Goal: Answer question/provide support: Share knowledge or assist other users

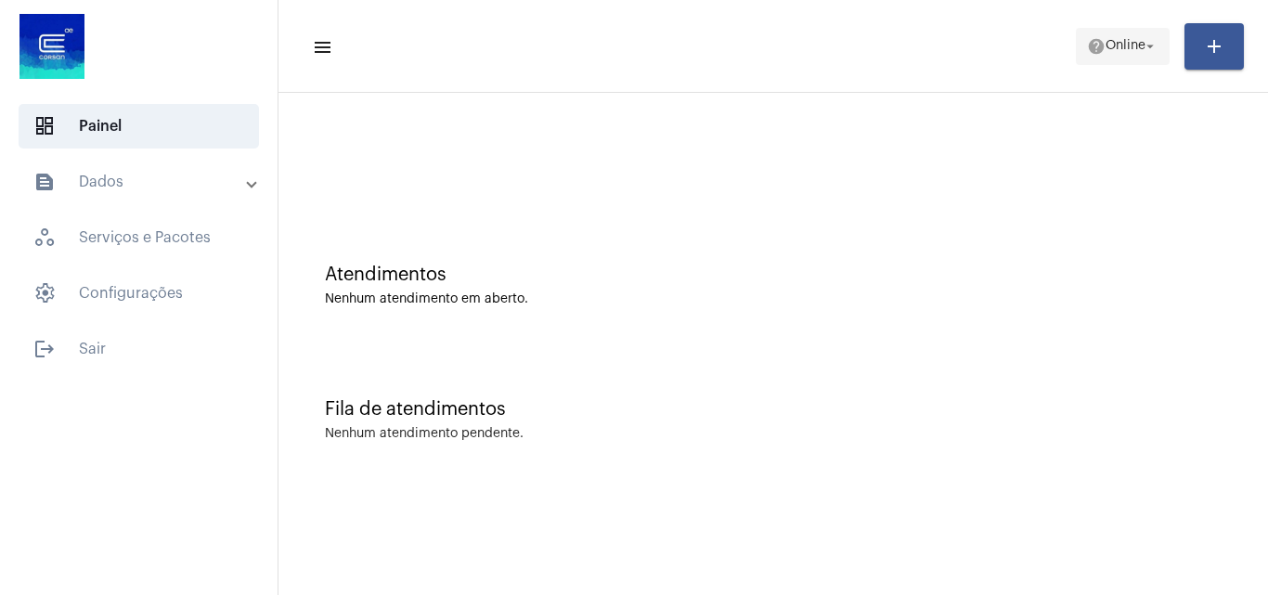
click at [1076, 35] on button "help Online arrow_drop_down" at bounding box center [1123, 46] width 94 height 37
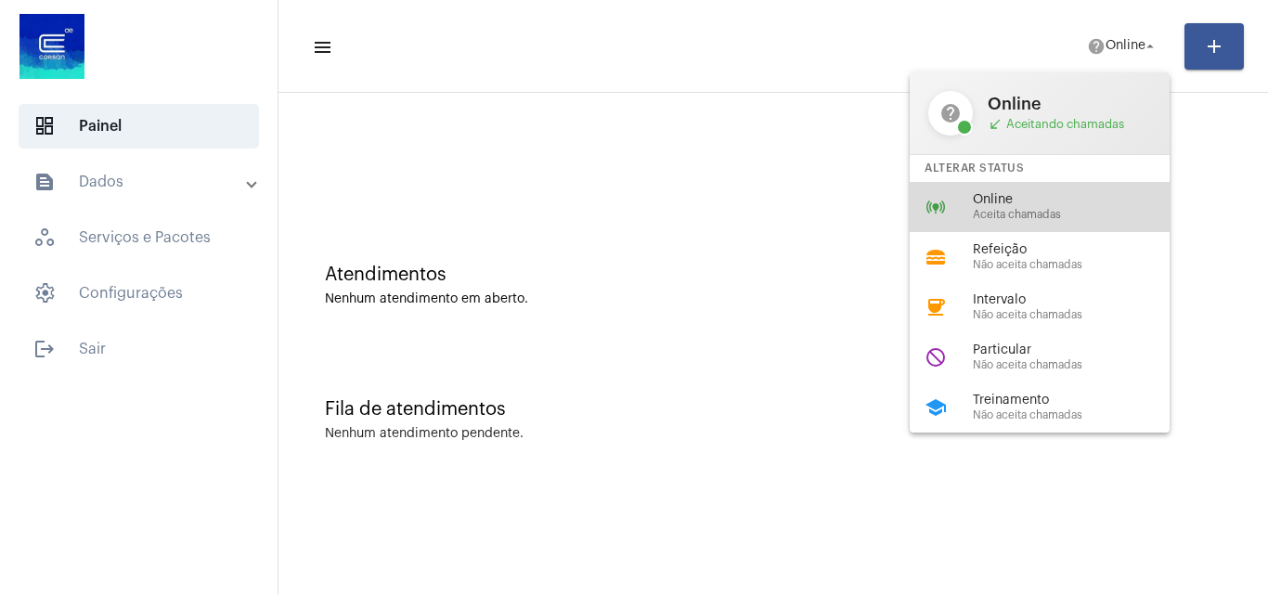
click at [1048, 218] on span "Aceita chamadas" at bounding box center [1079, 215] width 212 height 12
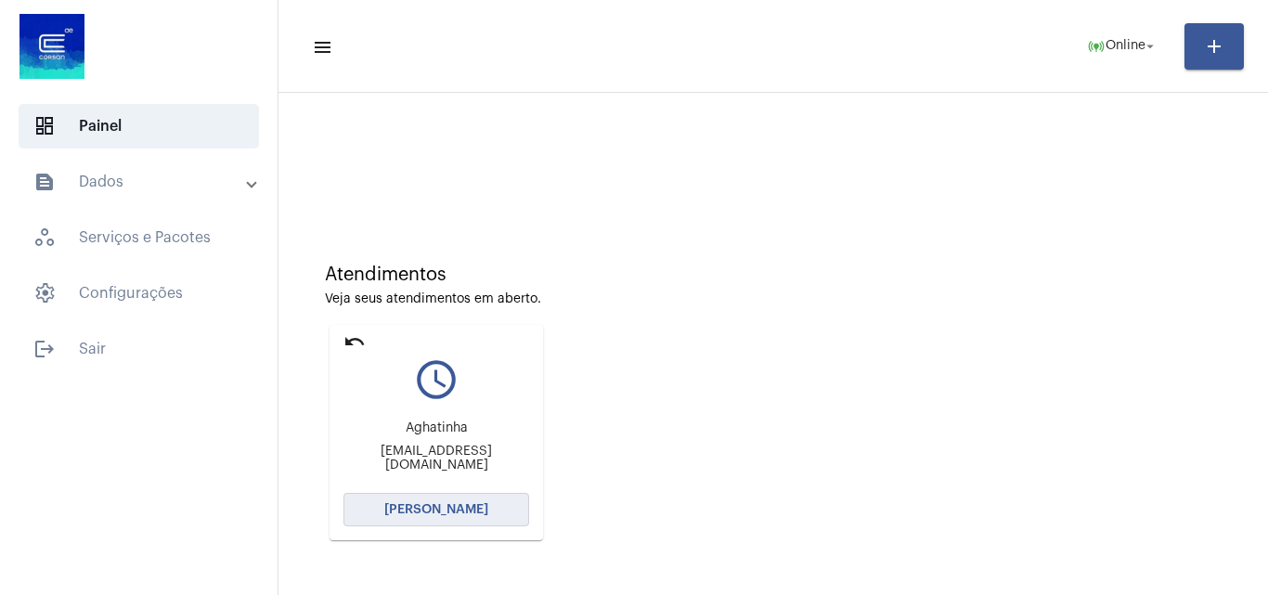
click at [491, 504] on button "[PERSON_NAME]" at bounding box center [436, 509] width 186 height 33
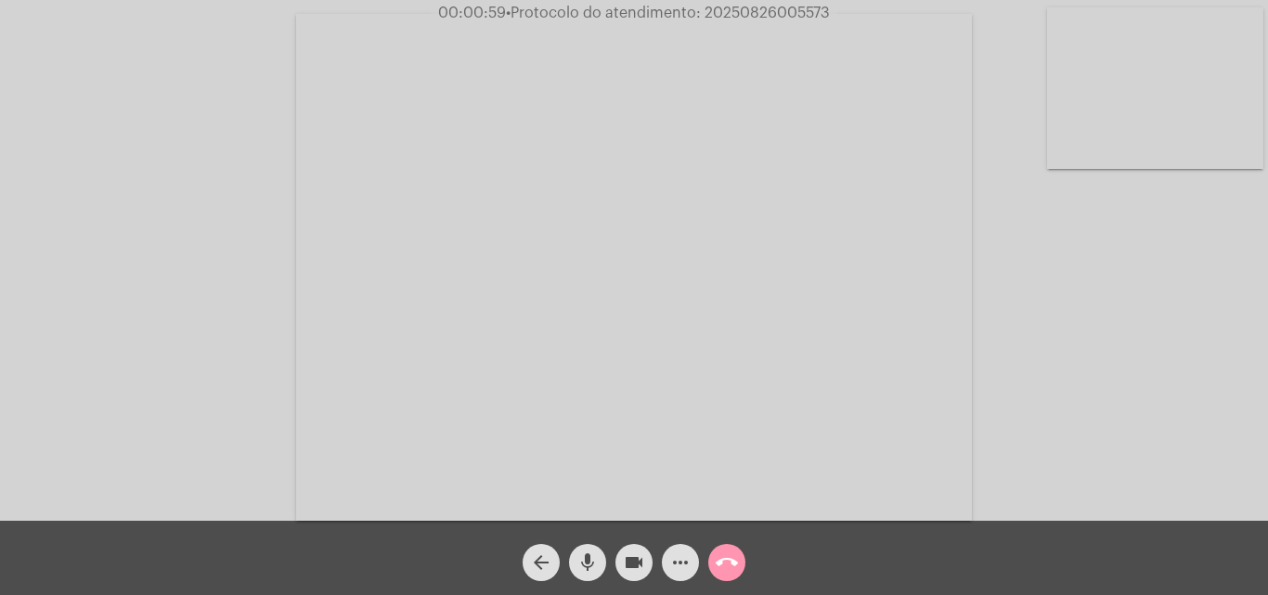
click at [710, 558] on button "call_end" at bounding box center [726, 562] width 37 height 37
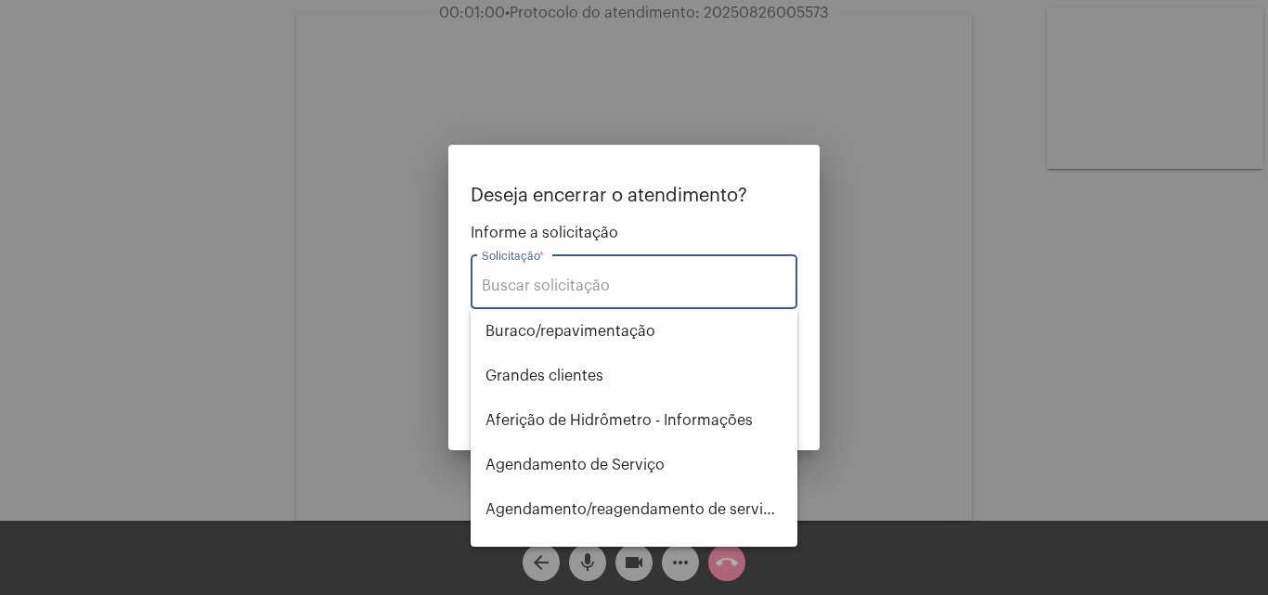
click at [599, 290] on input "Solicitação *" at bounding box center [634, 286] width 304 height 17
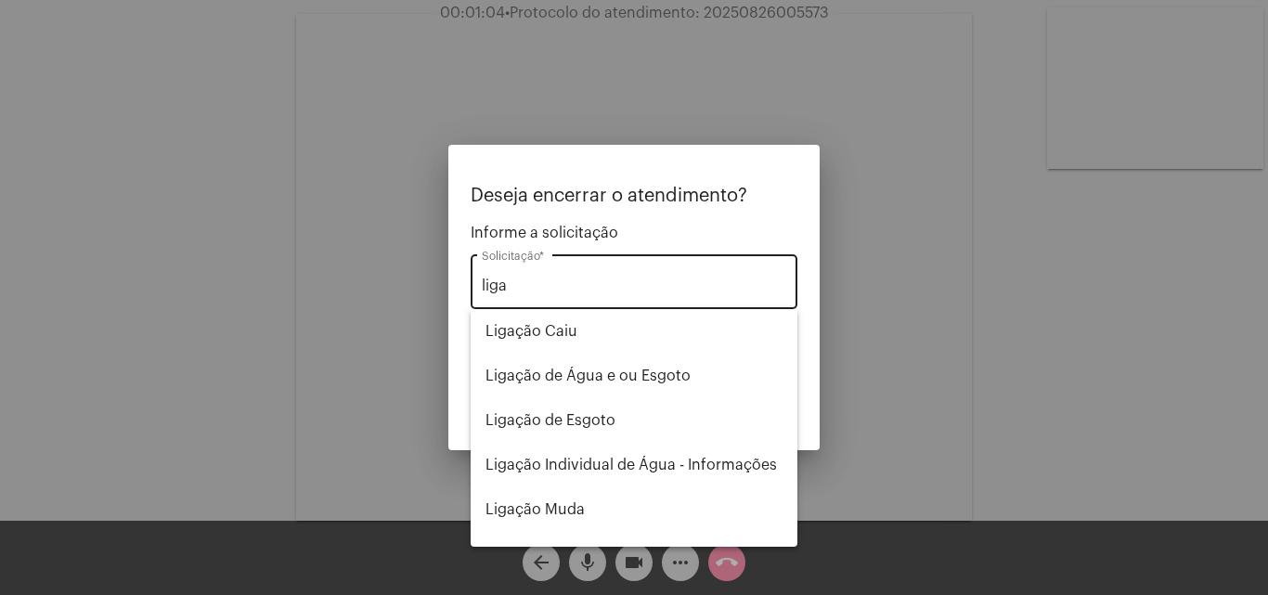
click at [473, 276] on div "liga Solicitação *" at bounding box center [634, 280] width 327 height 58
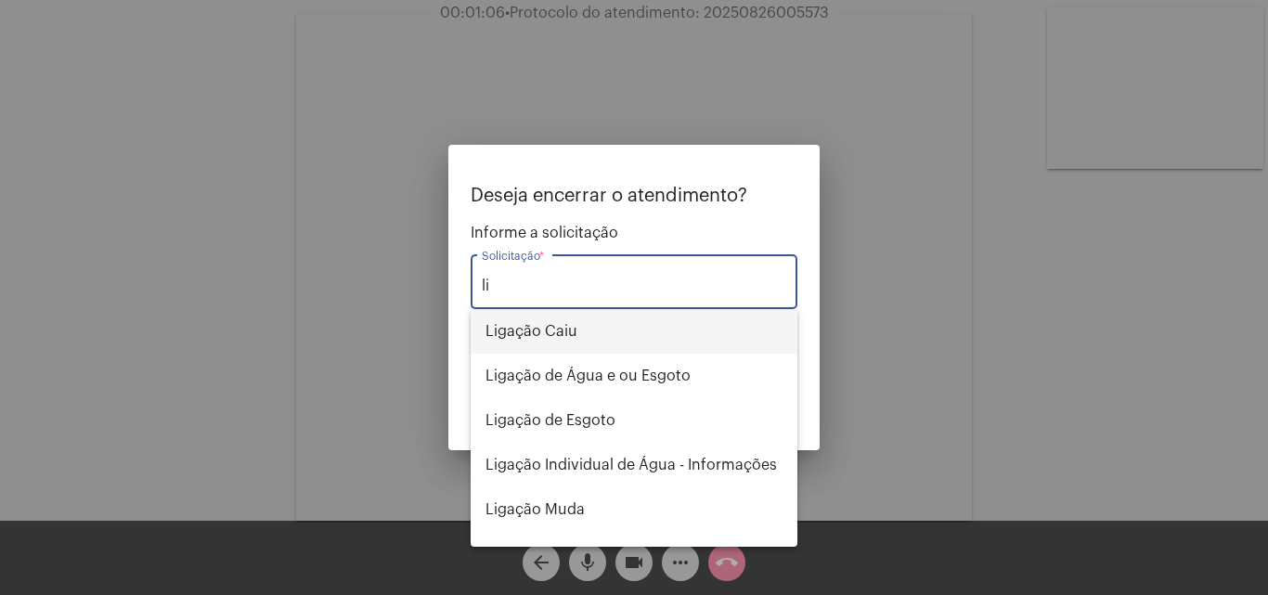
type input "l"
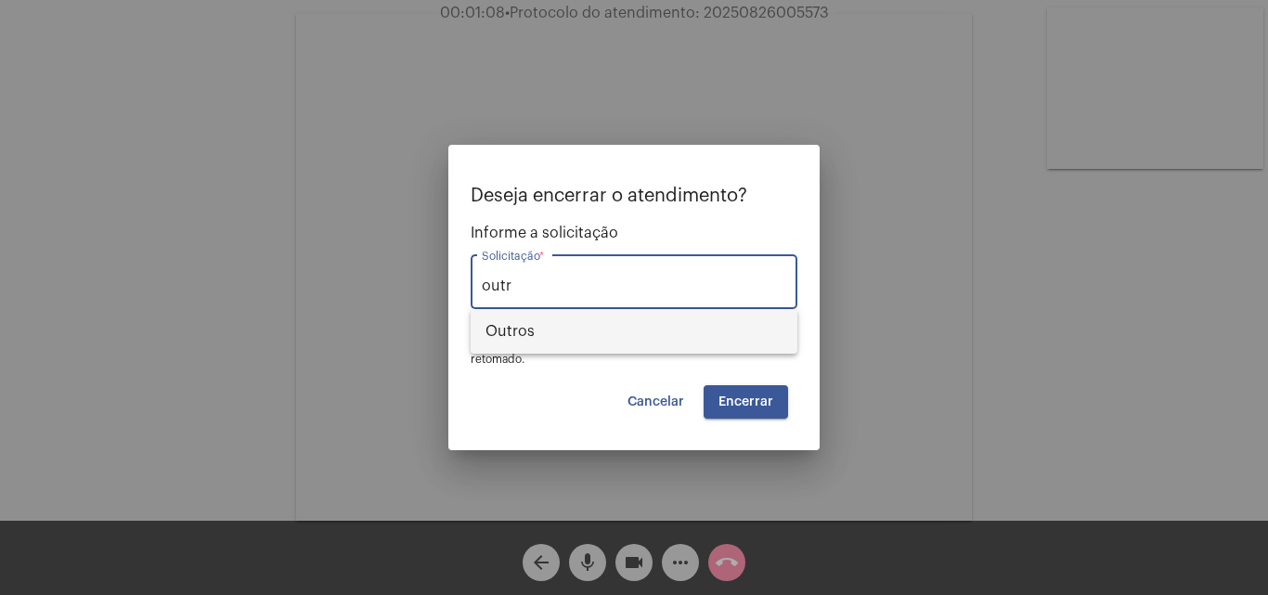
click at [608, 329] on span "Outros" at bounding box center [634, 331] width 297 height 45
type input "Outros"
click at [750, 391] on button "Encerrar" at bounding box center [746, 401] width 84 height 33
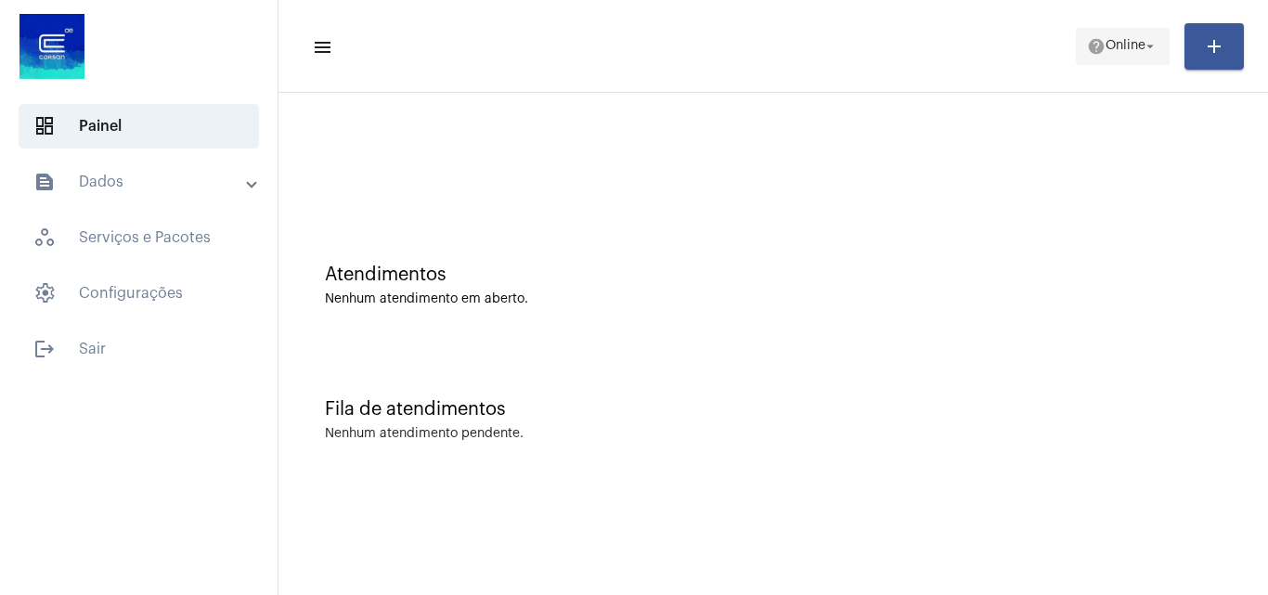
click at [1136, 41] on span "Online" at bounding box center [1126, 46] width 40 height 13
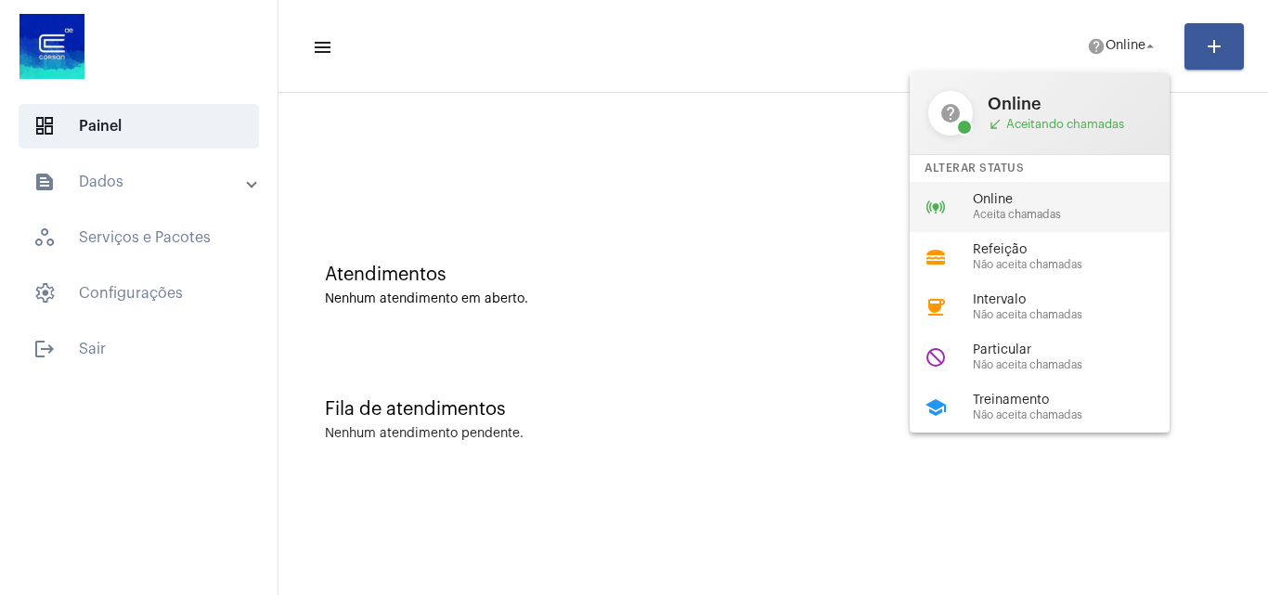
click at [1044, 211] on span "Aceita chamadas" at bounding box center [1079, 215] width 212 height 12
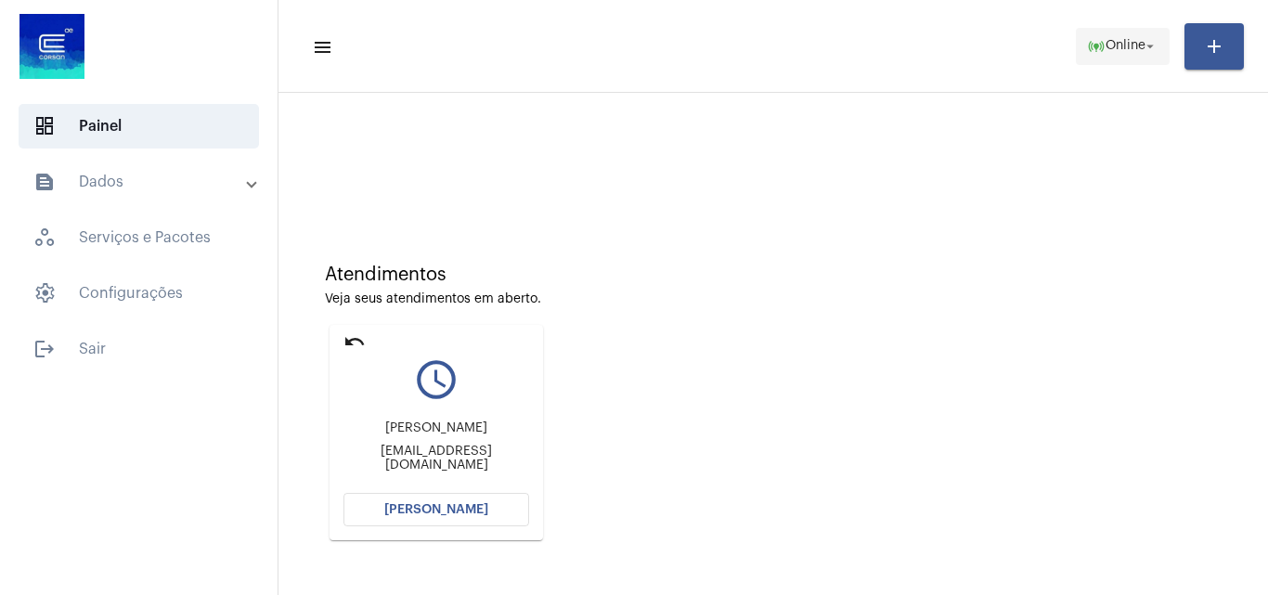
click at [1087, 44] on mat-icon "online_prediction" at bounding box center [1096, 46] width 19 height 19
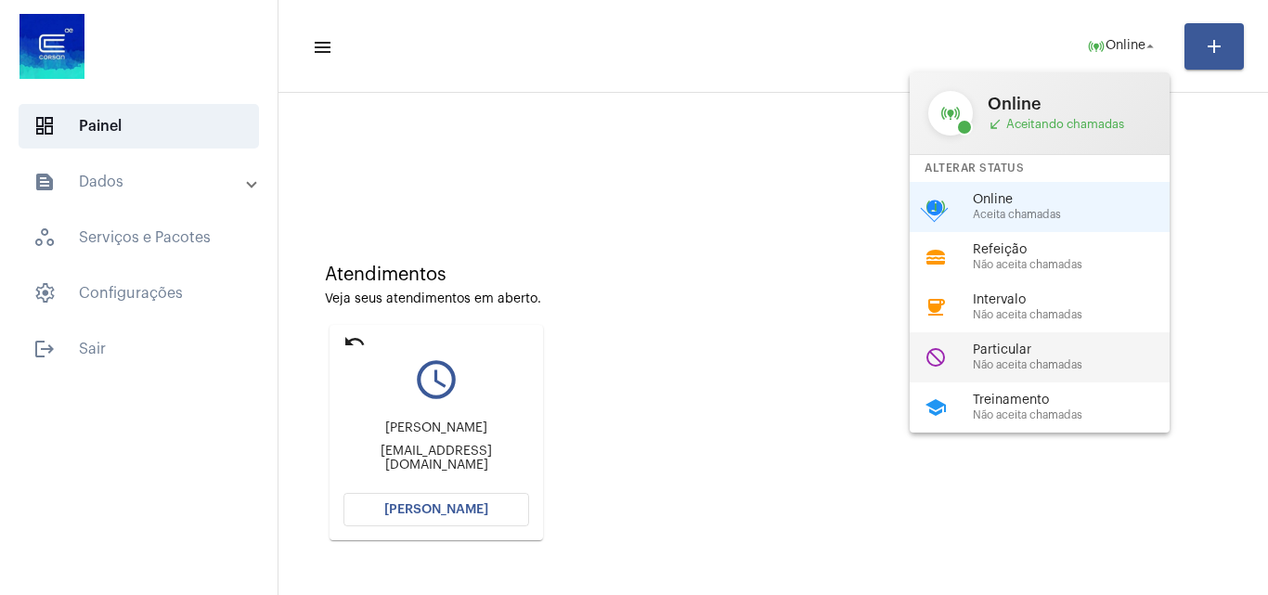
click at [1037, 351] on span "Particular" at bounding box center [1079, 350] width 212 height 14
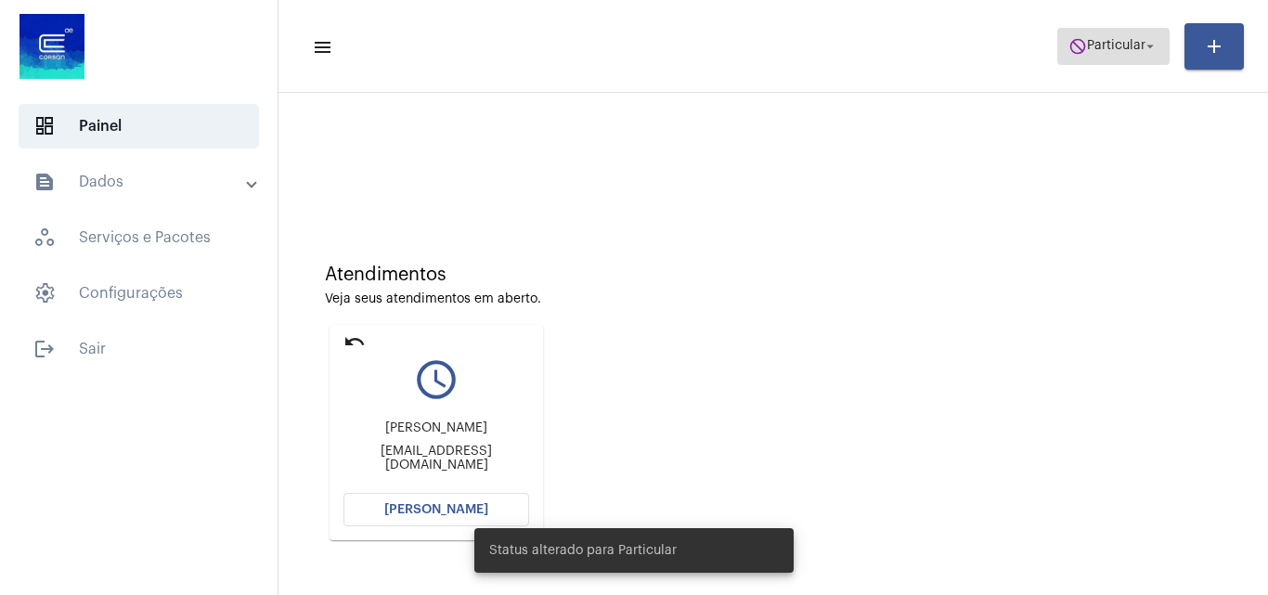
click at [1116, 47] on span "Particular" at bounding box center [1116, 46] width 58 height 13
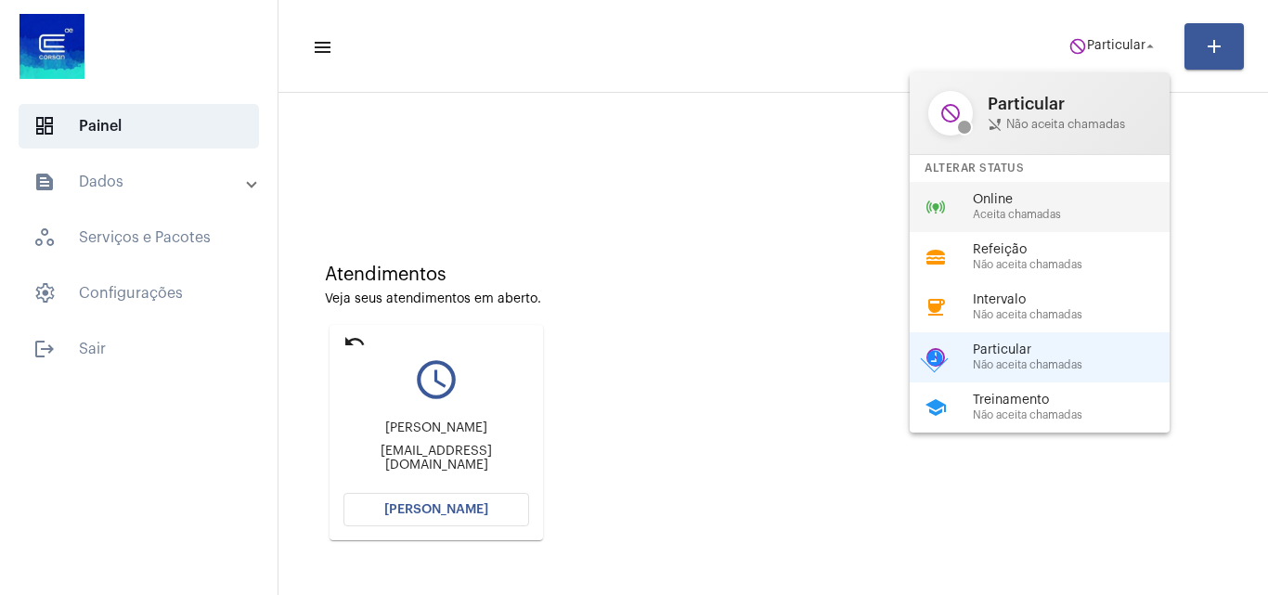
click at [1038, 200] on span "Online" at bounding box center [1079, 200] width 212 height 14
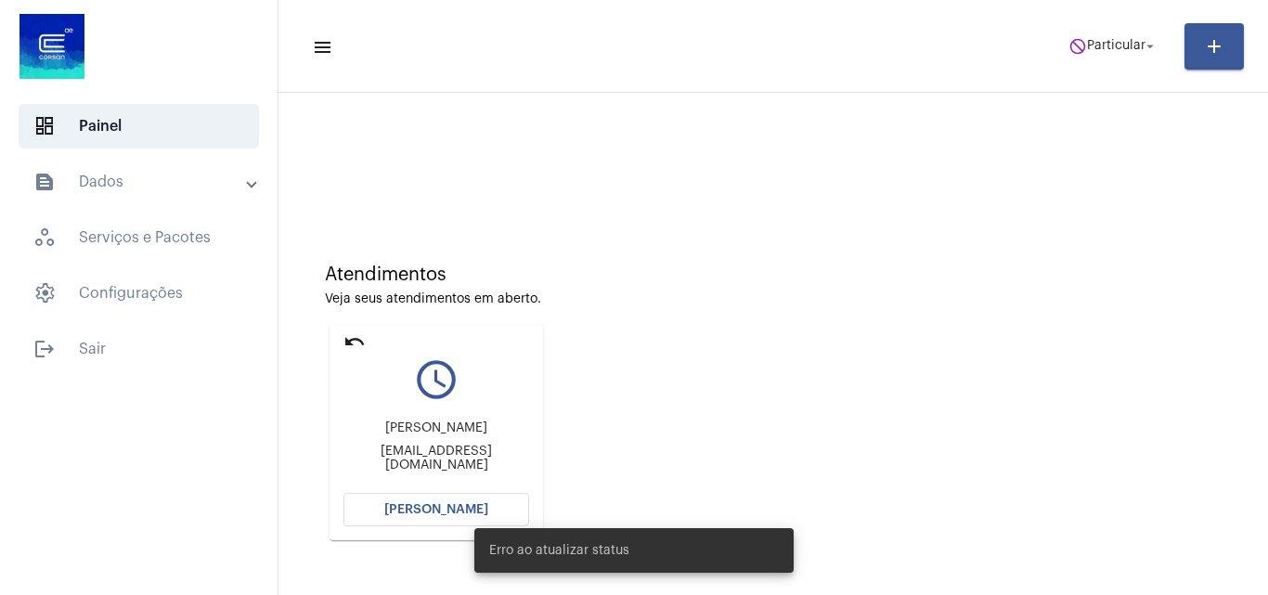
click at [354, 336] on mat-icon "undo" at bounding box center [354, 341] width 22 height 22
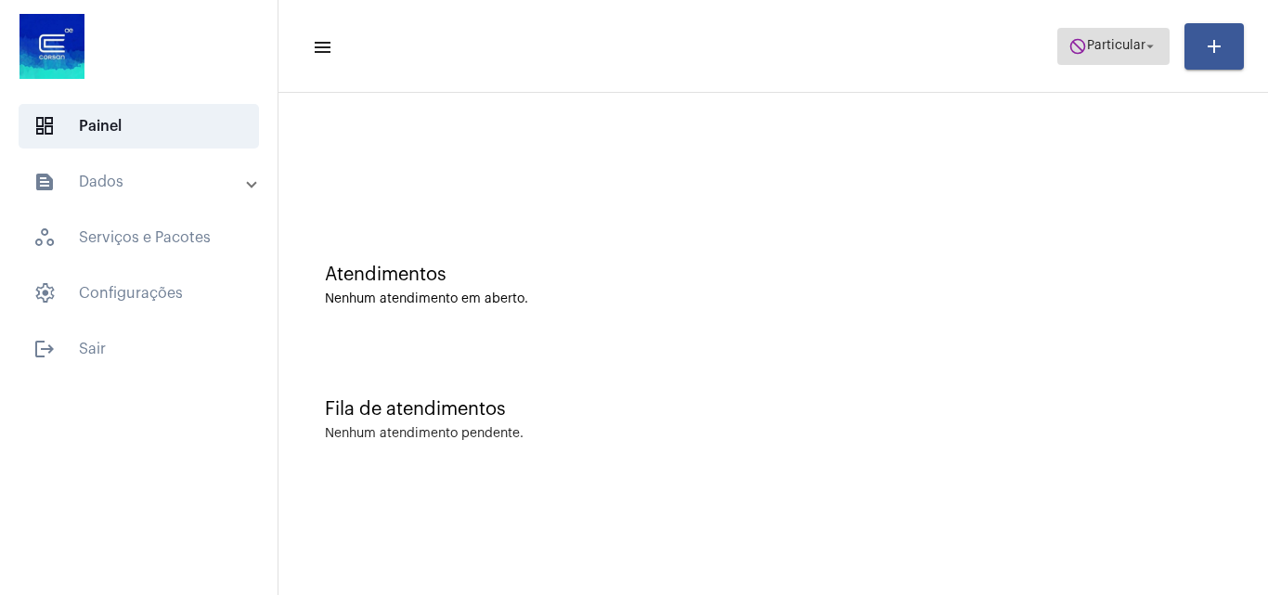
click at [1119, 43] on span "Particular" at bounding box center [1116, 46] width 58 height 13
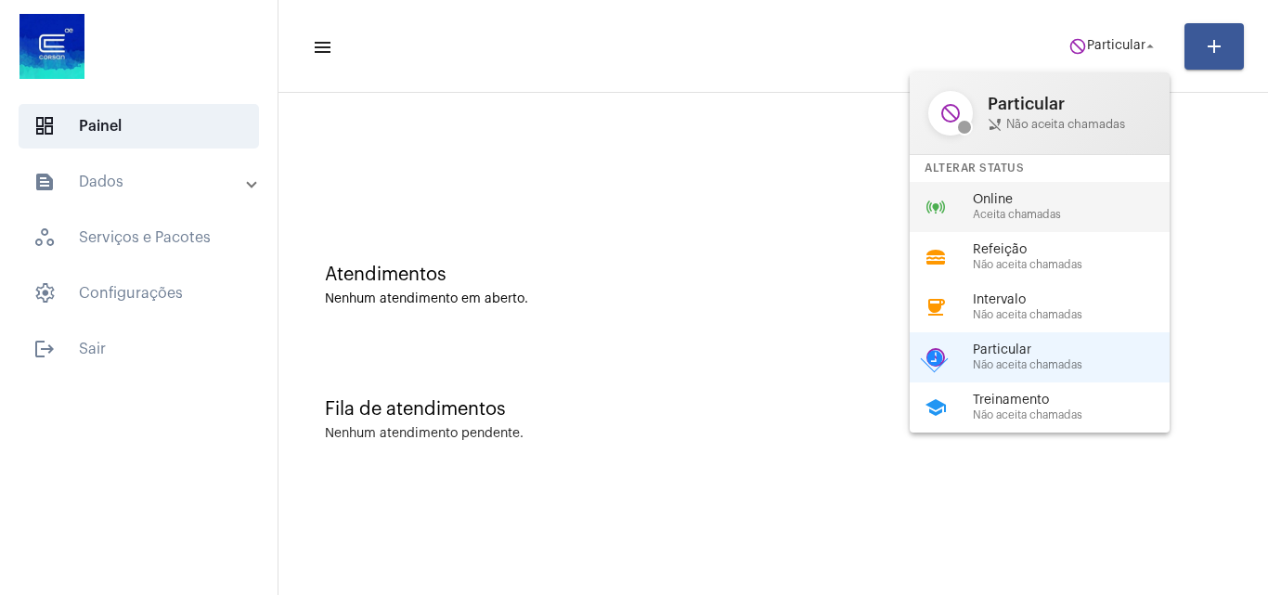
click at [1033, 215] on span "Aceita chamadas" at bounding box center [1079, 215] width 212 height 12
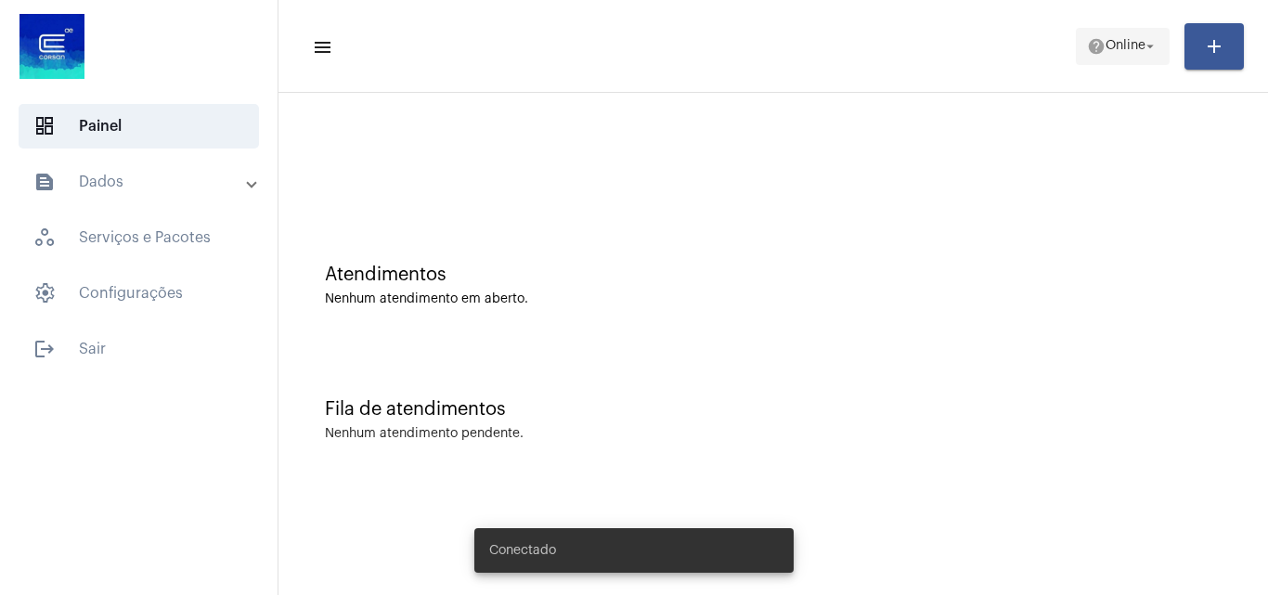
click at [1115, 45] on span "Online" at bounding box center [1126, 46] width 40 height 13
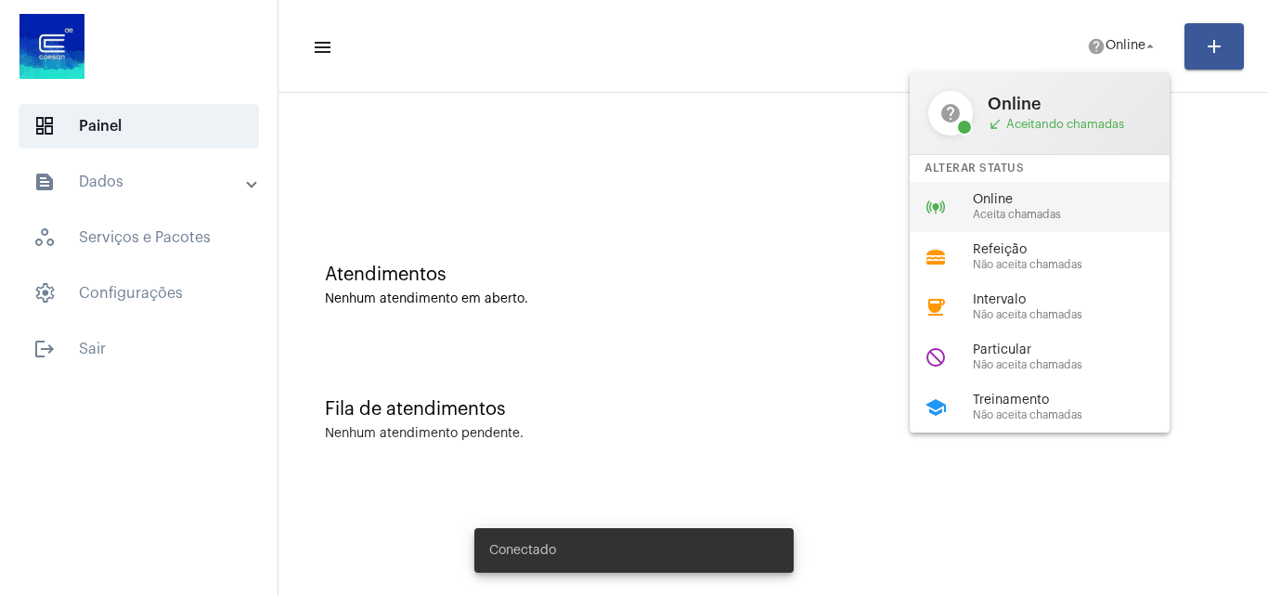
click at [1041, 201] on span "Online" at bounding box center [1079, 200] width 212 height 14
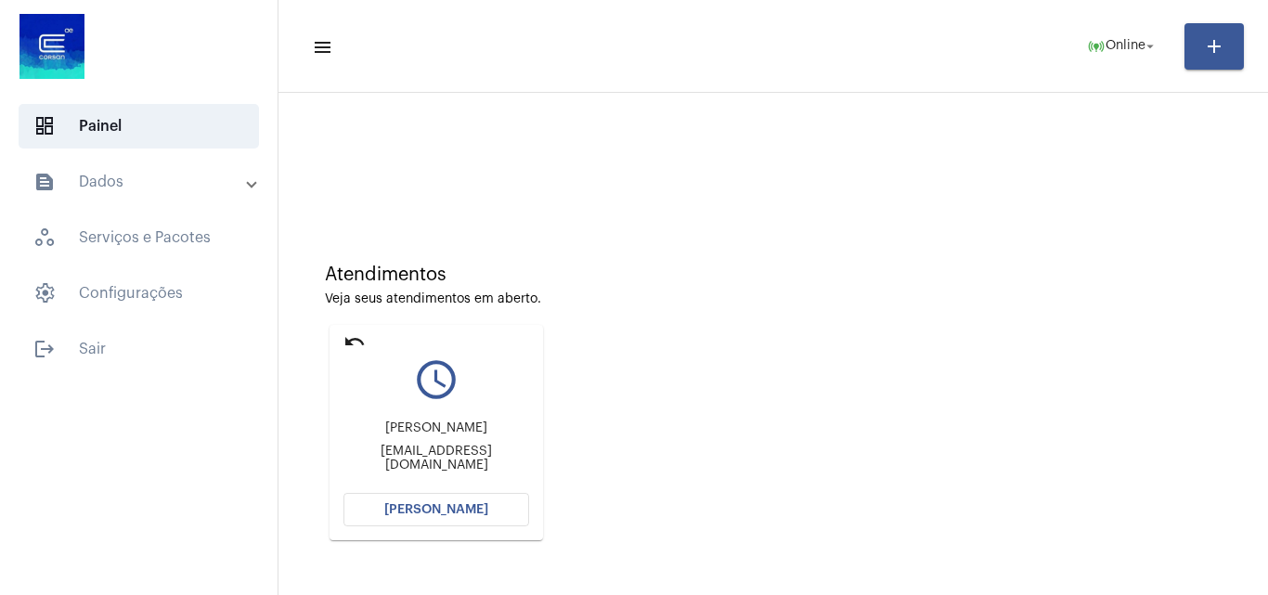
click at [482, 510] on span "[PERSON_NAME]" at bounding box center [436, 509] width 104 height 13
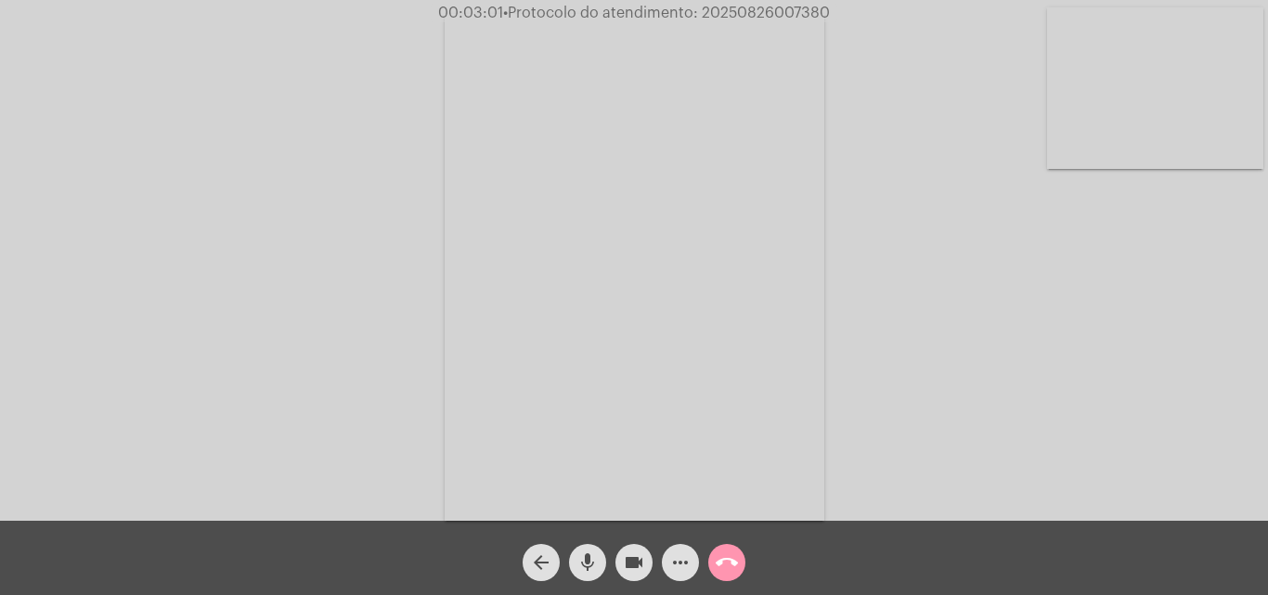
click at [687, 563] on mat-icon "more_horiz" at bounding box center [680, 562] width 22 height 22
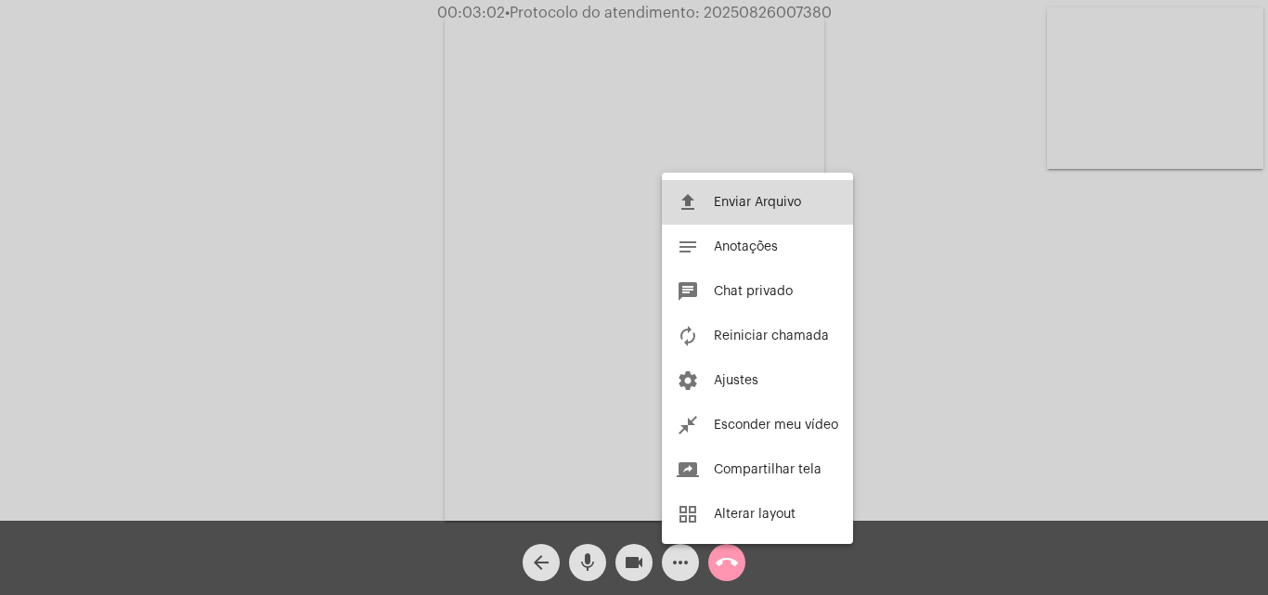
click at [766, 191] on button "file_upload Enviar Arquivo" at bounding box center [757, 202] width 191 height 45
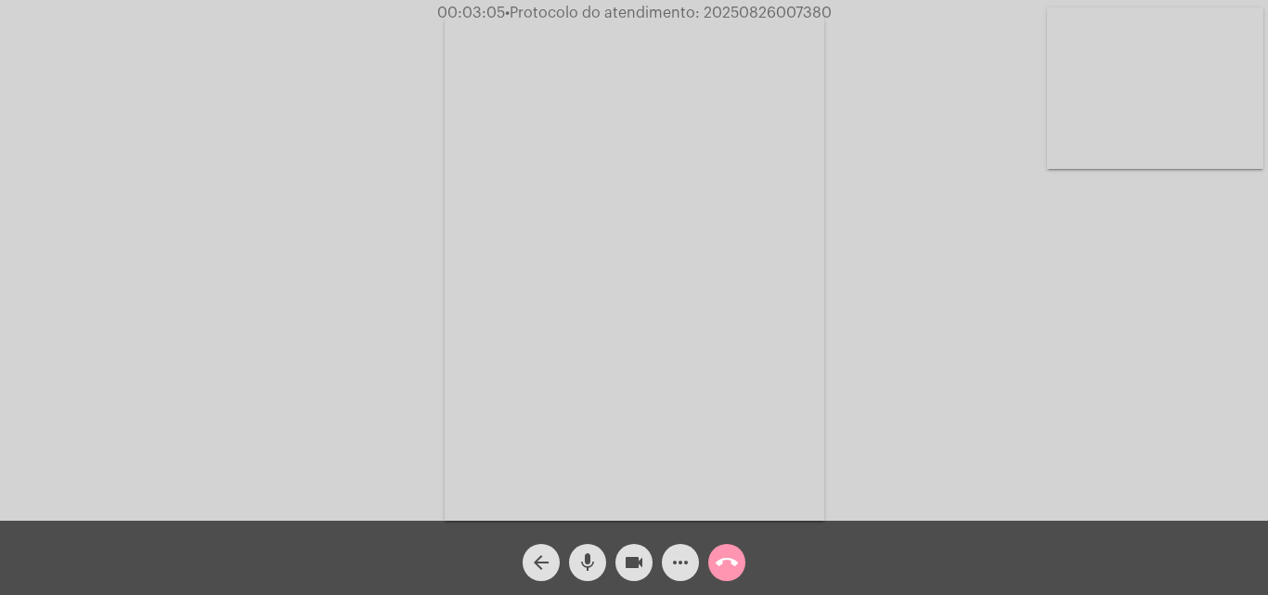
click at [675, 559] on mat-icon "more_horiz" at bounding box center [680, 562] width 22 height 22
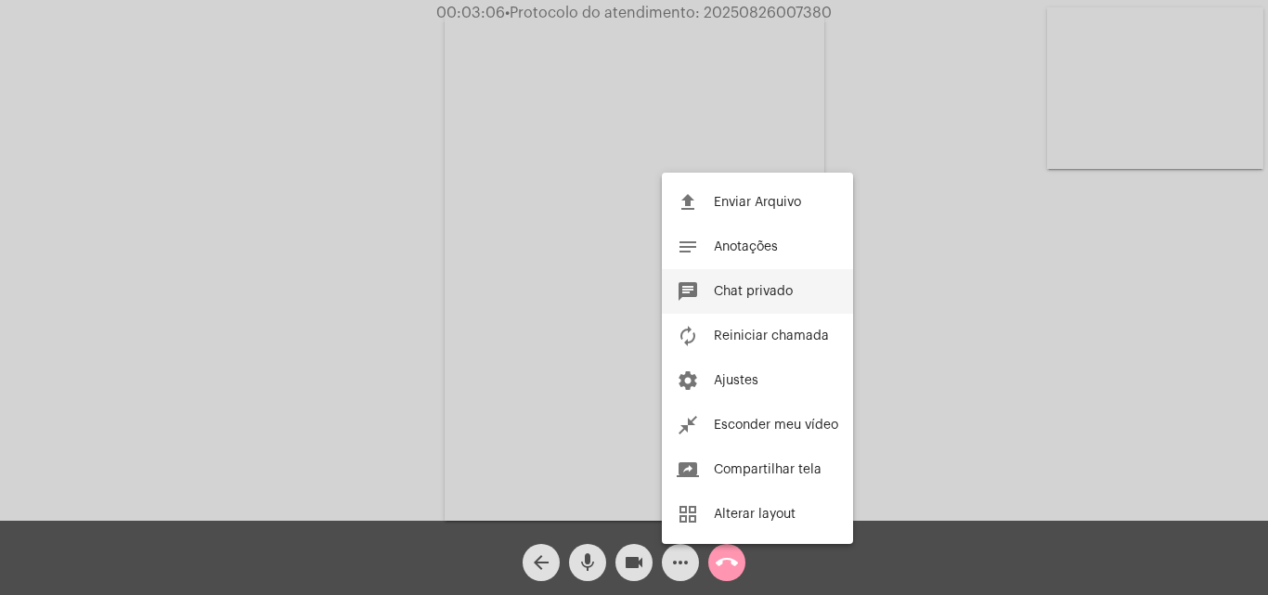
click at [761, 291] on span "Chat privado" at bounding box center [753, 291] width 79 height 13
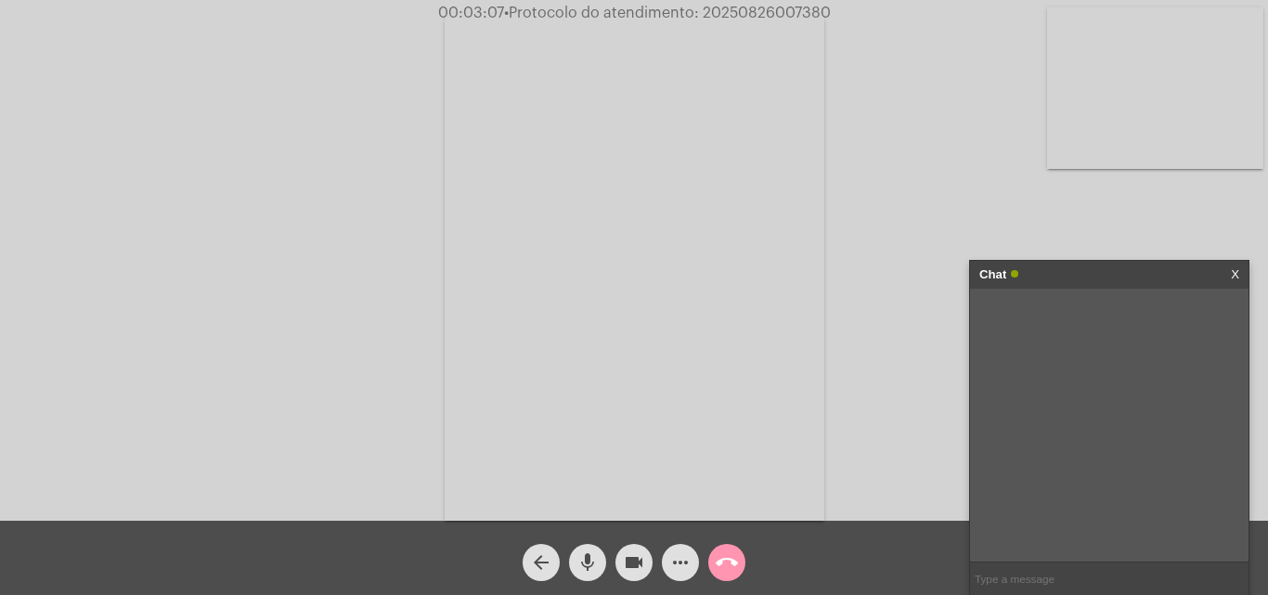
click at [1038, 581] on input "text" at bounding box center [1109, 579] width 278 height 32
paste input "[STREET_ADDRESS][PERSON_NAME]"
type input "[STREET_ADDRESS][PERSON_NAME]"
click at [1029, 576] on input "text" at bounding box center [1109, 579] width 278 height 32
paste input "RUA [PERSON_NAME],1907"
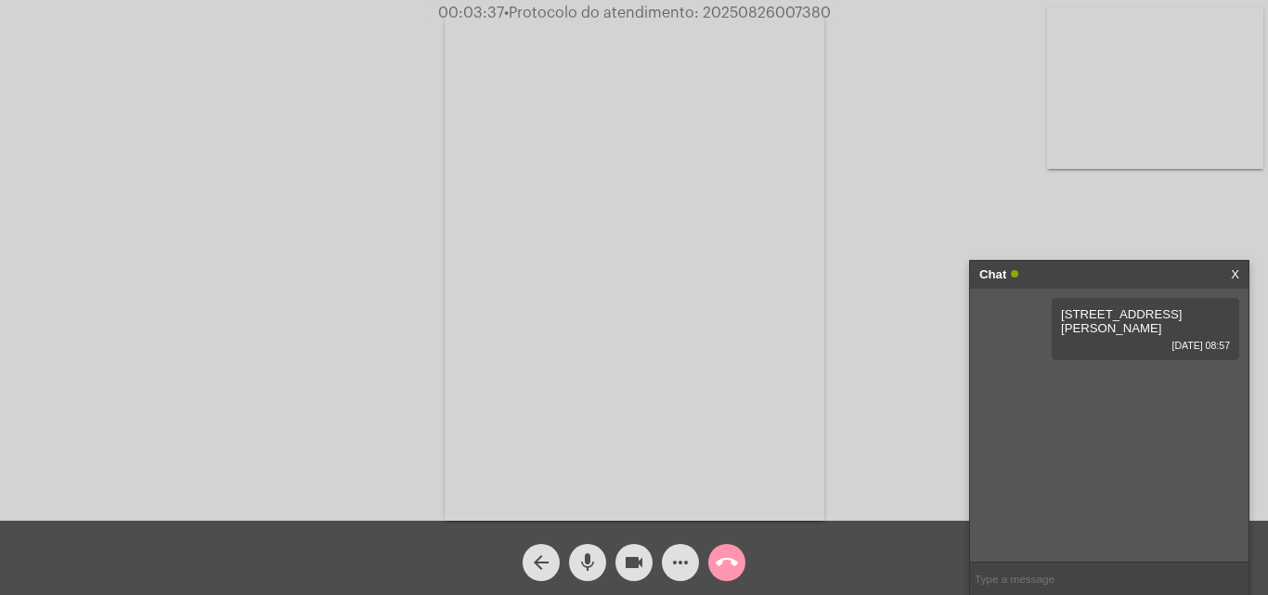
type input "RUA [PERSON_NAME],1907"
click at [593, 563] on mat-icon "mic" at bounding box center [587, 562] width 22 height 22
click at [644, 563] on mat-icon "videocam" at bounding box center [634, 562] width 22 height 22
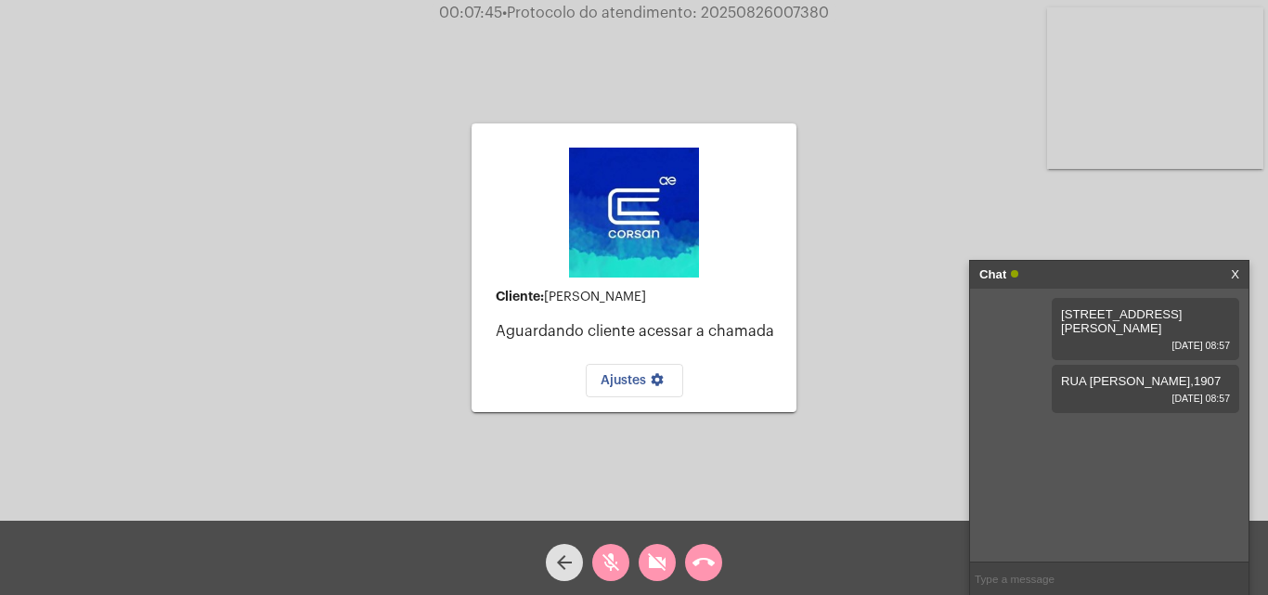
click at [619, 562] on mat-icon "mic_off" at bounding box center [611, 562] width 22 height 22
click at [654, 566] on mat-icon "videocam_off" at bounding box center [657, 562] width 22 height 22
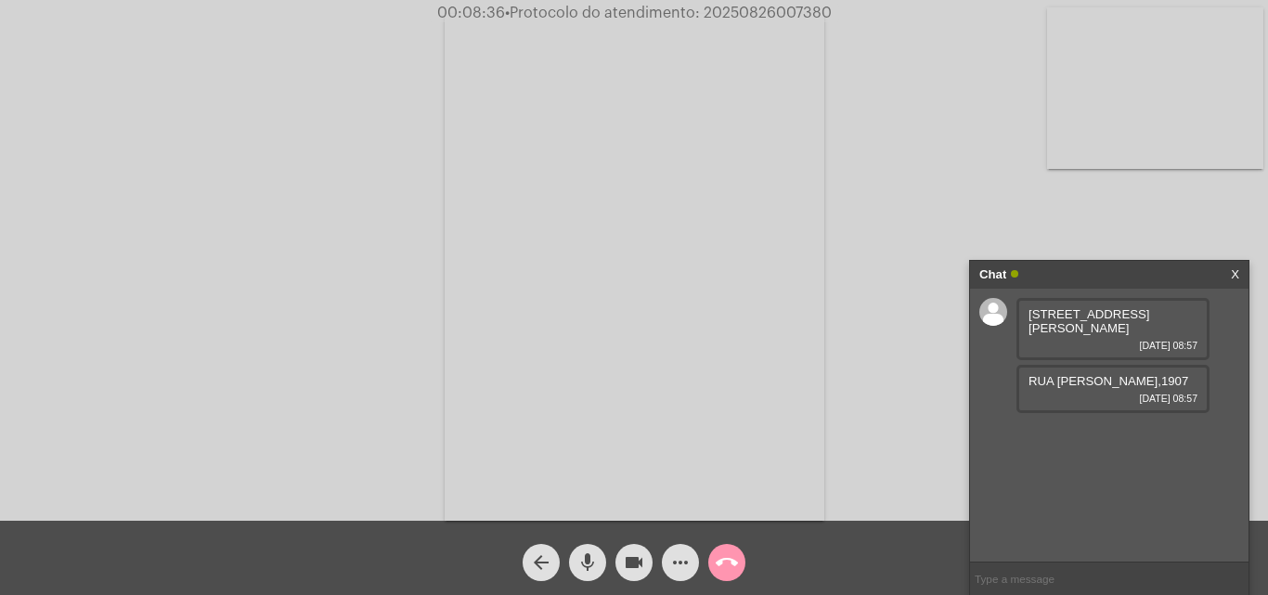
click at [789, 13] on span "• Protocolo do atendimento: 20250826007380" at bounding box center [668, 13] width 327 height 15
copy span "20250826007380"
click at [900, 126] on div "Acessando Câmera e Microfone..." at bounding box center [634, 265] width 1264 height 521
click at [1040, 565] on input "text" at bounding box center [1109, 579] width 278 height 32
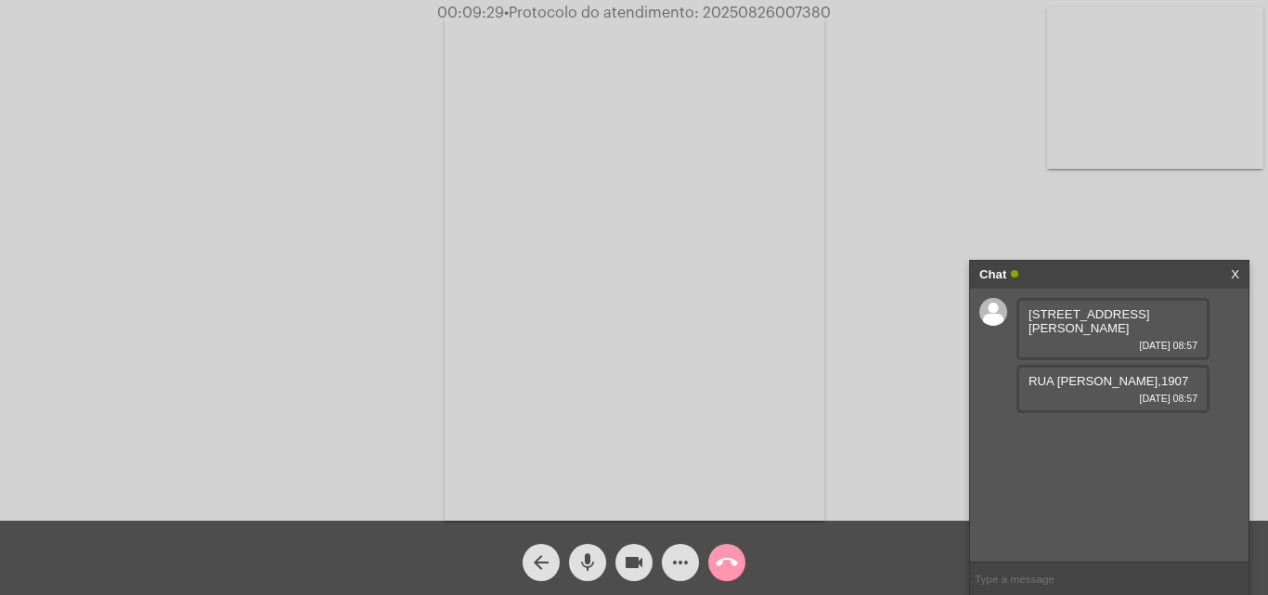
paste input "[EMAIL_ADDRESS][DOMAIN_NAME]"
type input "[EMAIL_ADDRESS][DOMAIN_NAME]"
click at [739, 554] on button "call_end" at bounding box center [726, 562] width 37 height 37
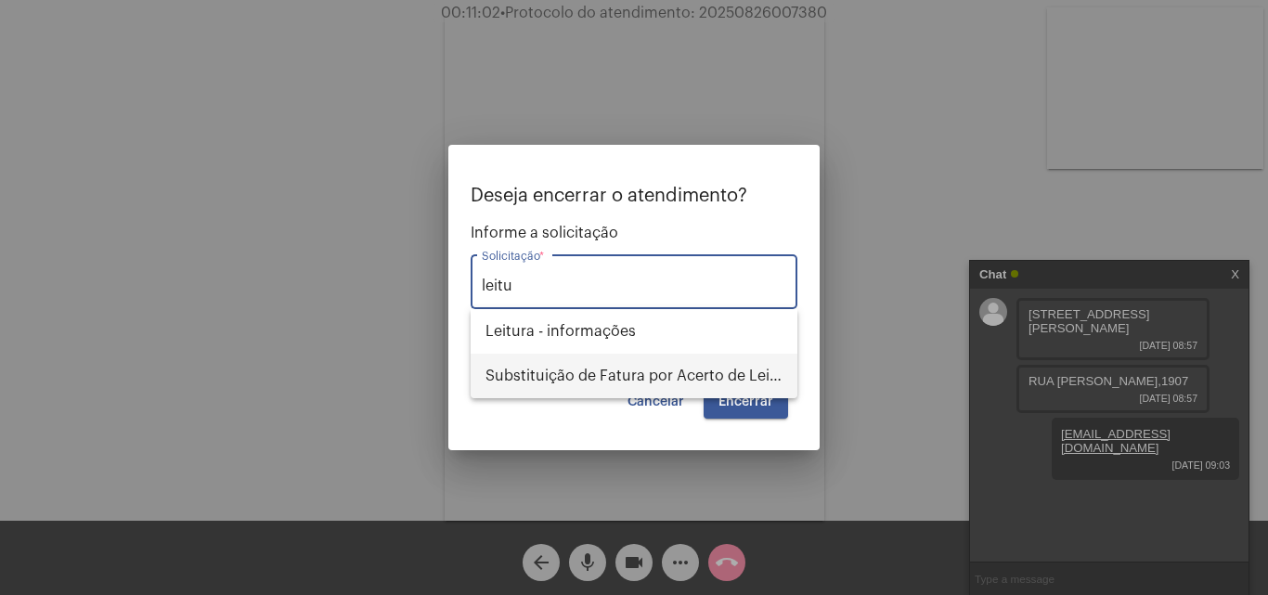
click at [636, 367] on span "Substituição de Fatura por Acerto de Leitura" at bounding box center [634, 376] width 297 height 45
type input "Substituição de Fatura por Acerto de Leitura"
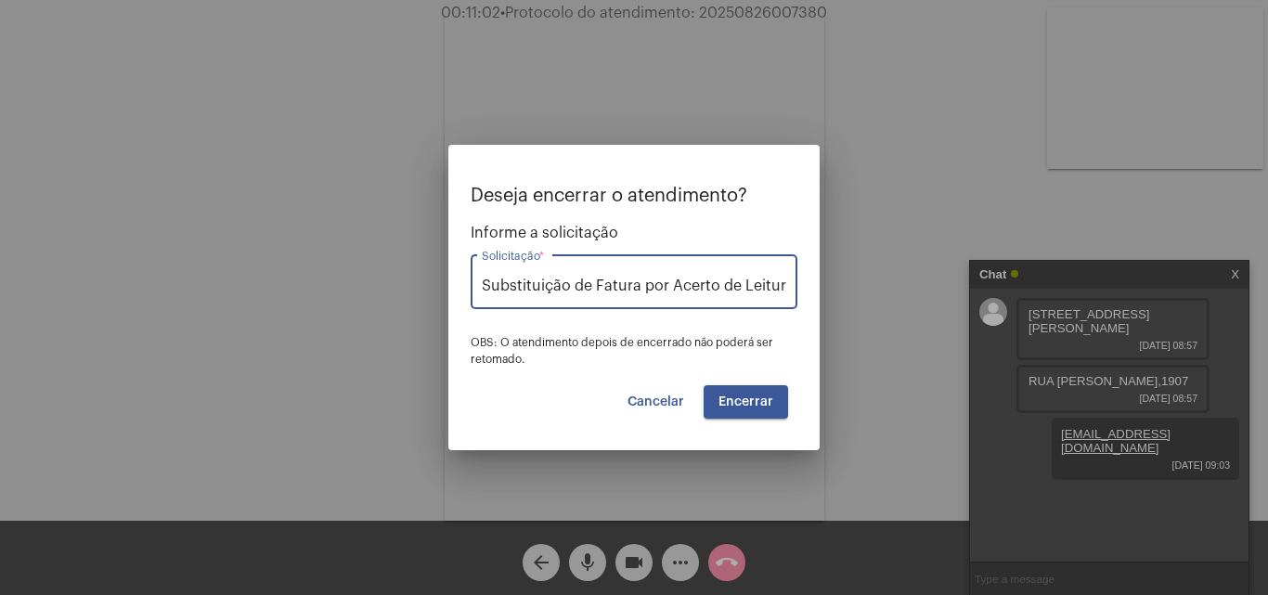
scroll to position [0, 3]
click at [759, 403] on span "Encerrar" at bounding box center [746, 401] width 55 height 13
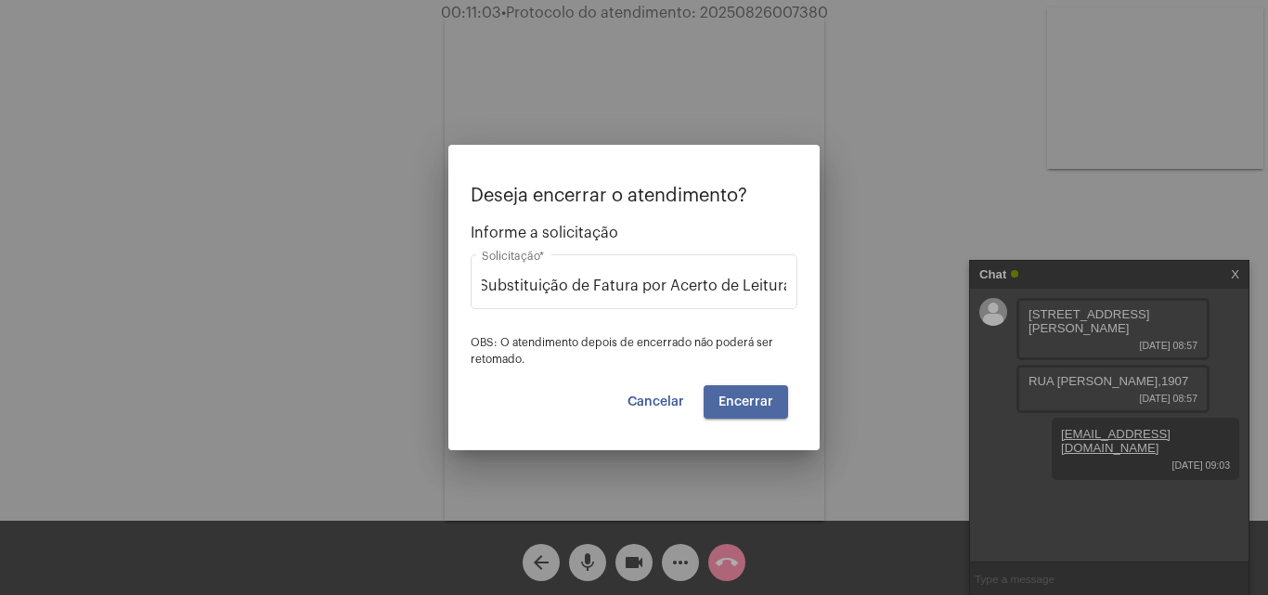
scroll to position [0, 0]
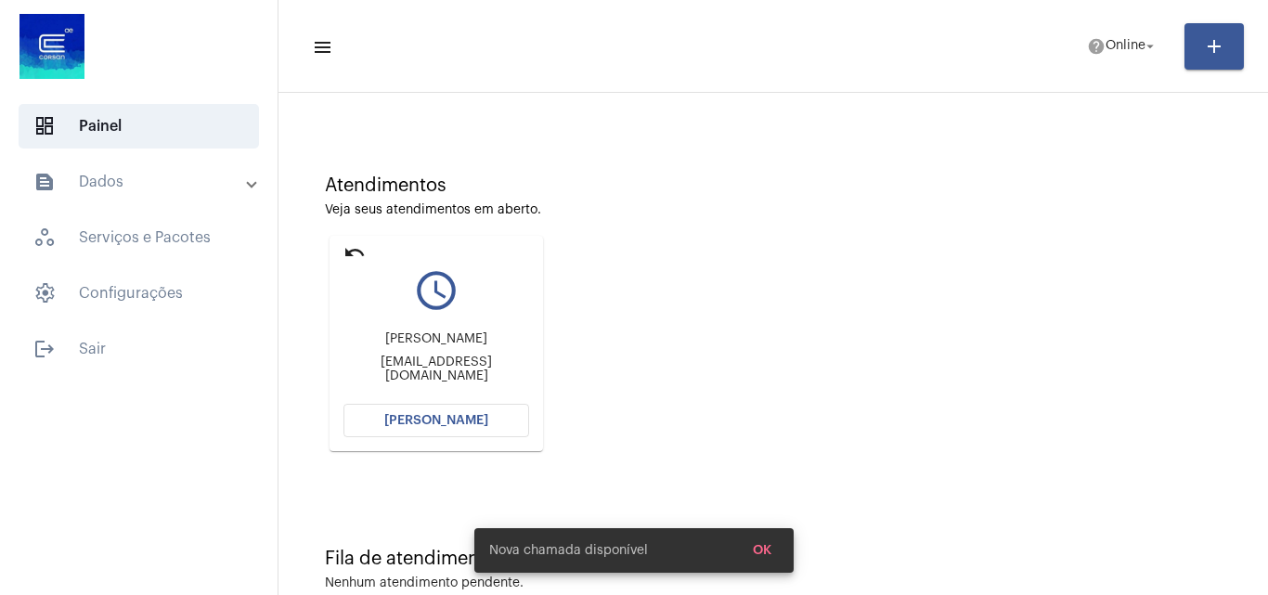
scroll to position [131, 0]
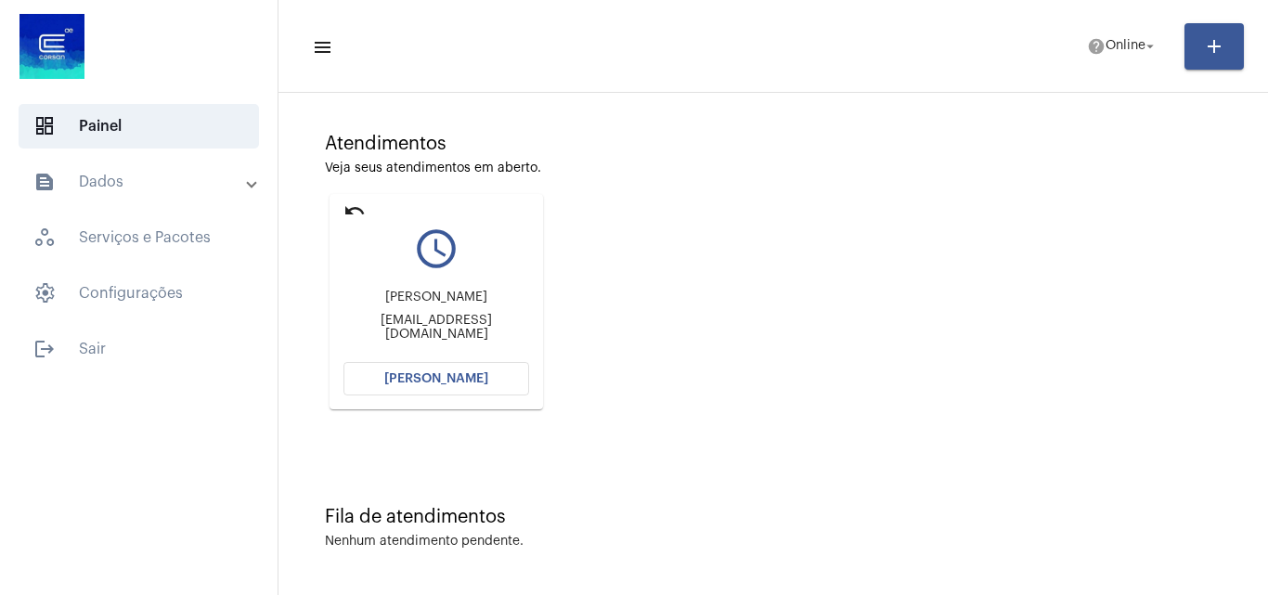
drag, startPoint x: 418, startPoint y: 333, endPoint x: 344, endPoint y: 335, distance: 73.4
click at [344, 335] on div "[EMAIL_ADDRESS][DOMAIN_NAME]" at bounding box center [436, 328] width 186 height 28
click at [963, 187] on div "Atendimentos Veja seus atendimentos em aberto. undo query_builder [PERSON_NAME]…" at bounding box center [773, 264] width 971 height 373
click at [1087, 47] on mat-icon "help" at bounding box center [1096, 46] width 19 height 19
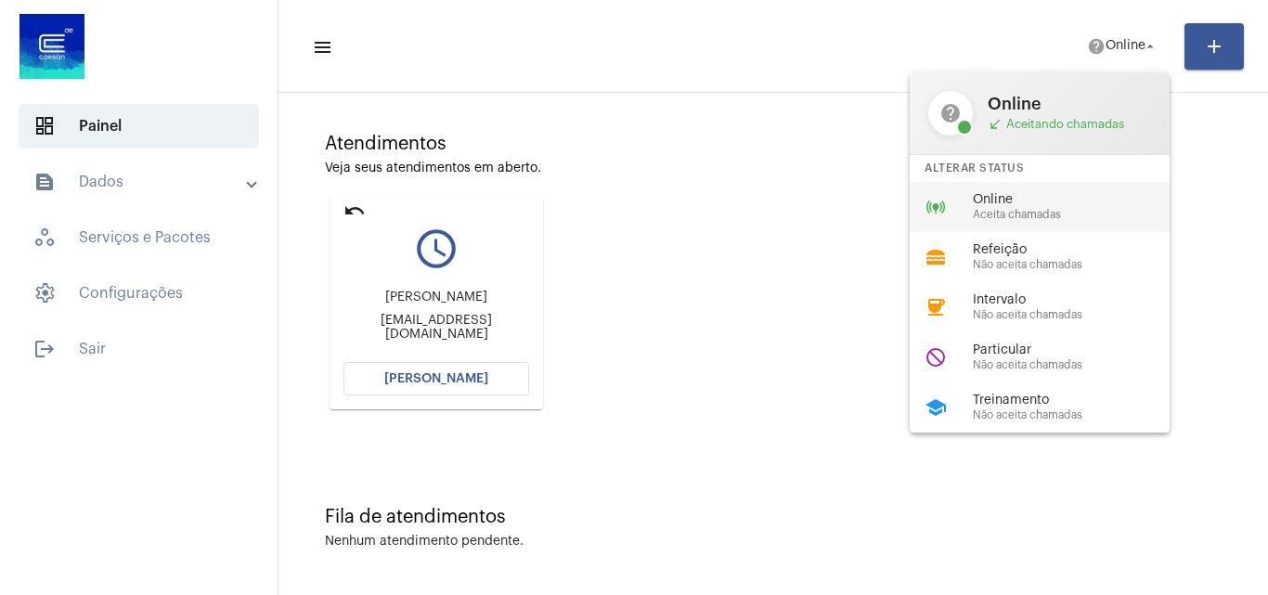
click at [1027, 197] on span "Online" at bounding box center [1079, 200] width 212 height 14
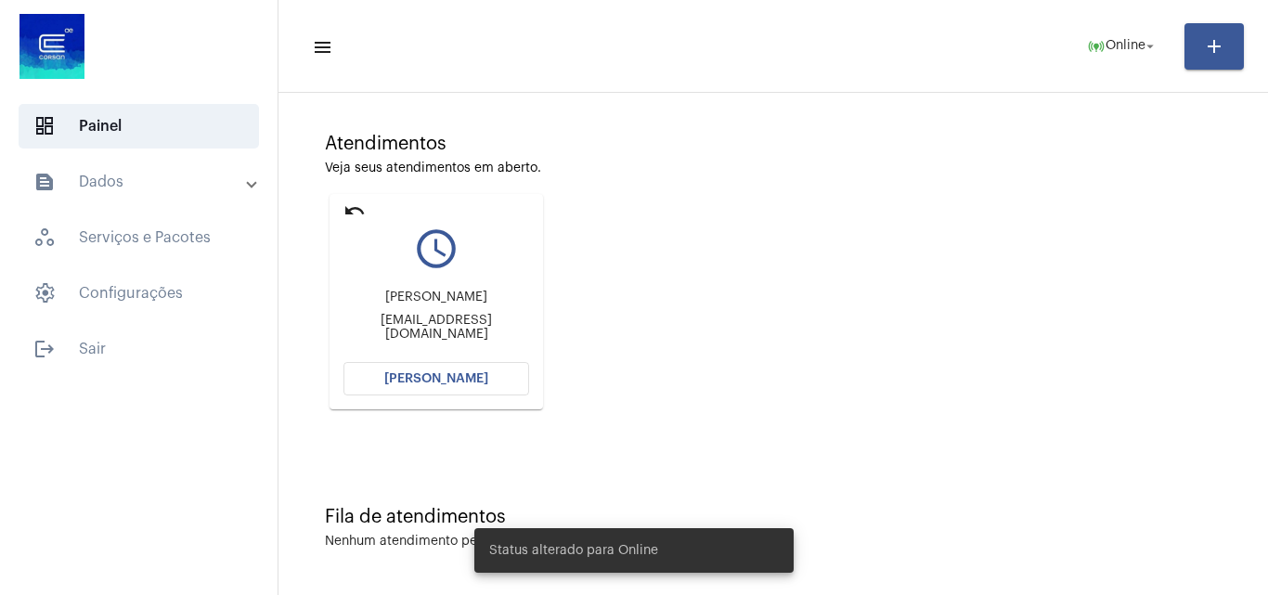
click at [484, 388] on button "[PERSON_NAME]" at bounding box center [436, 378] width 186 height 33
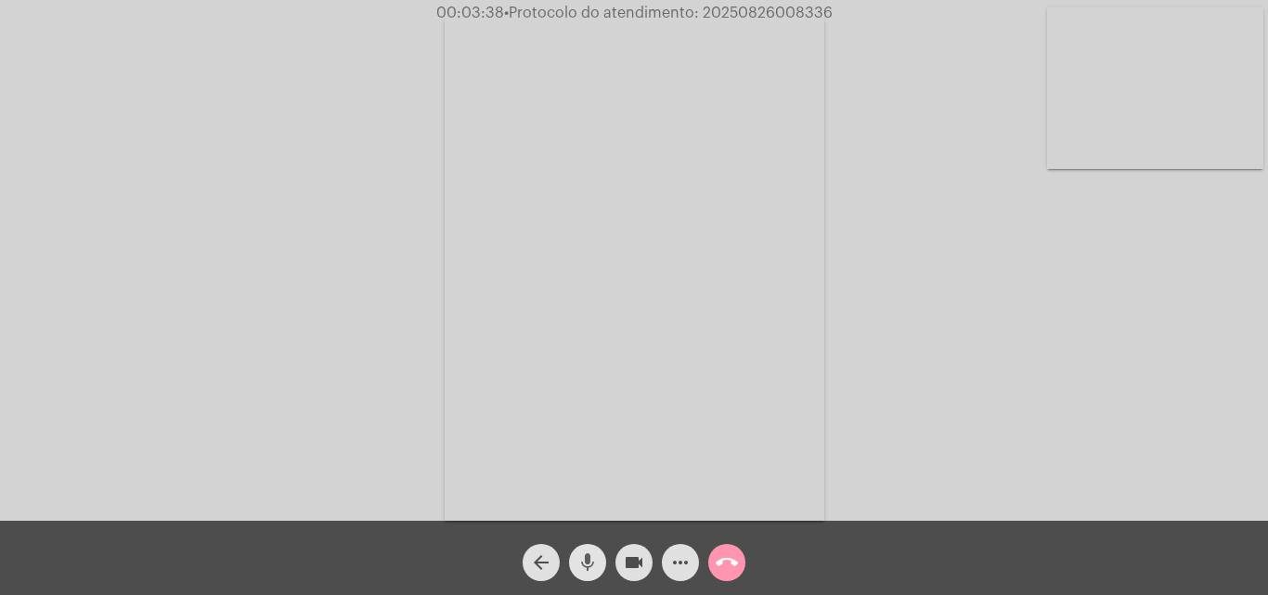
click at [585, 559] on mat-icon "mic" at bounding box center [587, 562] width 22 height 22
click at [648, 559] on button "videocam" at bounding box center [633, 562] width 37 height 37
click at [589, 563] on mat-icon "mic_off" at bounding box center [587, 562] width 22 height 22
click at [632, 562] on mat-icon "videocam_off" at bounding box center [634, 562] width 22 height 22
click at [792, 7] on span "• Protocolo do atendimento: 20250826008336" at bounding box center [665, 13] width 329 height 15
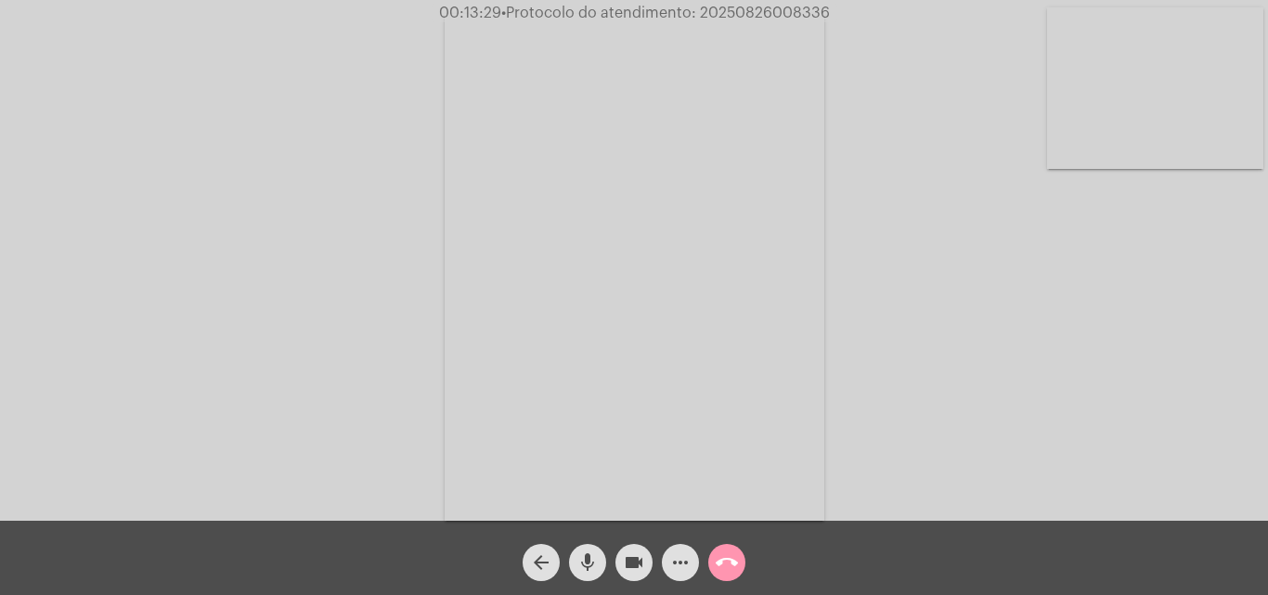
click at [792, 7] on span "• Protocolo do atendimento: 20250826008336" at bounding box center [665, 13] width 329 height 15
copy span "20250826008336"
click at [725, 558] on mat-icon "call_end" at bounding box center [727, 562] width 22 height 22
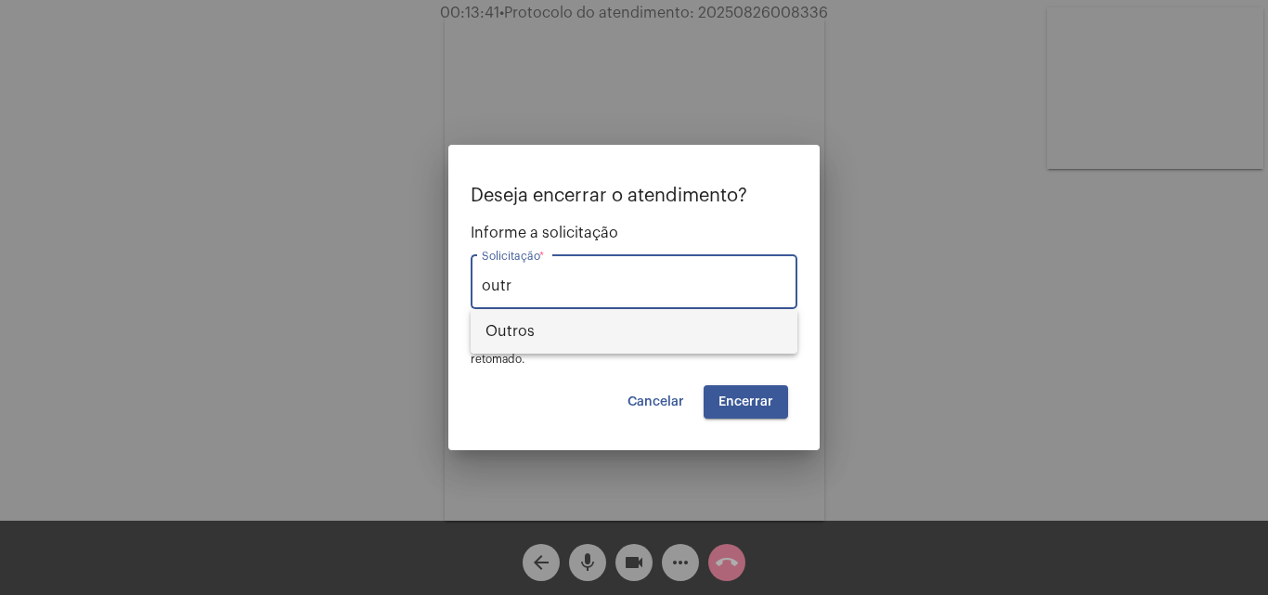
click at [628, 338] on span "Outros" at bounding box center [634, 331] width 297 height 45
type input "Outros"
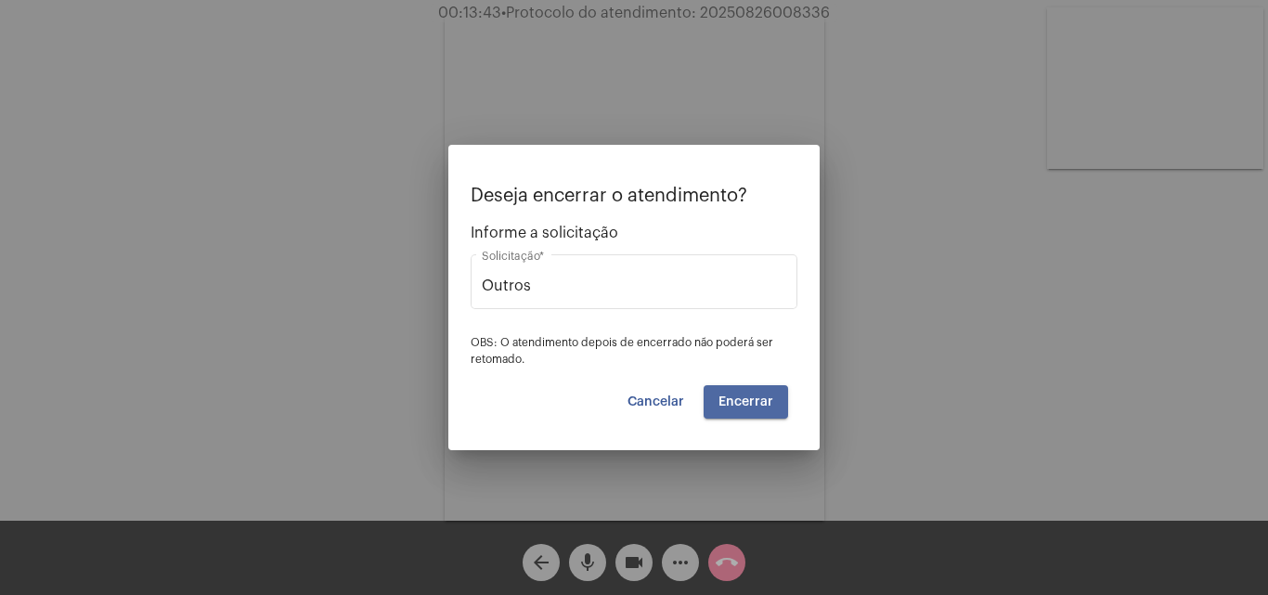
click at [754, 404] on span "Encerrar" at bounding box center [746, 401] width 55 height 13
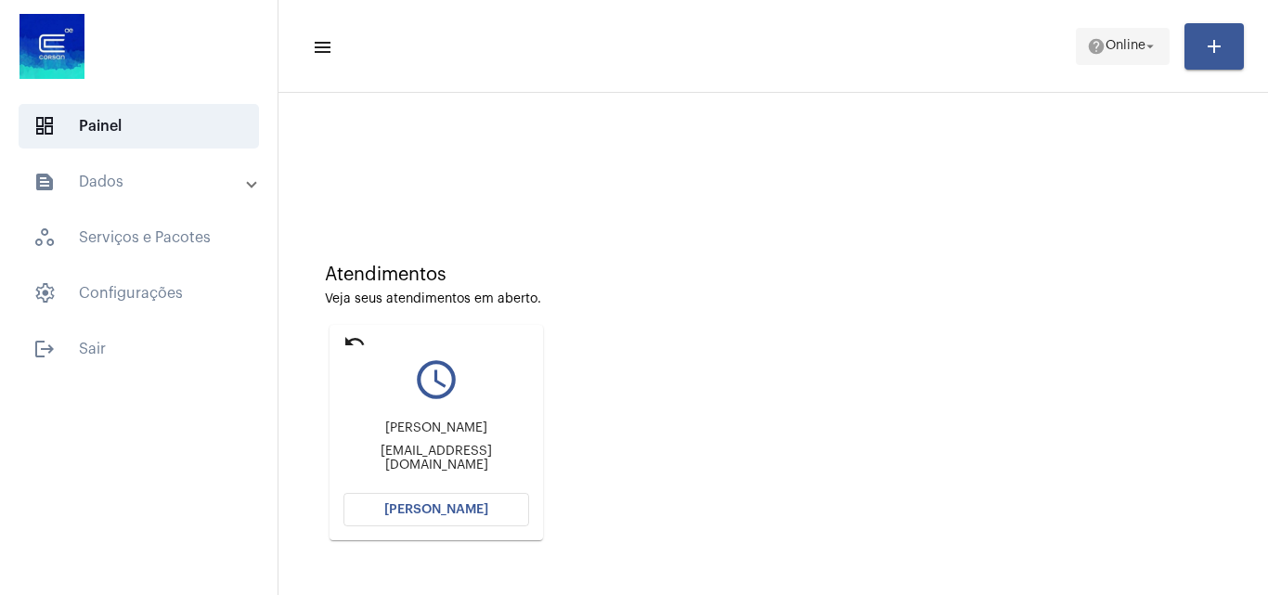
click at [1117, 56] on span "help Online arrow_drop_down" at bounding box center [1122, 45] width 71 height 33
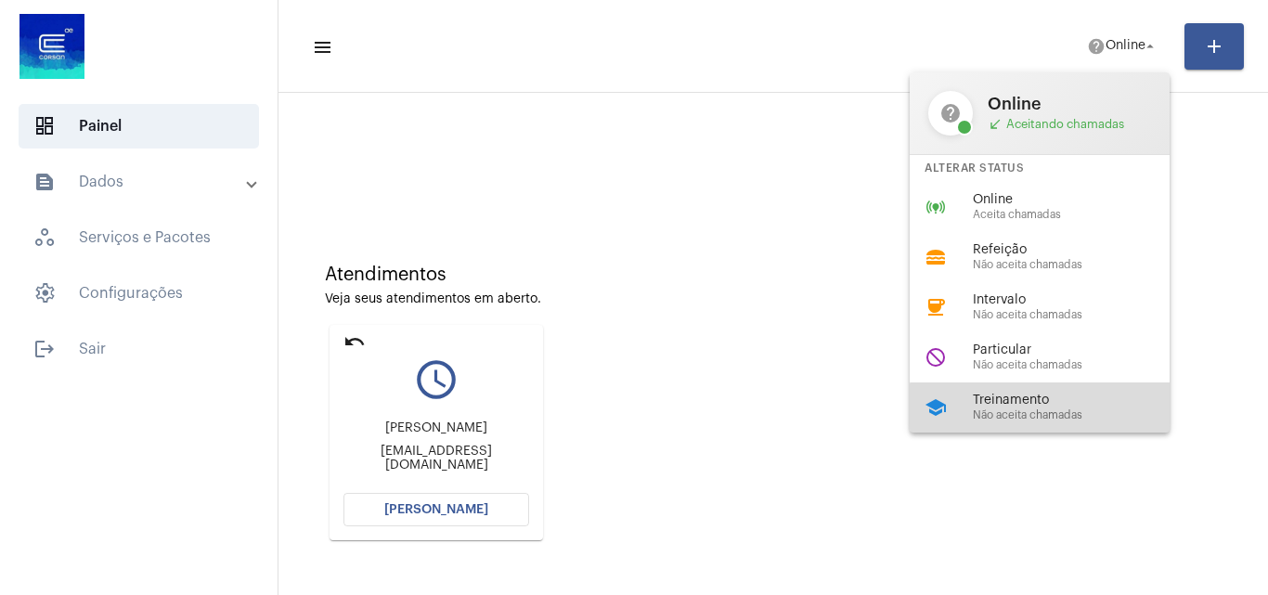
click at [1056, 407] on span "Treinamento" at bounding box center [1079, 401] width 212 height 14
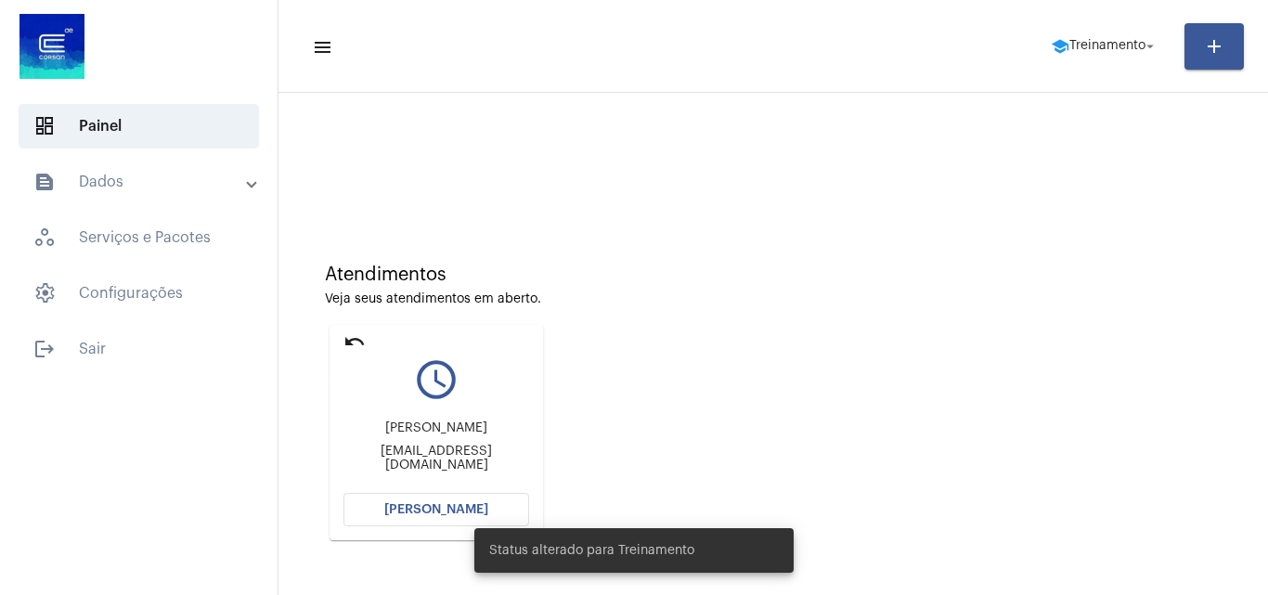
click at [354, 337] on mat-icon "undo" at bounding box center [354, 341] width 22 height 22
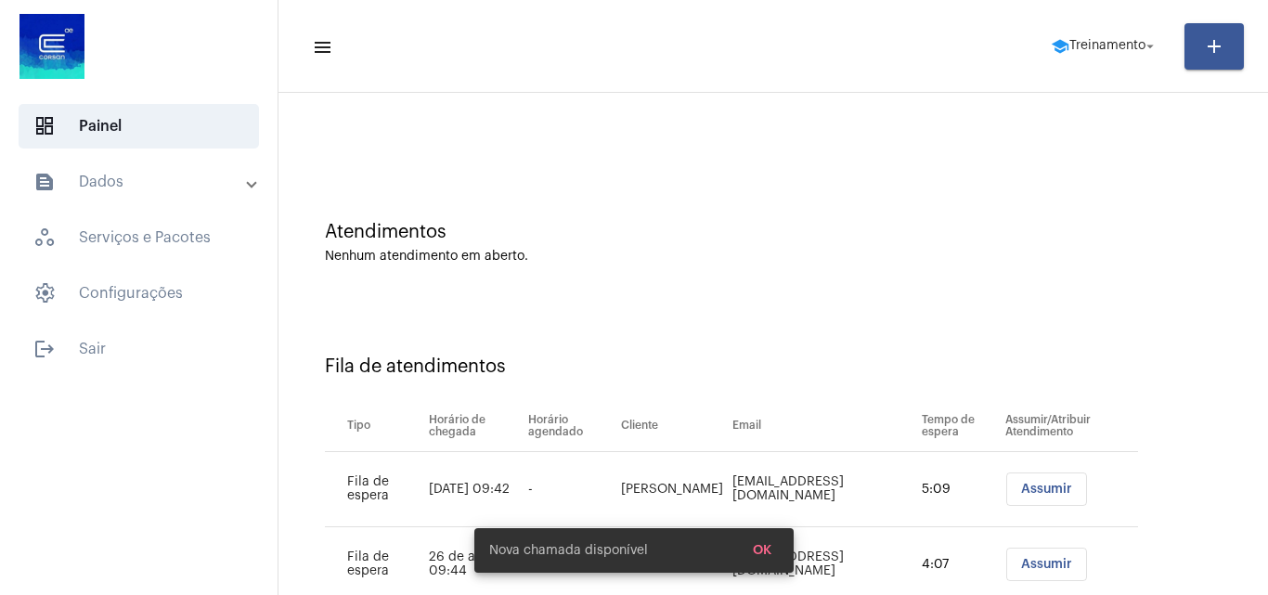
scroll to position [100, 0]
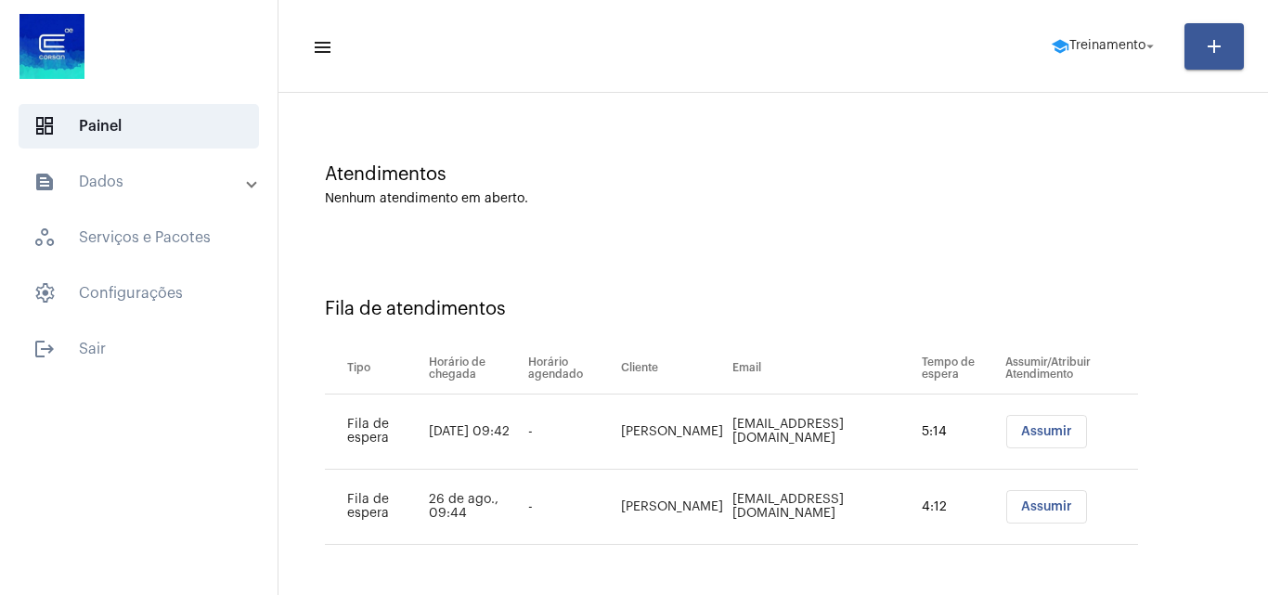
click at [1034, 433] on span "Assumir" at bounding box center [1046, 431] width 51 height 13
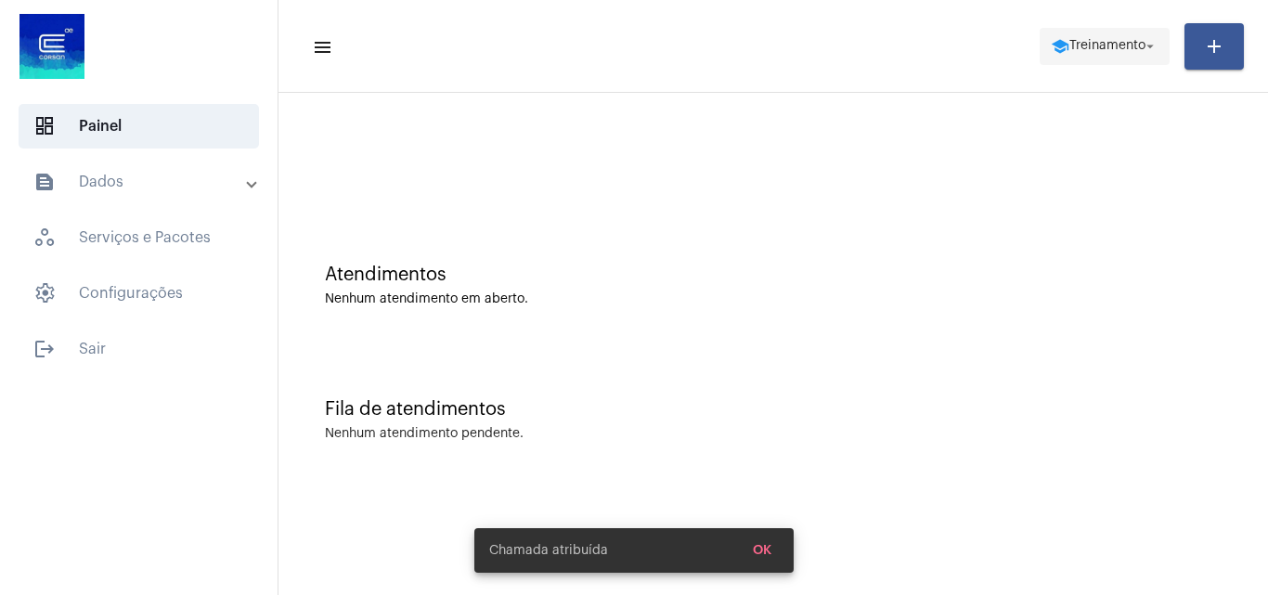
scroll to position [0, 0]
click at [1124, 60] on span "school Treinamento arrow_drop_down" at bounding box center [1105, 45] width 108 height 33
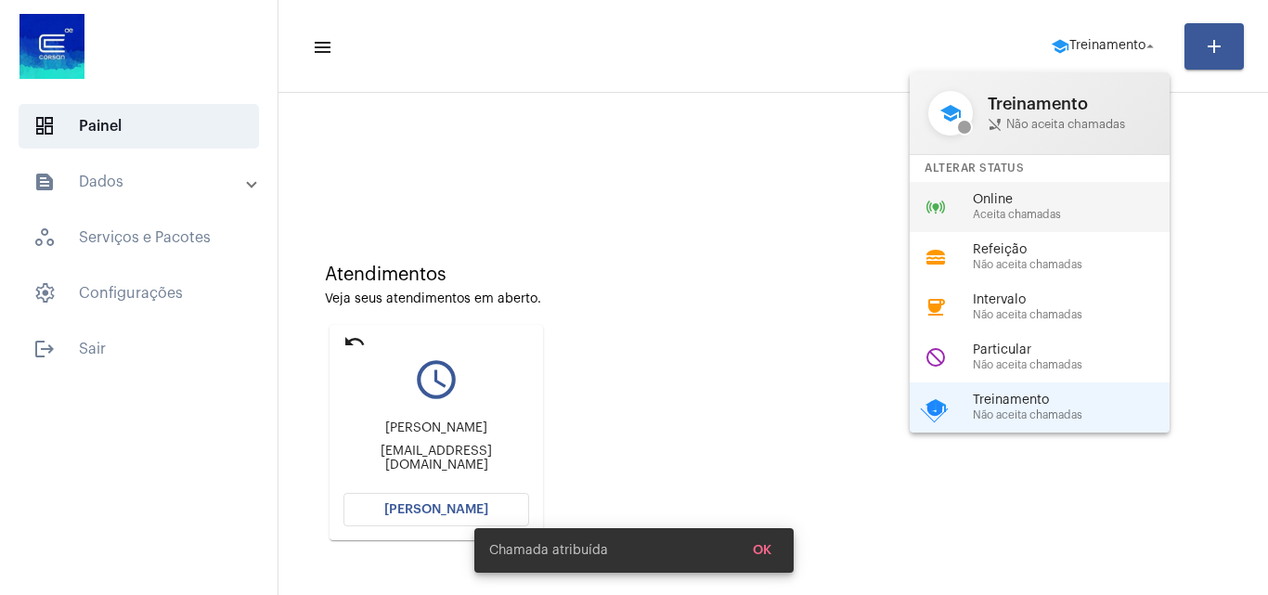
click at [1012, 214] on span "Aceita chamadas" at bounding box center [1079, 215] width 212 height 12
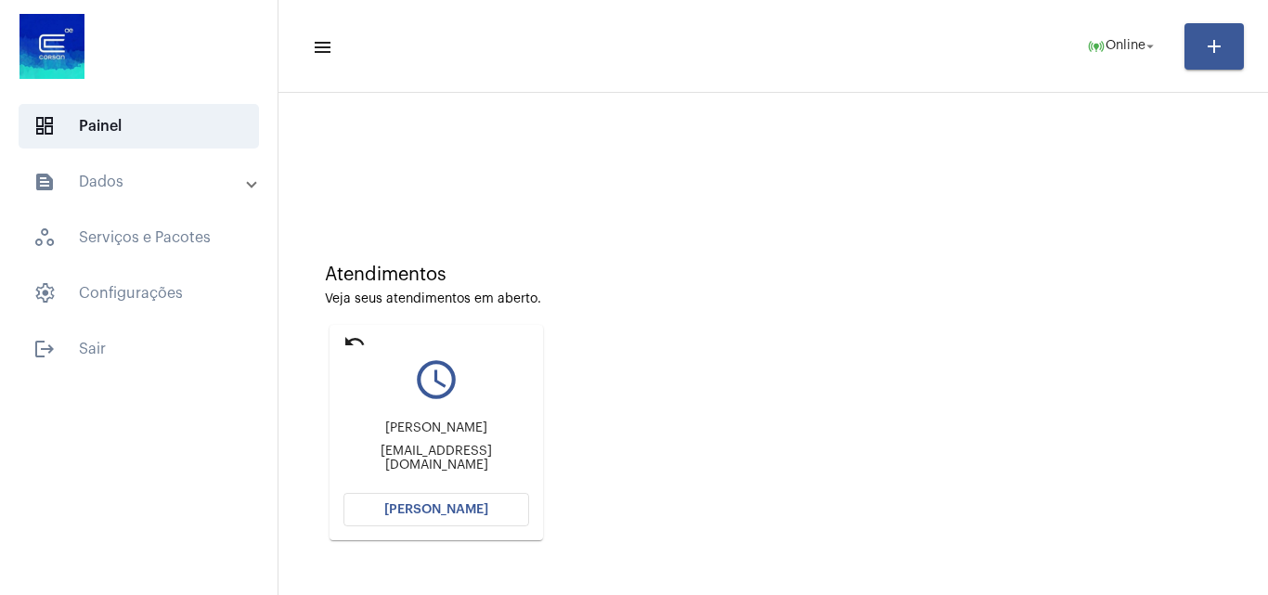
click at [434, 505] on span "[PERSON_NAME]" at bounding box center [436, 509] width 104 height 13
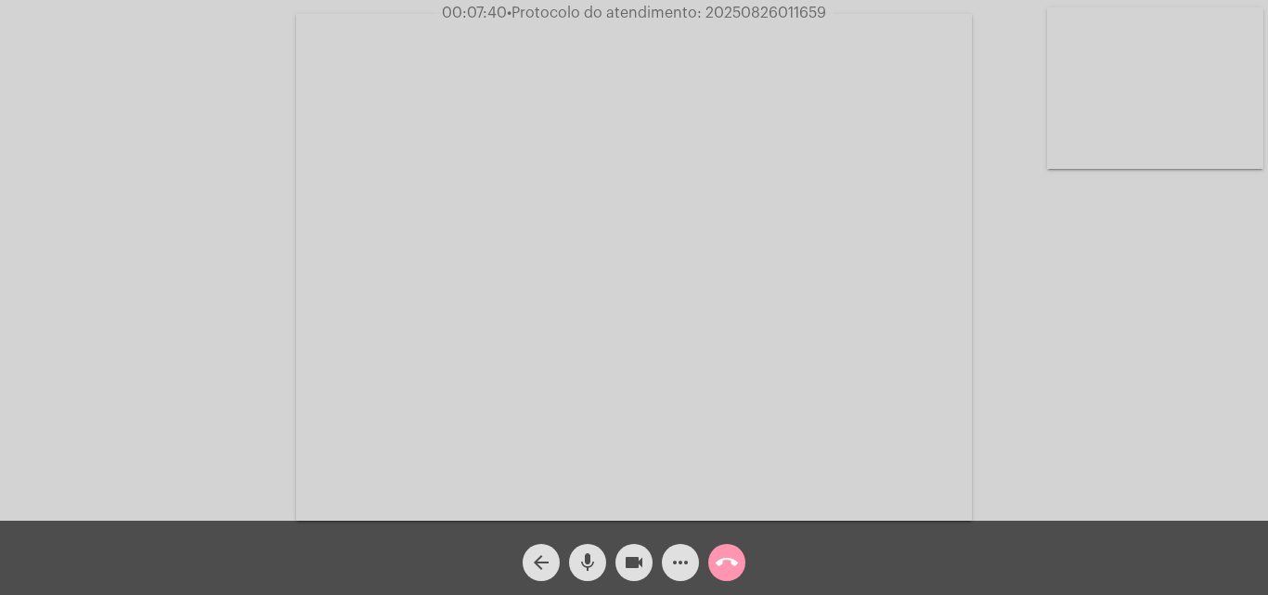
click at [783, 12] on span "• Protocolo do atendimento: 20250826011659" at bounding box center [666, 13] width 319 height 15
copy span "20250826011659"
click at [734, 548] on span "call_end" at bounding box center [727, 562] width 22 height 37
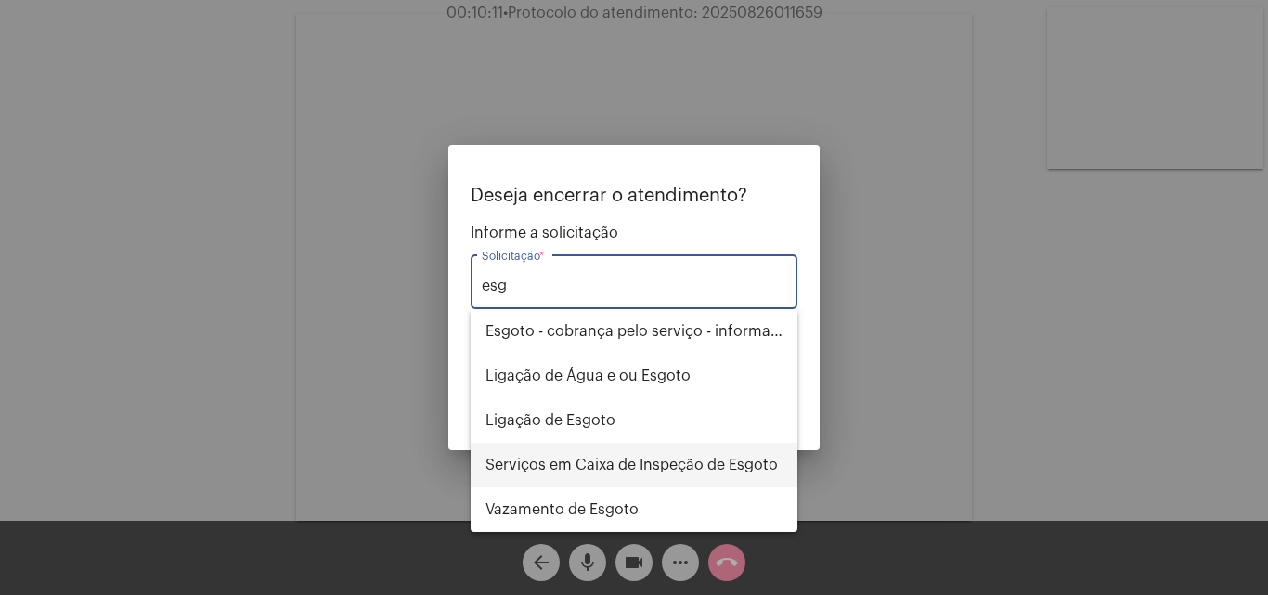
click at [672, 459] on span "Serviços em Caixa de Inspeção de Esgoto" at bounding box center [634, 465] width 297 height 45
type input "Serviços em Caixa de Inspeção de Esgoto"
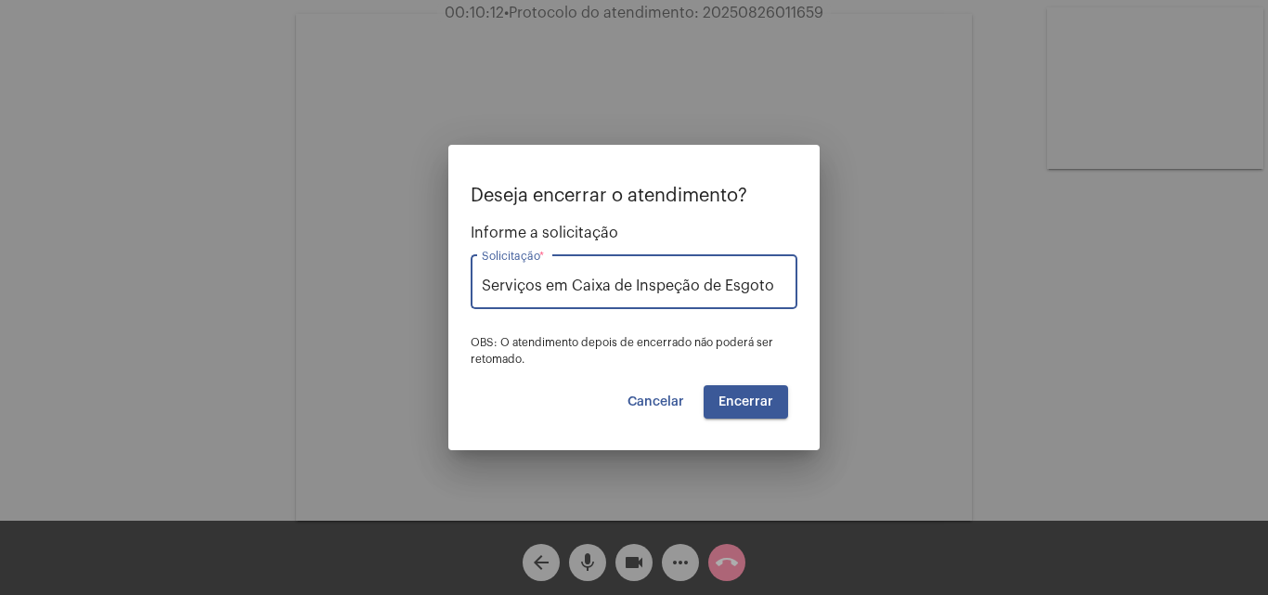
click at [766, 391] on button "Encerrar" at bounding box center [746, 401] width 84 height 33
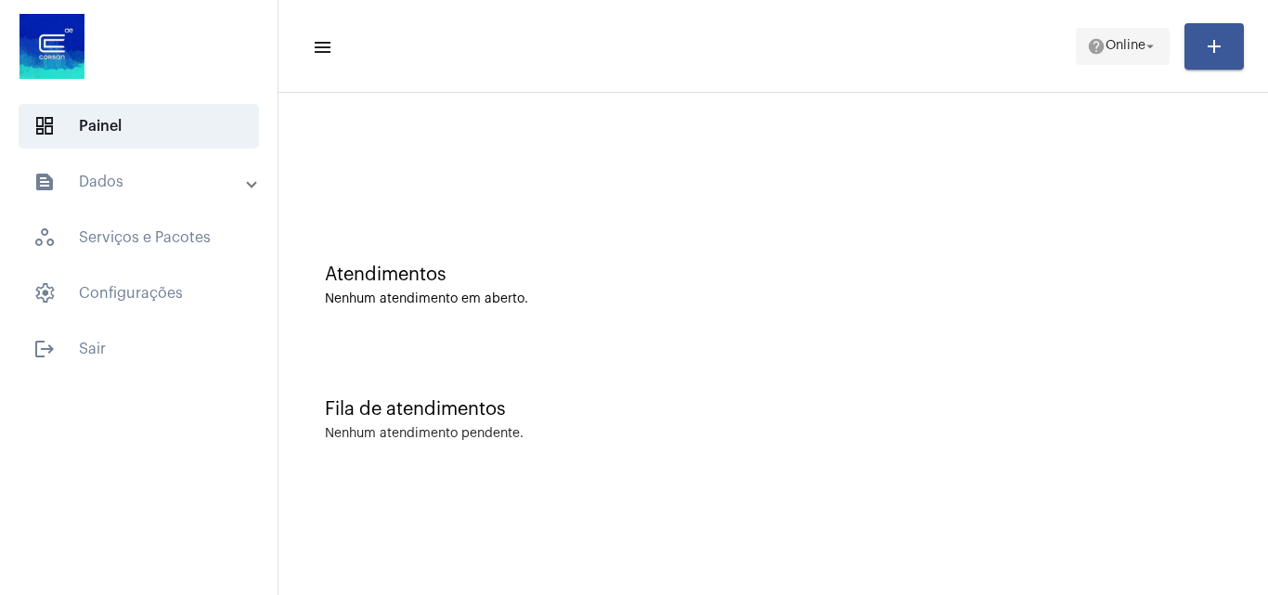
click at [1118, 40] on span "Online" at bounding box center [1126, 46] width 40 height 13
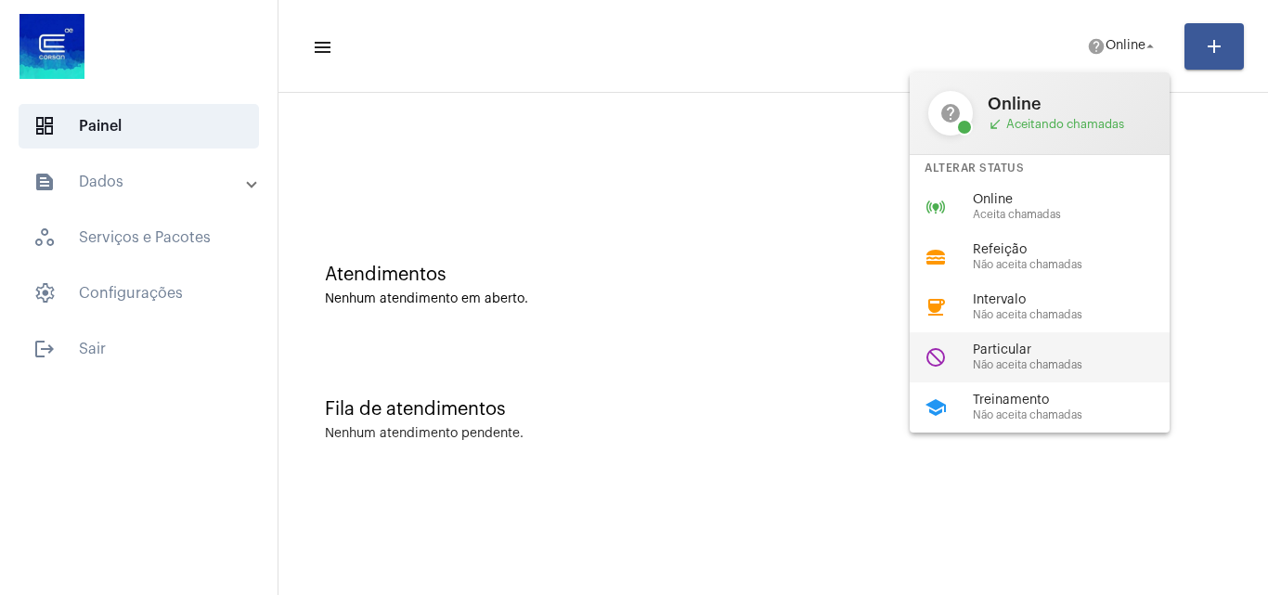
click at [1047, 349] on span "Particular" at bounding box center [1079, 350] width 212 height 14
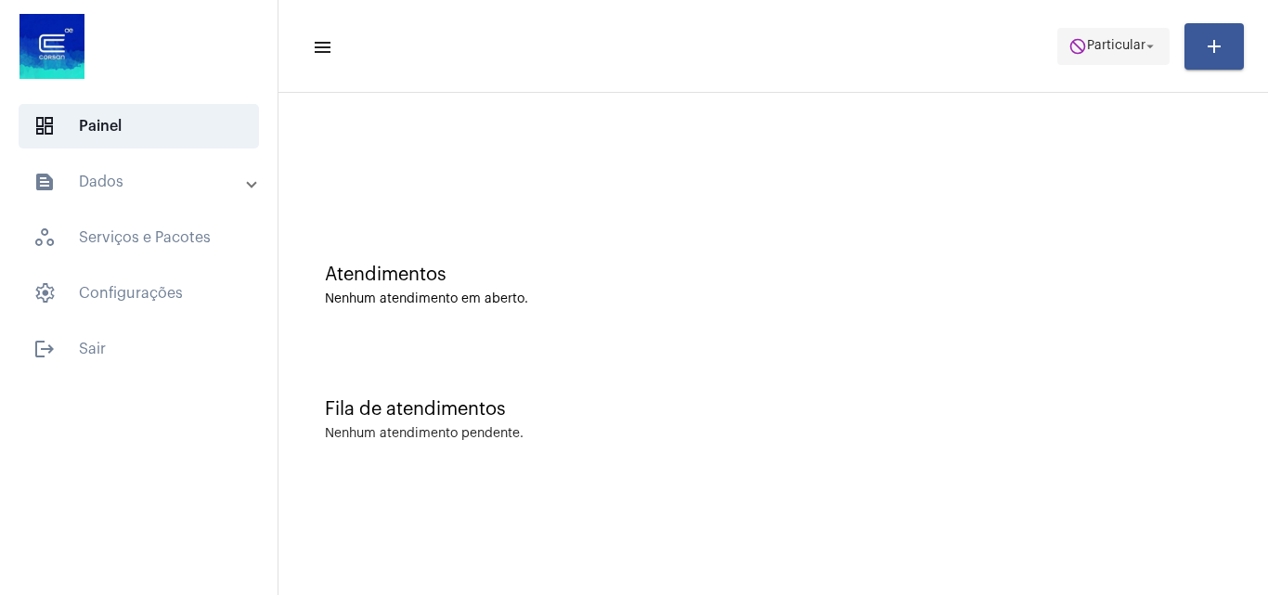
click at [1118, 46] on span "Particular" at bounding box center [1116, 46] width 58 height 13
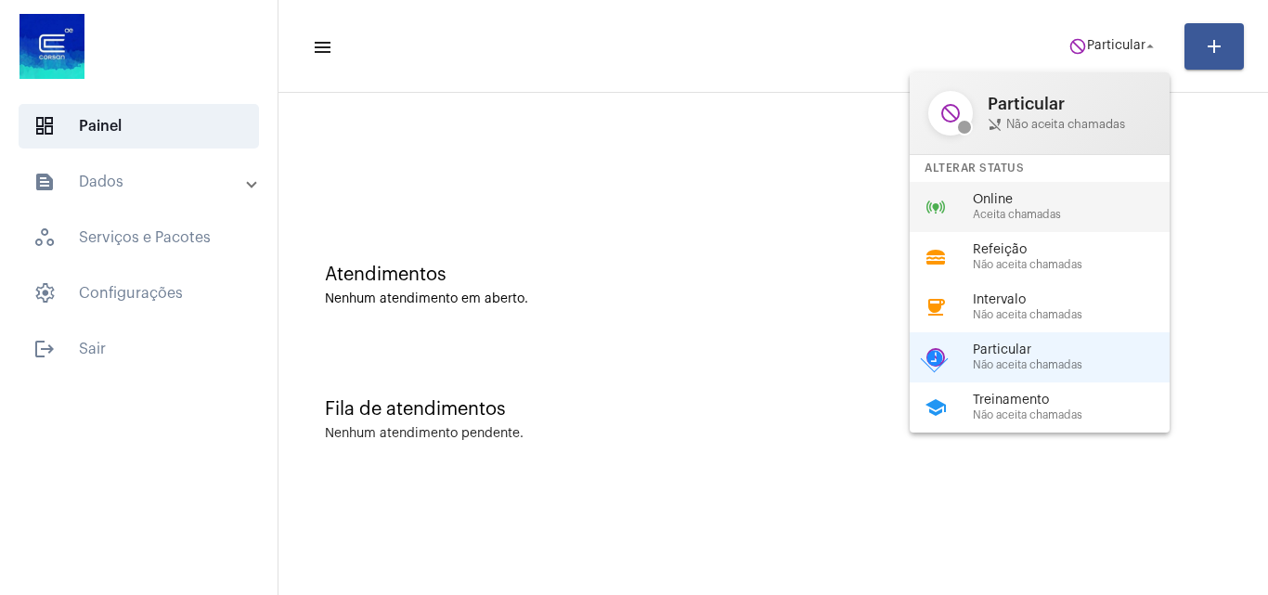
click at [1043, 201] on span "Online" at bounding box center [1079, 200] width 212 height 14
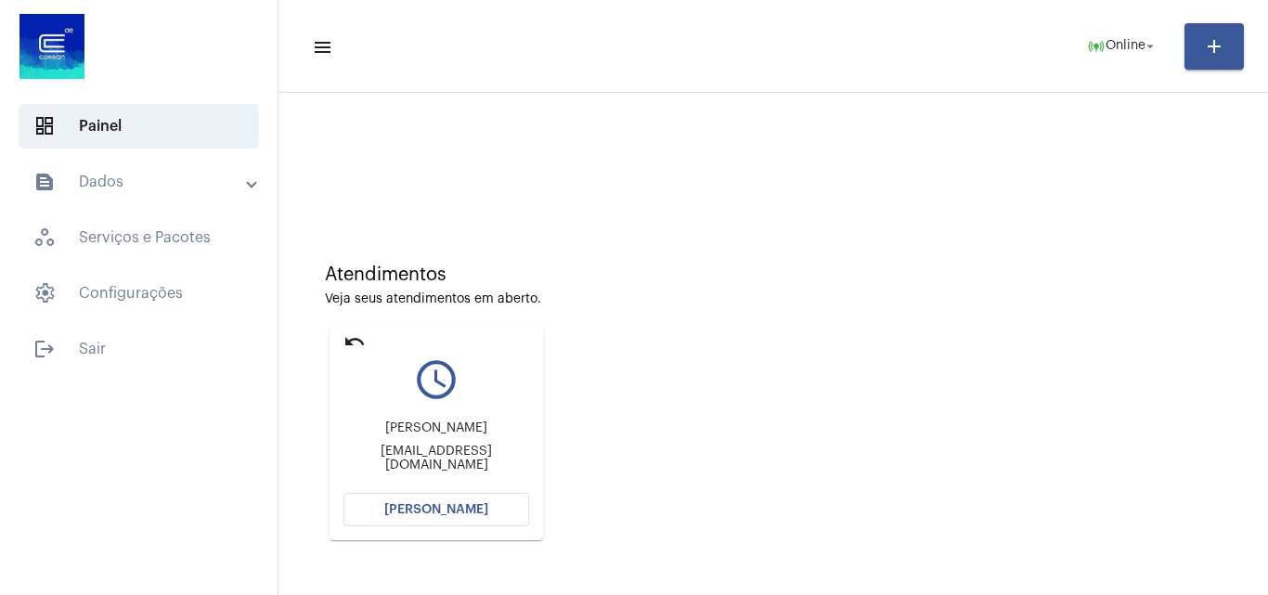
click at [430, 500] on button "[PERSON_NAME]" at bounding box center [436, 509] width 186 height 33
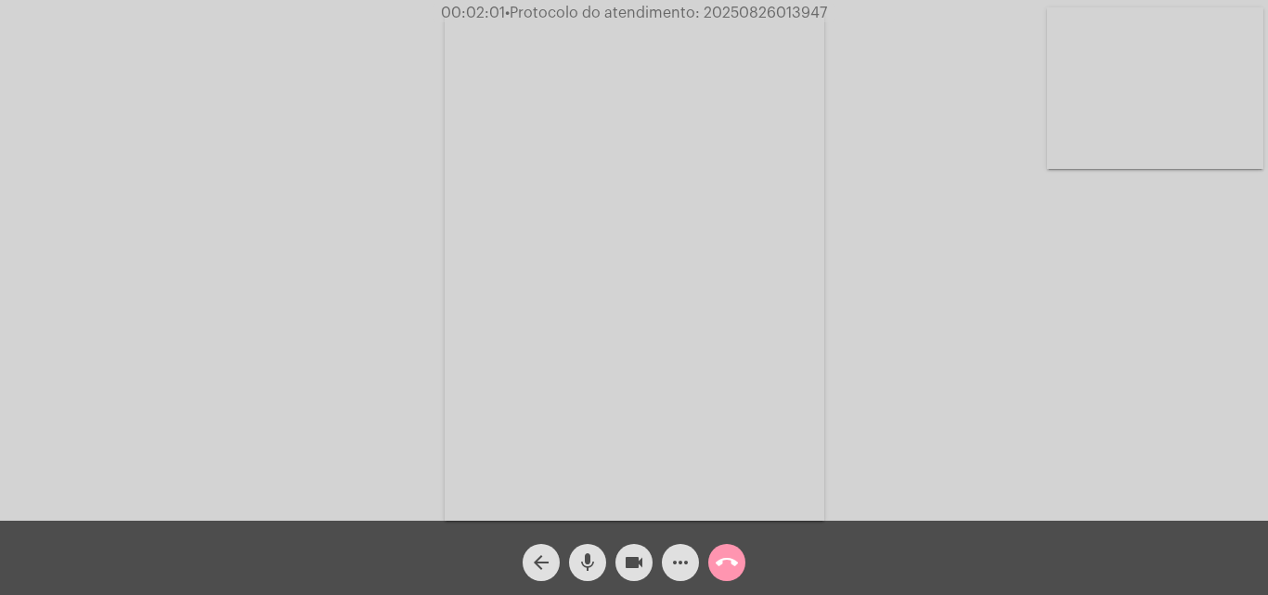
drag, startPoint x: 584, startPoint y: 563, endPoint x: 634, endPoint y: 563, distance: 50.1
click at [585, 563] on mat-icon "mic" at bounding box center [587, 562] width 22 height 22
click at [634, 563] on mat-icon "videocam" at bounding box center [634, 562] width 22 height 22
click at [583, 568] on mat-icon "mic_off" at bounding box center [587, 562] width 22 height 22
click at [628, 567] on mat-icon "videocam_off" at bounding box center [634, 562] width 22 height 22
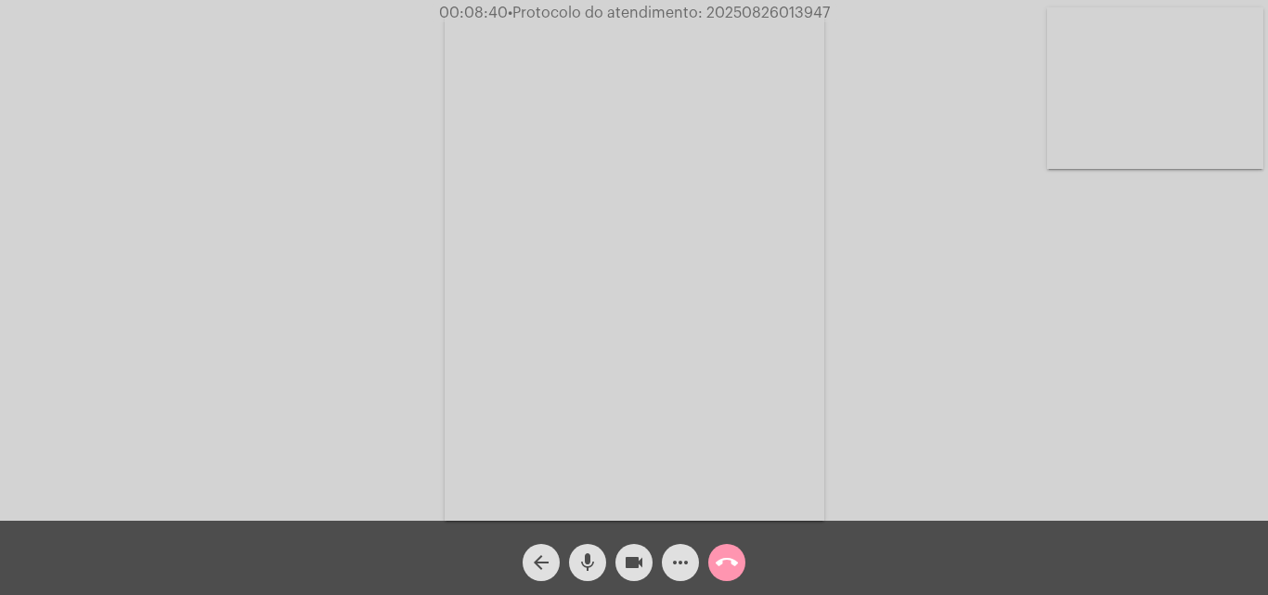
click at [769, 13] on span "• Protocolo do atendimento: 20250826013947" at bounding box center [669, 13] width 322 height 15
copy span "20250826013947"
click at [730, 568] on mat-icon "call_end" at bounding box center [727, 562] width 22 height 22
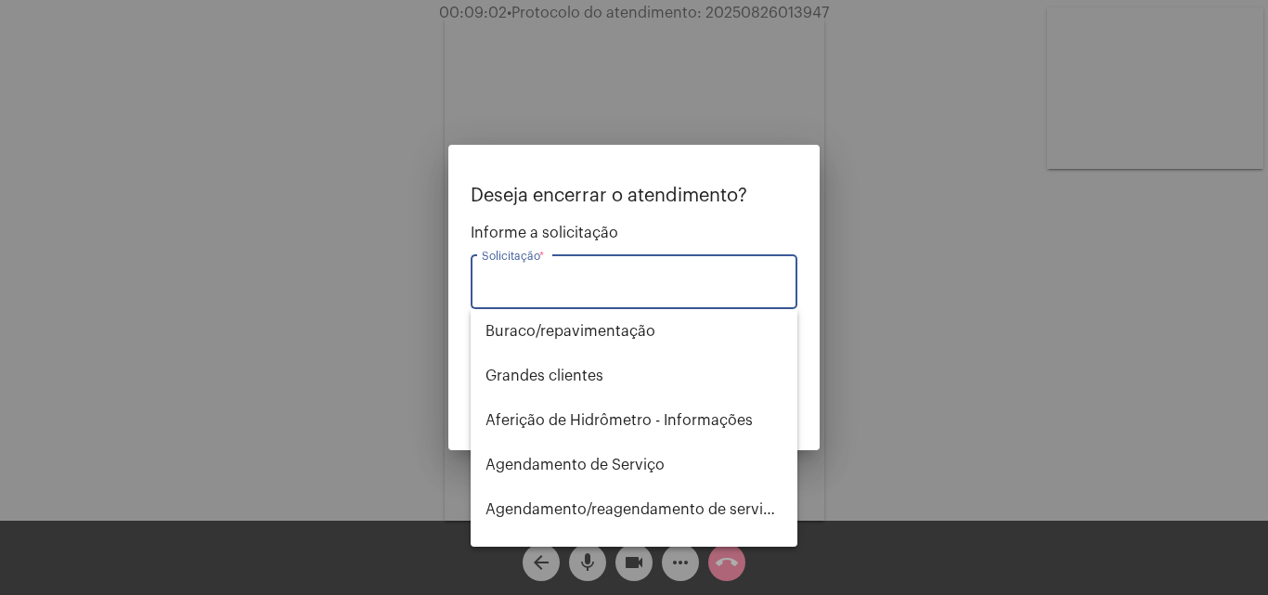
type input "s"
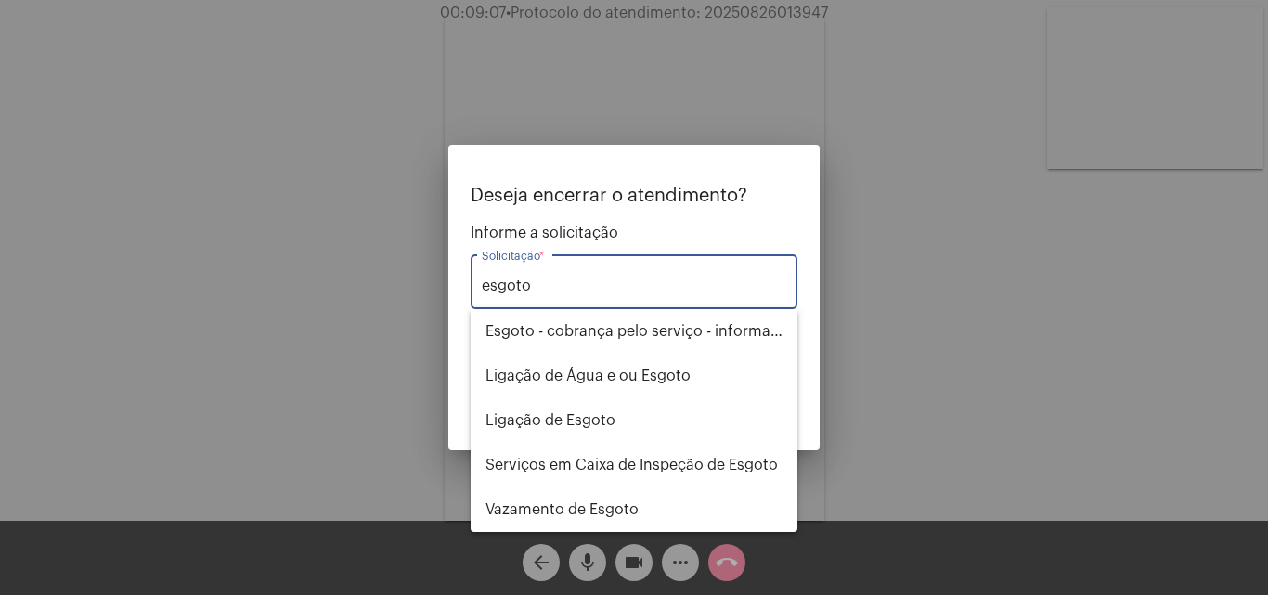
type input "esgoto"
click at [930, 234] on div at bounding box center [634, 297] width 1268 height 595
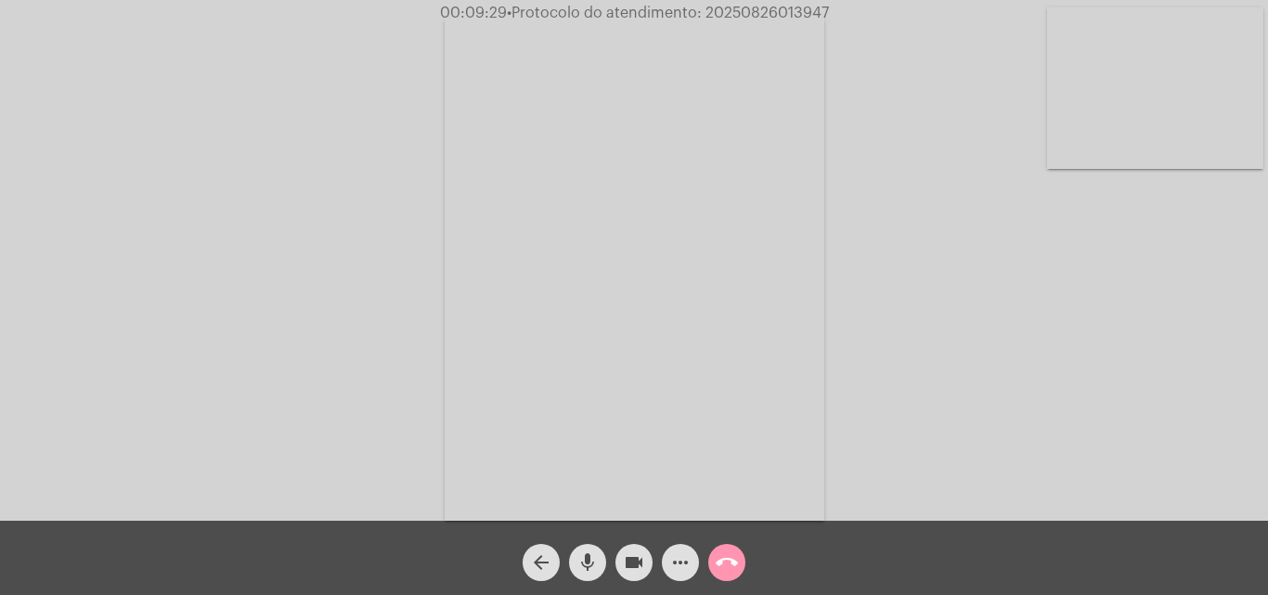
click at [714, 575] on button "call_end" at bounding box center [726, 562] width 37 height 37
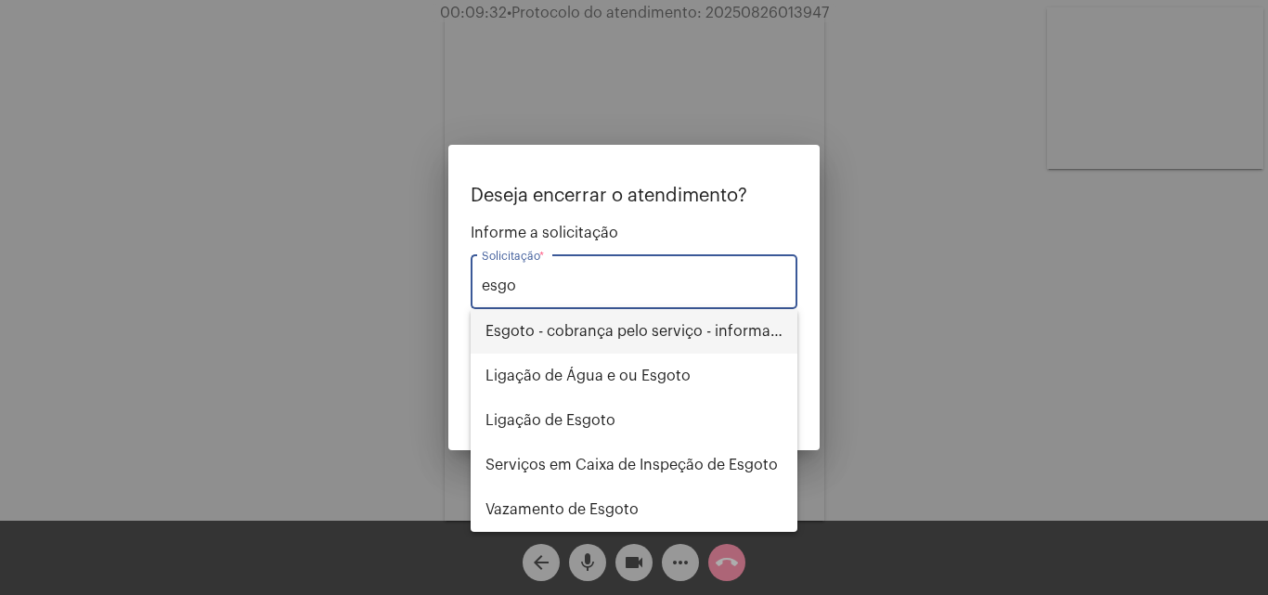
click at [682, 331] on span "Esgoto - cobrança pelo serviço - informações" at bounding box center [634, 331] width 297 height 45
type input "Esgoto - cobrança pelo serviço - informações"
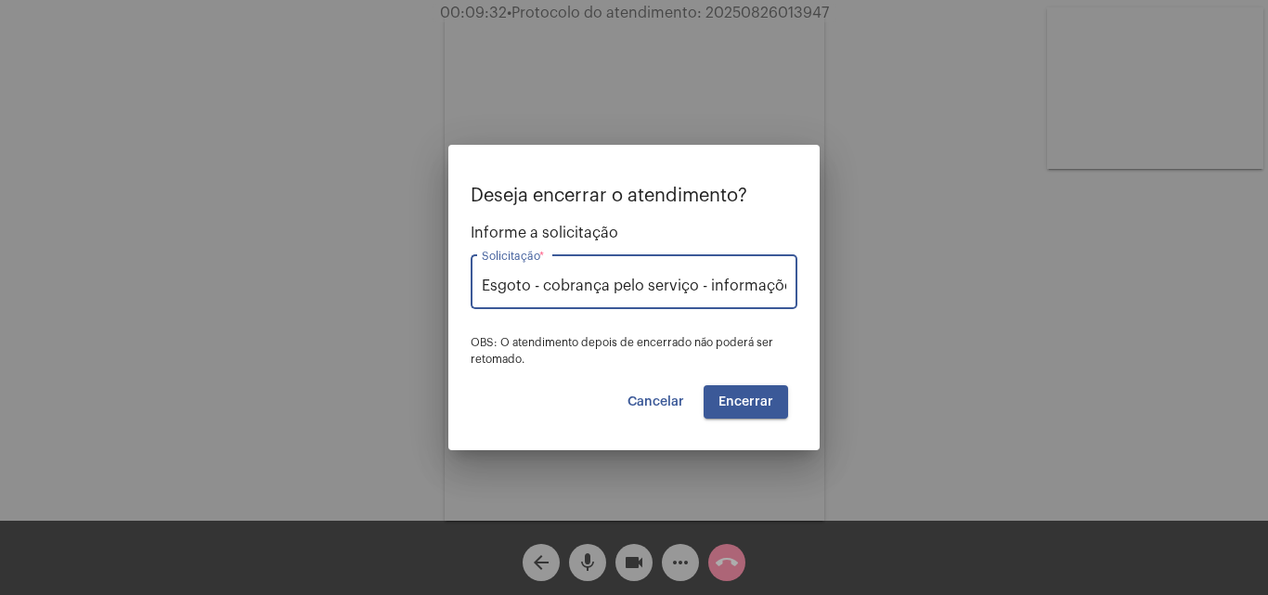
scroll to position [0, 10]
click at [742, 390] on button "Encerrar" at bounding box center [746, 401] width 84 height 33
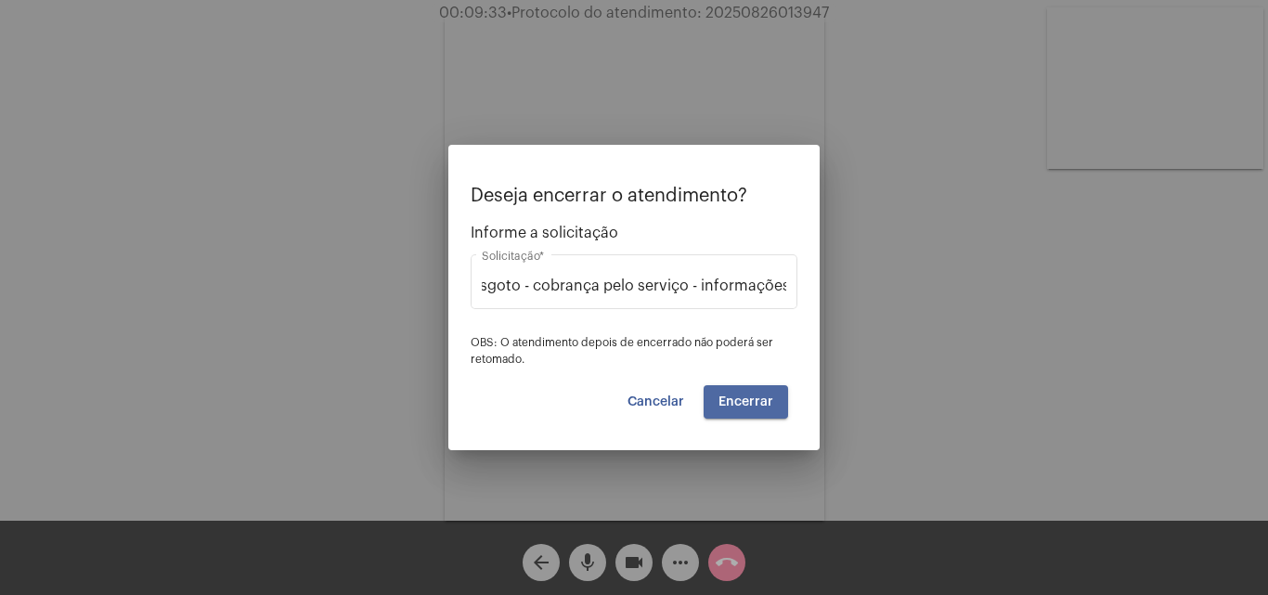
scroll to position [0, 0]
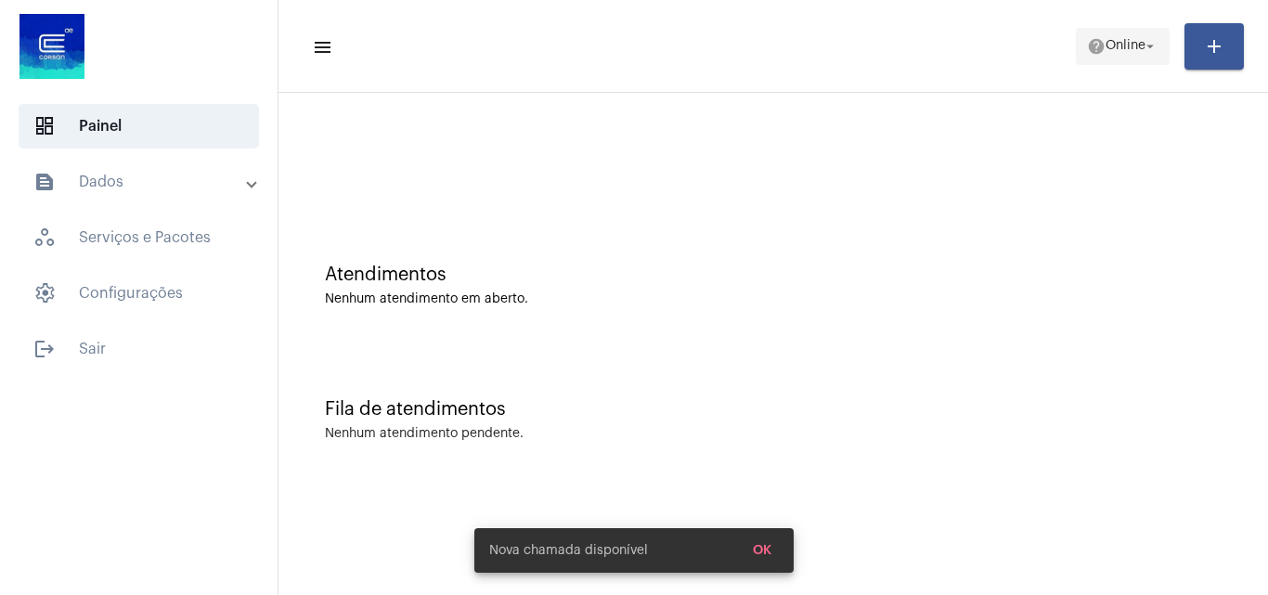
click at [1124, 47] on span "Online" at bounding box center [1126, 46] width 40 height 13
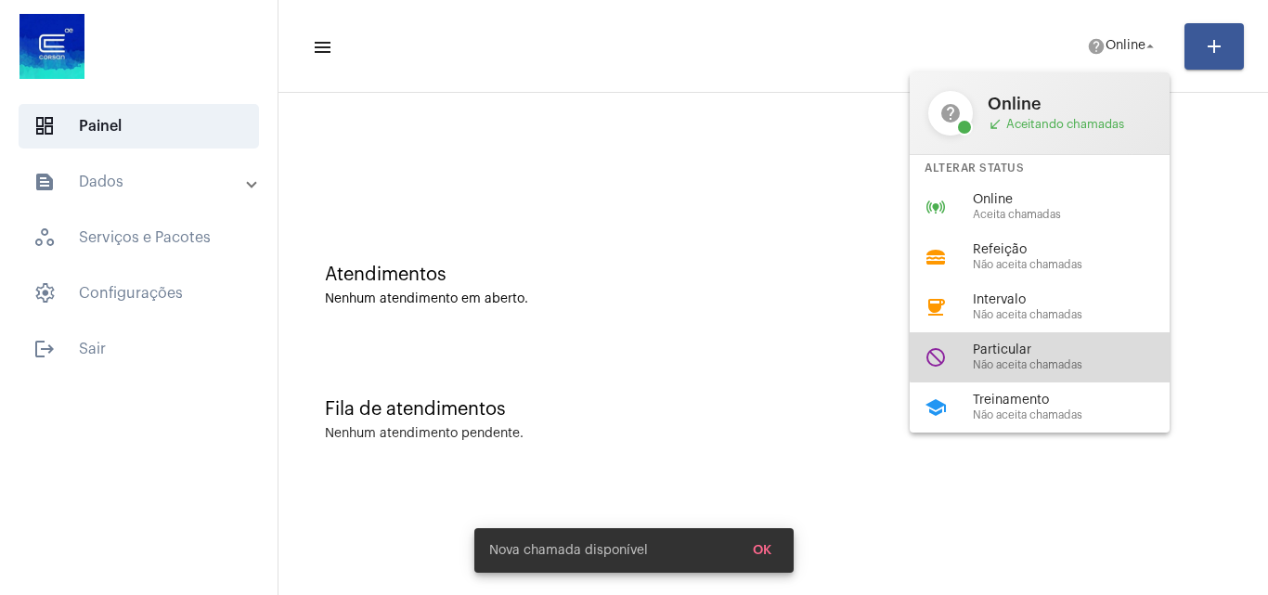
click at [1059, 343] on span "Particular" at bounding box center [1079, 350] width 212 height 14
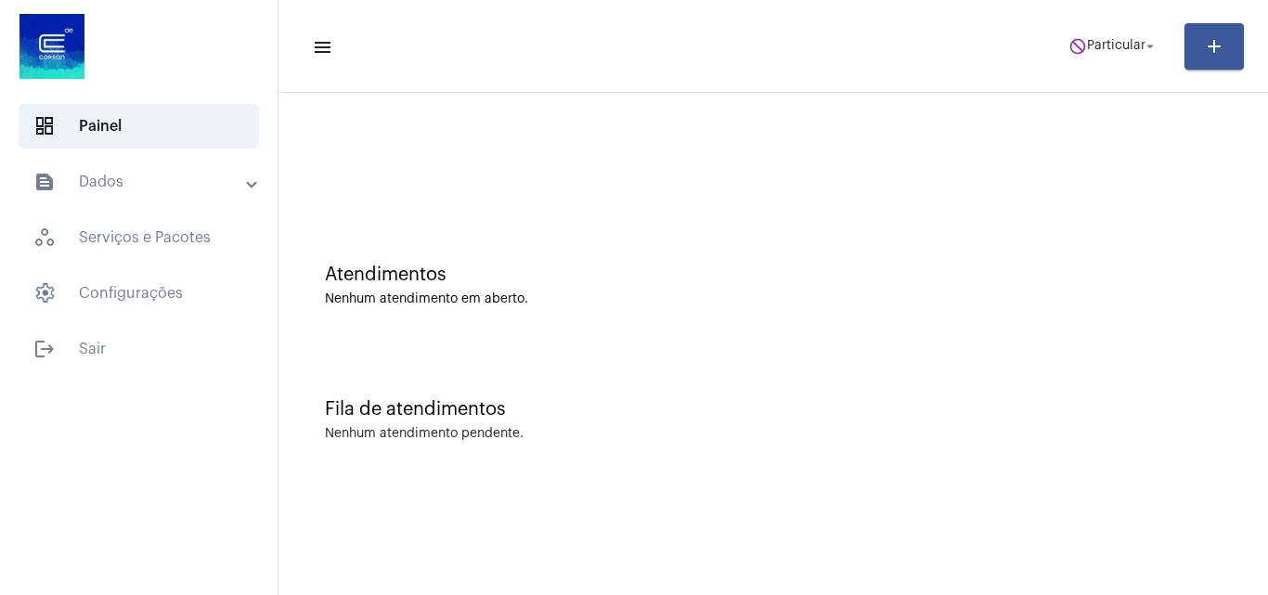
click at [617, 315] on div "Atendimentos Nenhum atendimento em aberto." at bounding box center [773, 276] width 971 height 135
click at [1113, 51] on span "Particular" at bounding box center [1116, 46] width 58 height 13
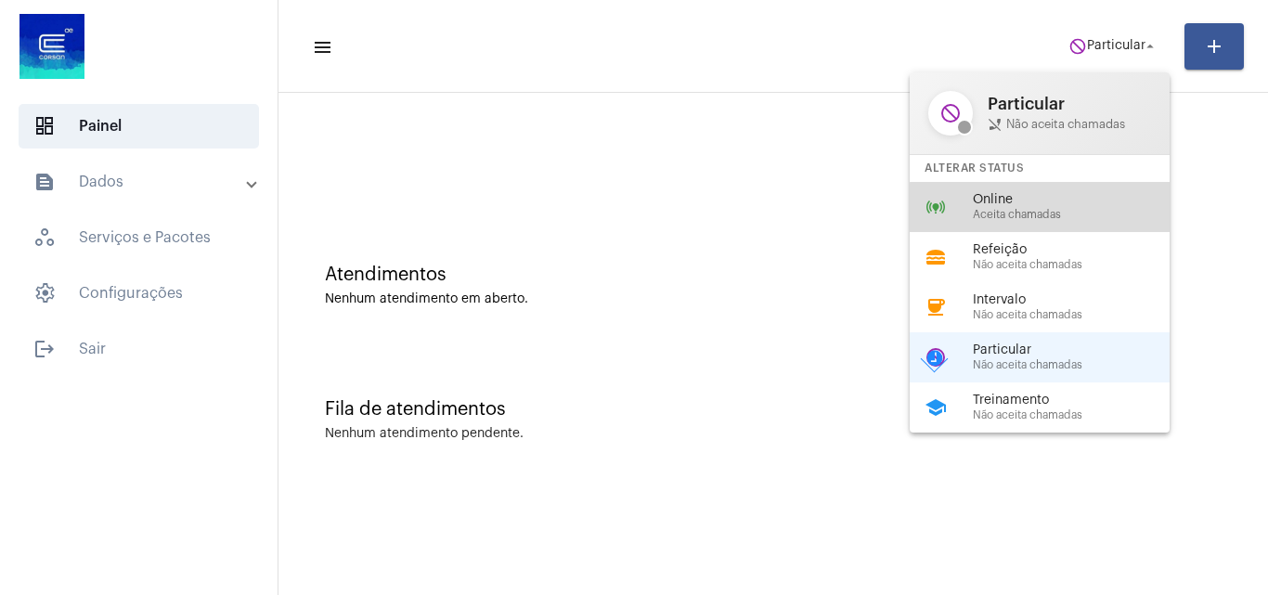
click at [1044, 218] on span "Aceita chamadas" at bounding box center [1079, 215] width 212 height 12
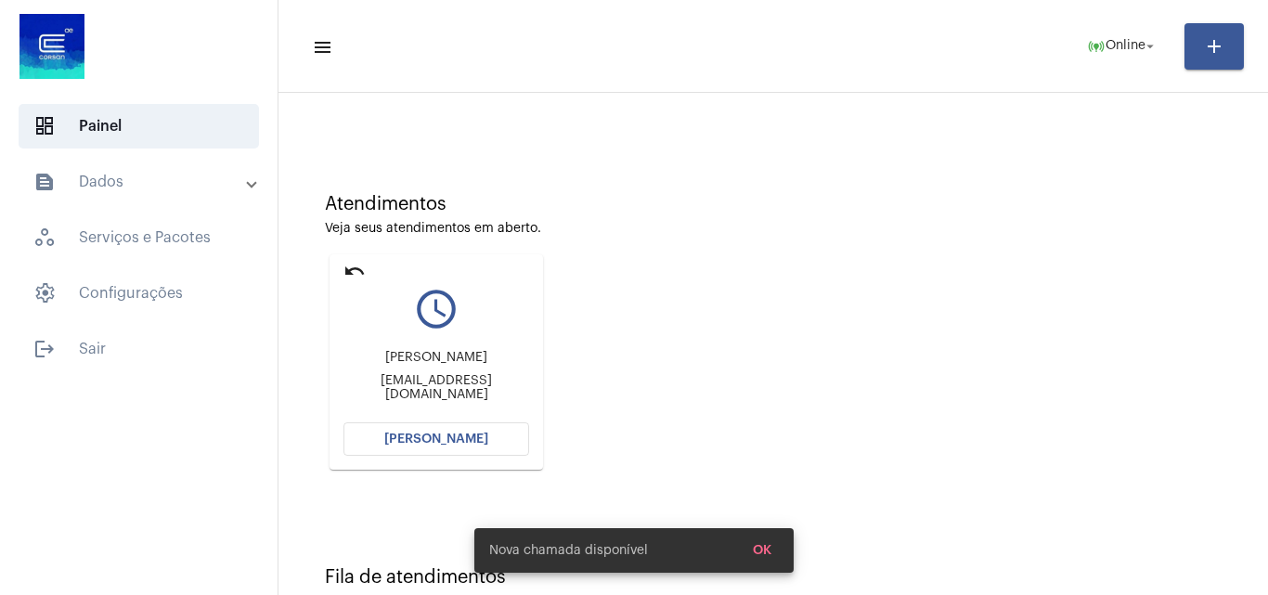
scroll to position [131, 0]
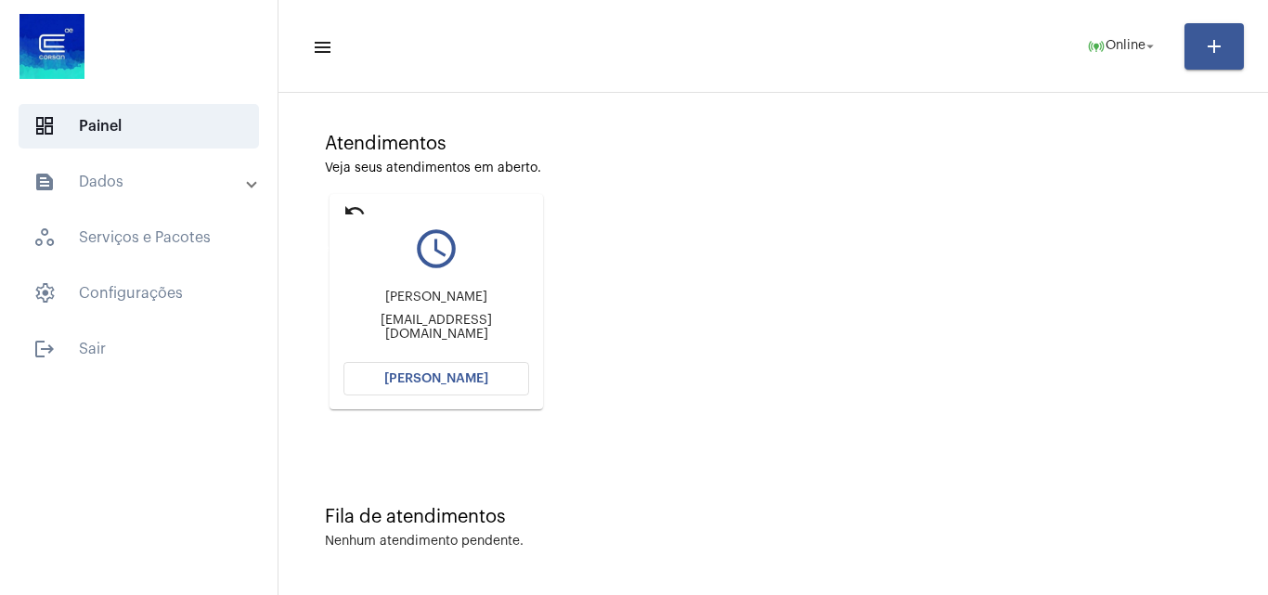
click at [348, 216] on mat-icon "undo" at bounding box center [354, 211] width 22 height 22
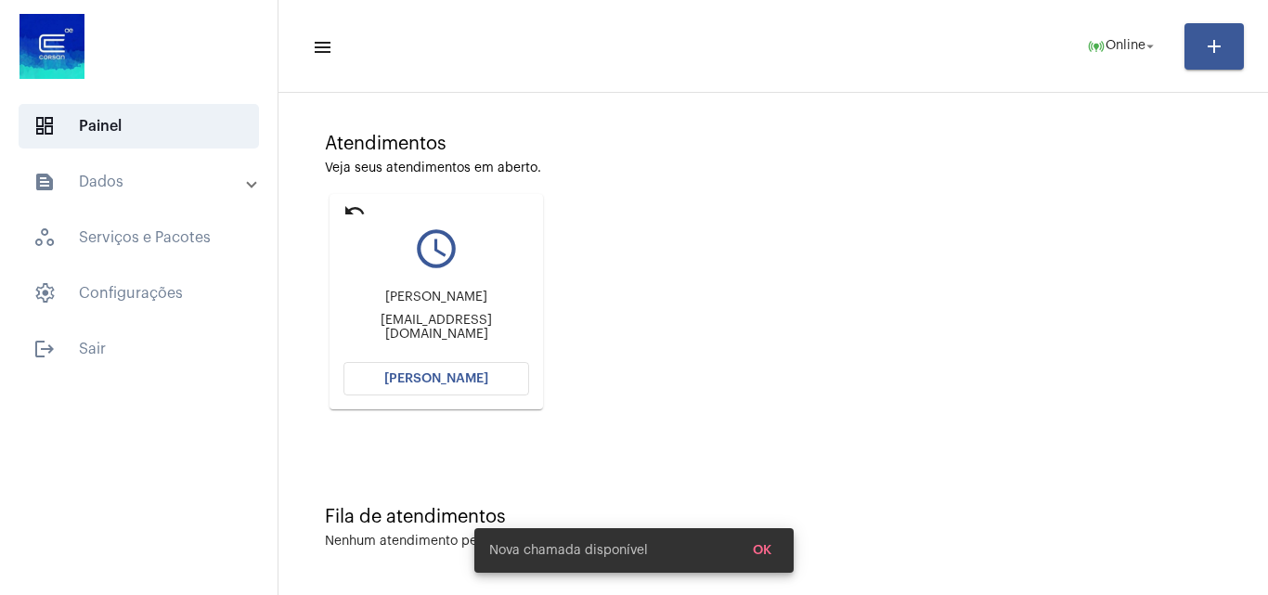
scroll to position [0, 0]
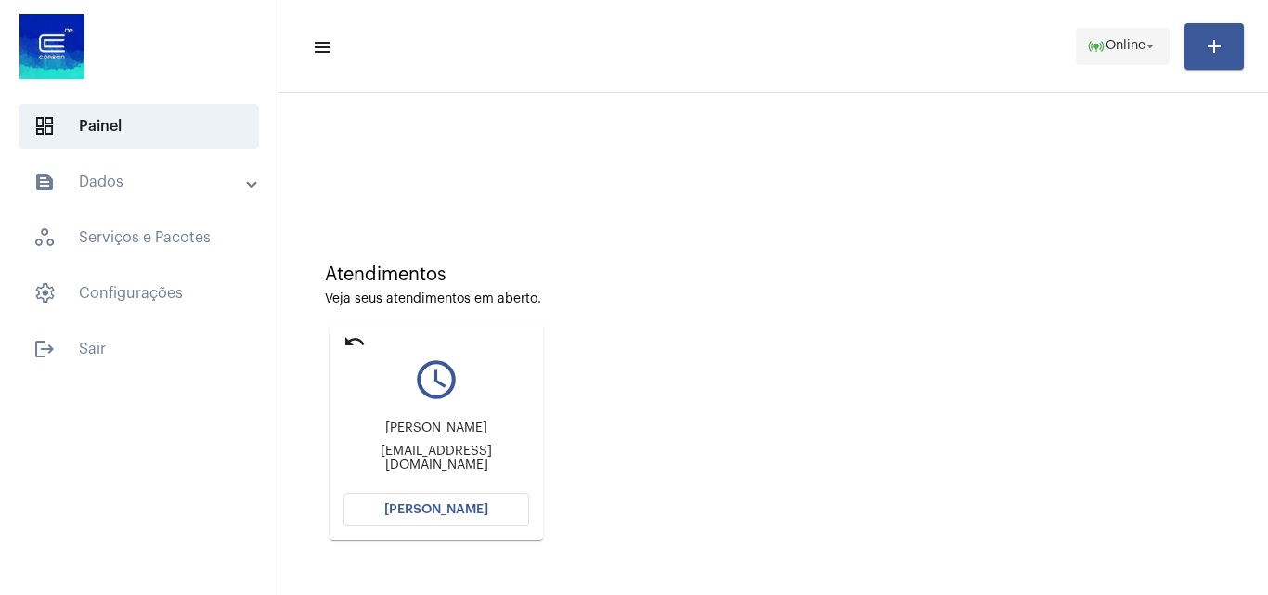
click at [1101, 34] on span "online_prediction Online arrow_drop_down" at bounding box center [1122, 45] width 71 height 33
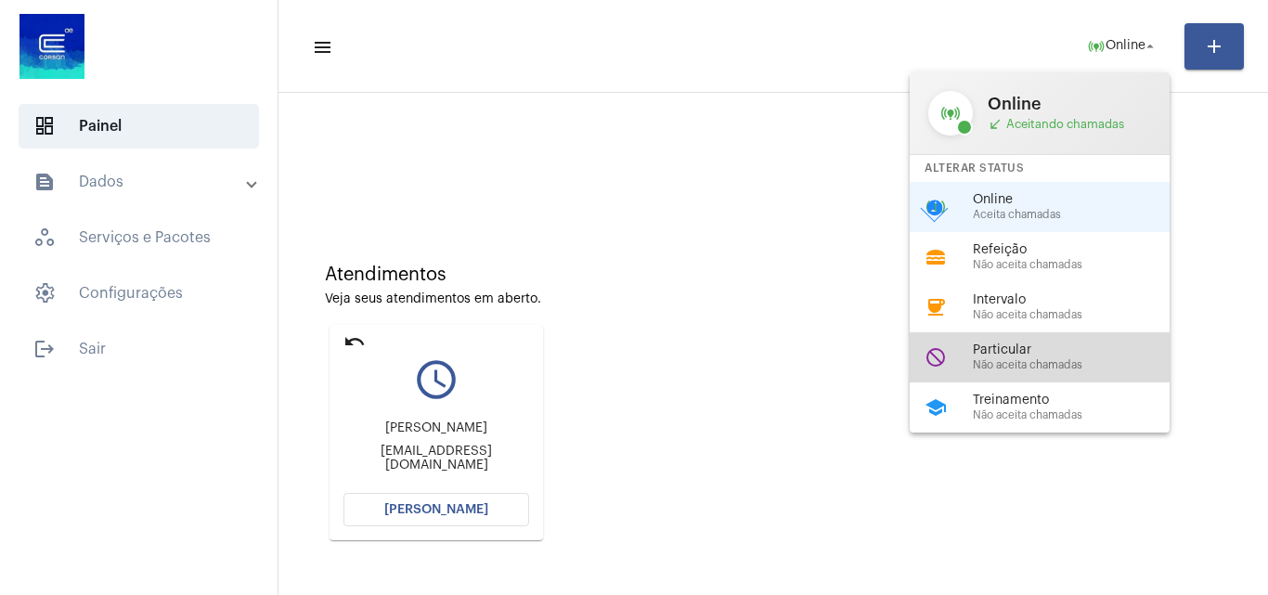
click at [1061, 370] on span "Não aceita chamadas" at bounding box center [1079, 365] width 212 height 12
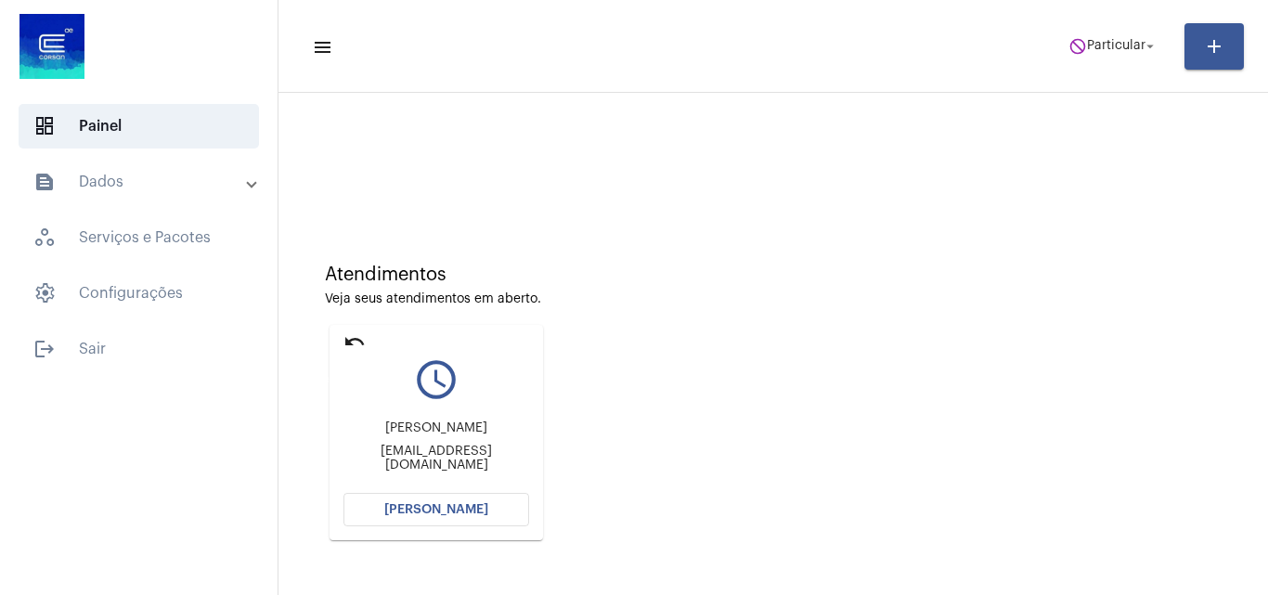
click at [359, 339] on mat-icon "undo" at bounding box center [354, 341] width 22 height 22
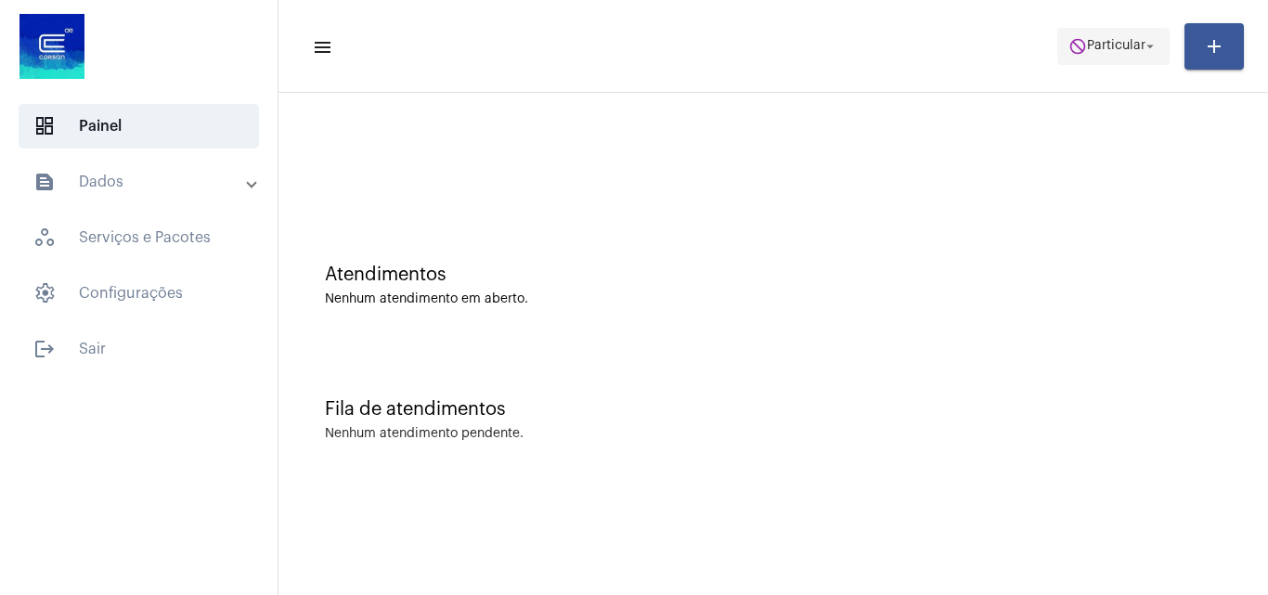
click at [1100, 43] on span "Particular" at bounding box center [1116, 46] width 58 height 13
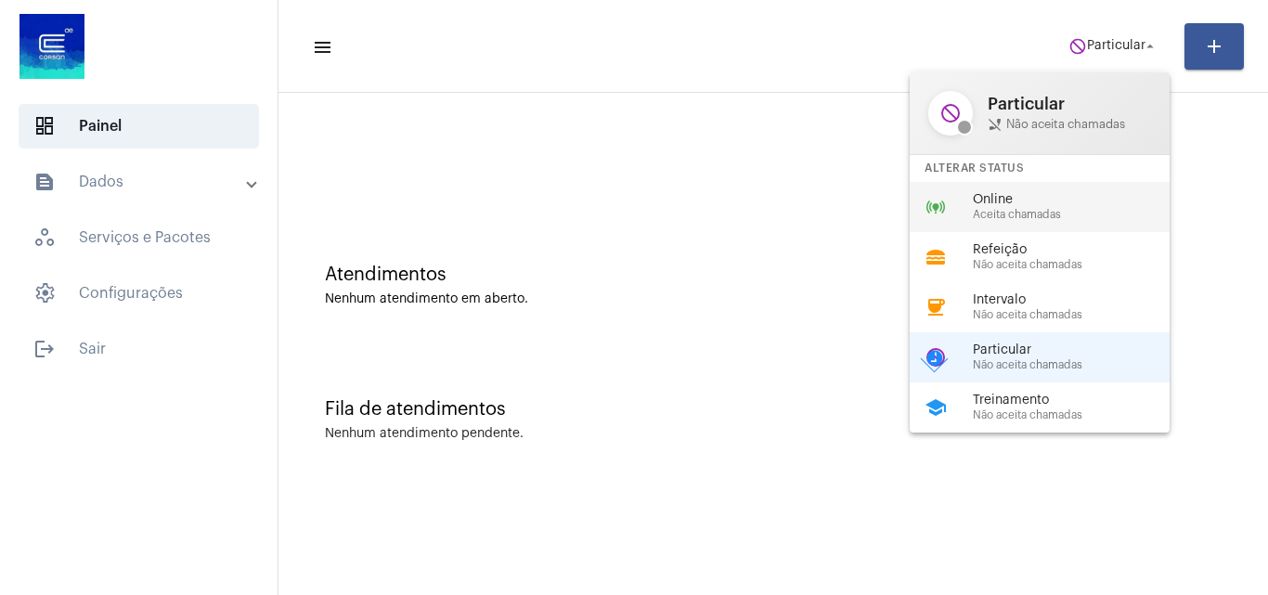
click at [1073, 216] on span "Aceita chamadas" at bounding box center [1079, 215] width 212 height 12
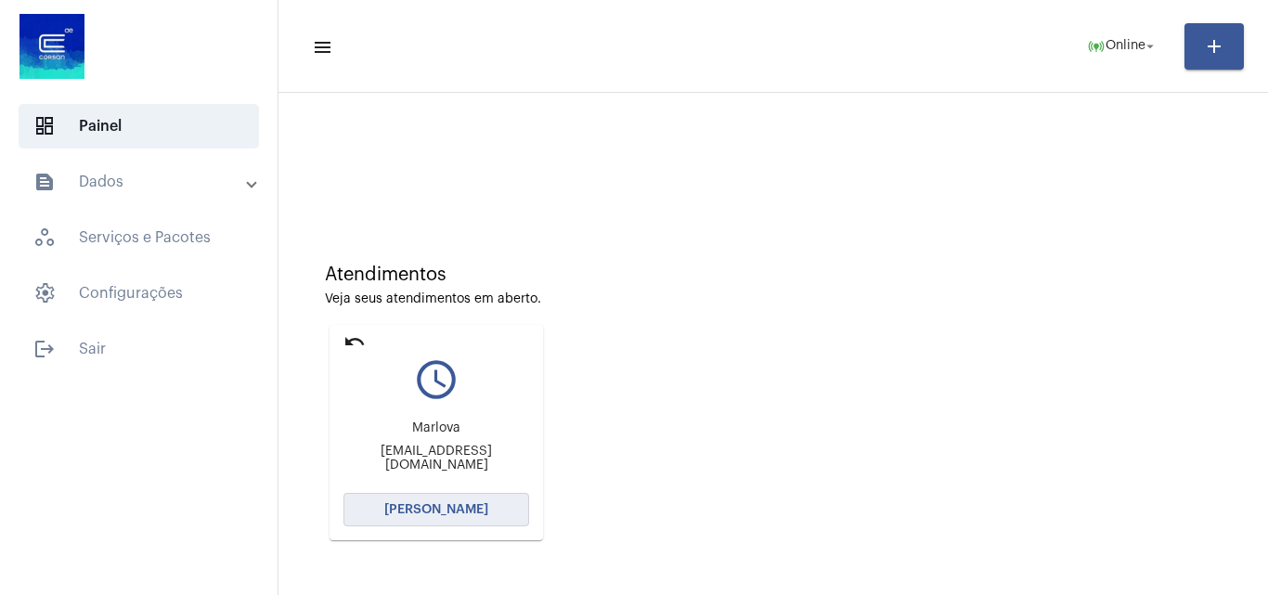
click at [494, 506] on button "[PERSON_NAME]" at bounding box center [436, 509] width 186 height 33
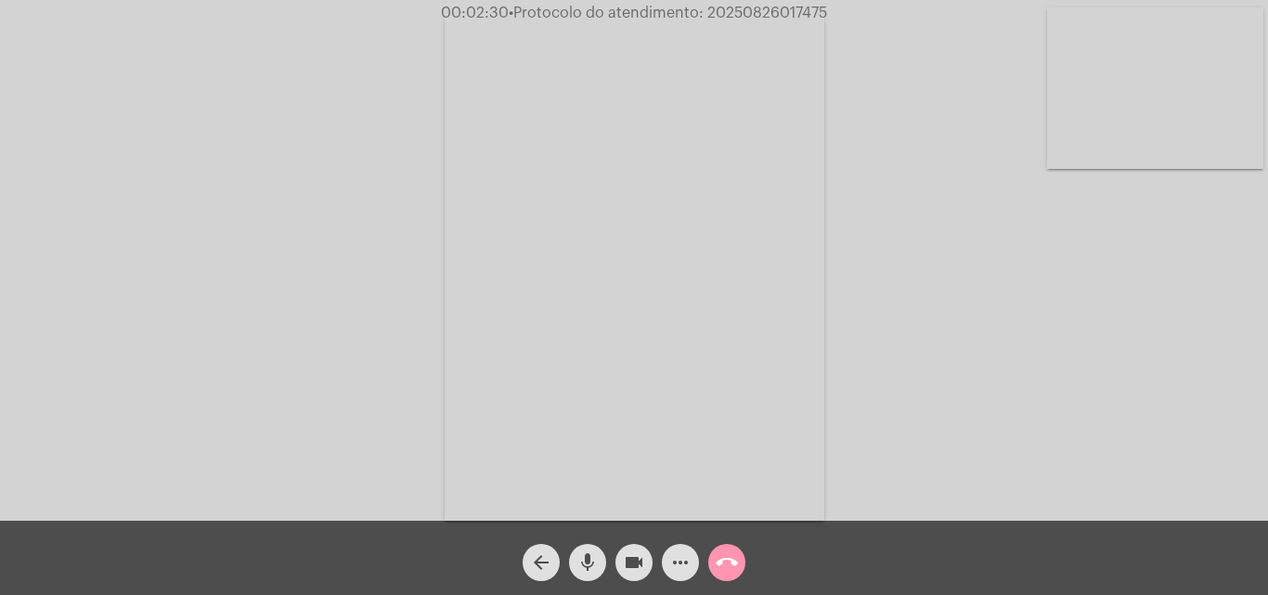
click at [1169, 110] on video at bounding box center [1155, 88] width 216 height 162
click at [250, 258] on video at bounding box center [233, 266] width 216 height 288
click at [1203, 114] on video at bounding box center [1155, 88] width 216 height 162
click at [239, 294] on video at bounding box center [233, 266] width 216 height 288
click at [1146, 138] on video at bounding box center [1155, 88] width 216 height 162
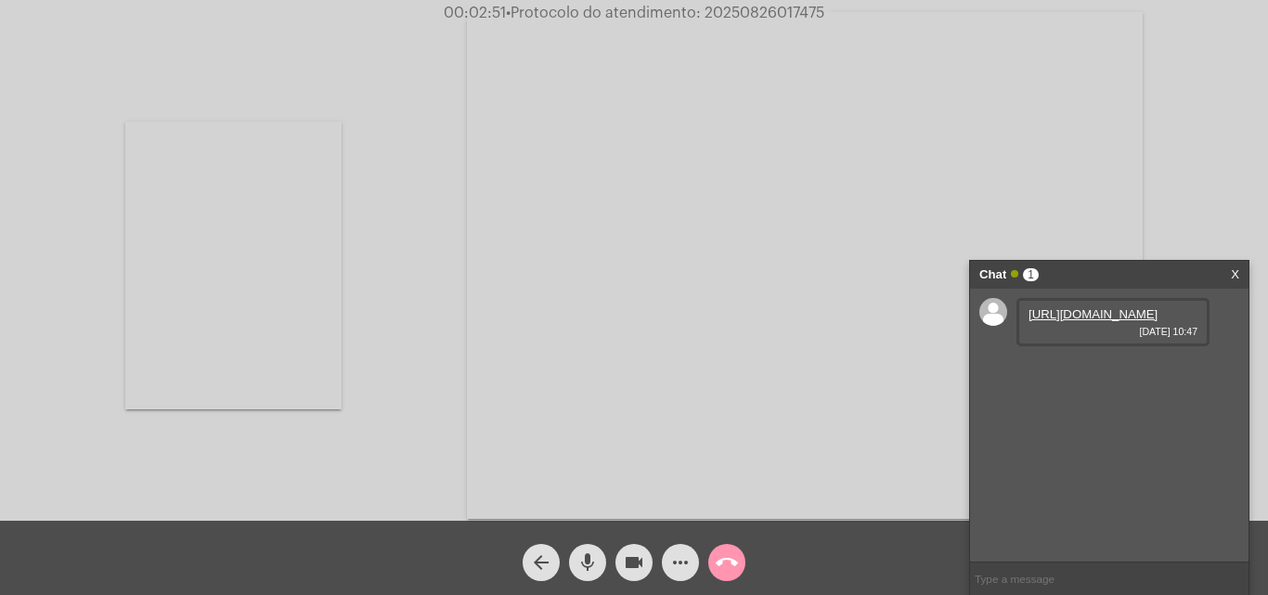
click at [1126, 321] on link "[URL][DOMAIN_NAME]" at bounding box center [1093, 314] width 129 height 14
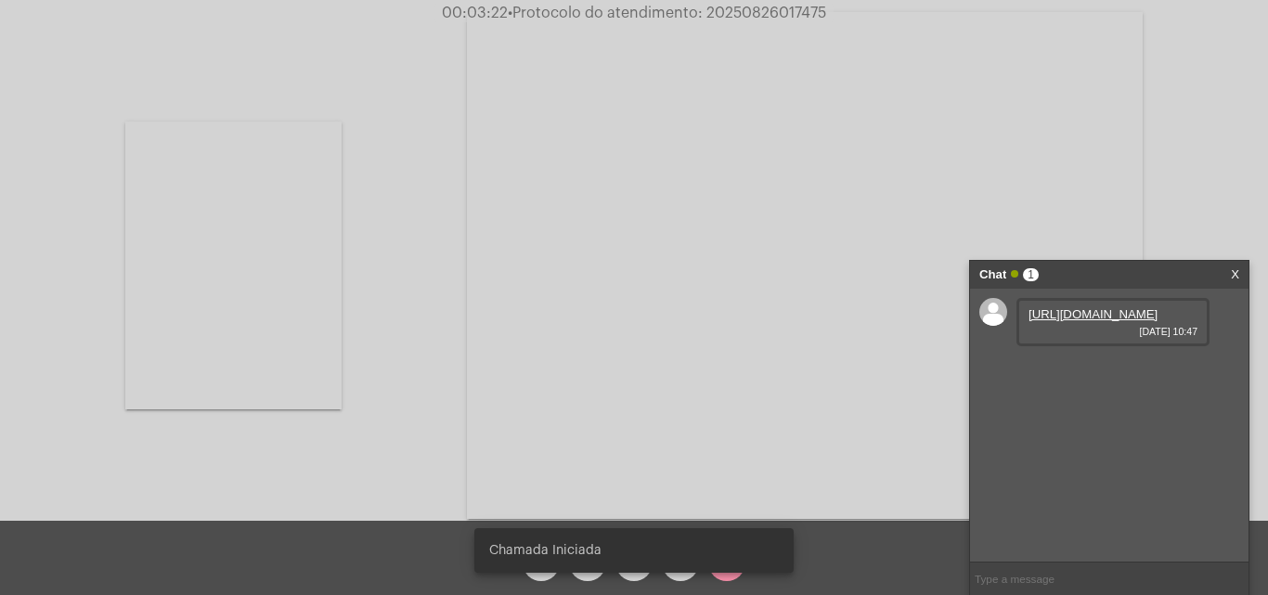
click at [235, 292] on video at bounding box center [233, 266] width 216 height 288
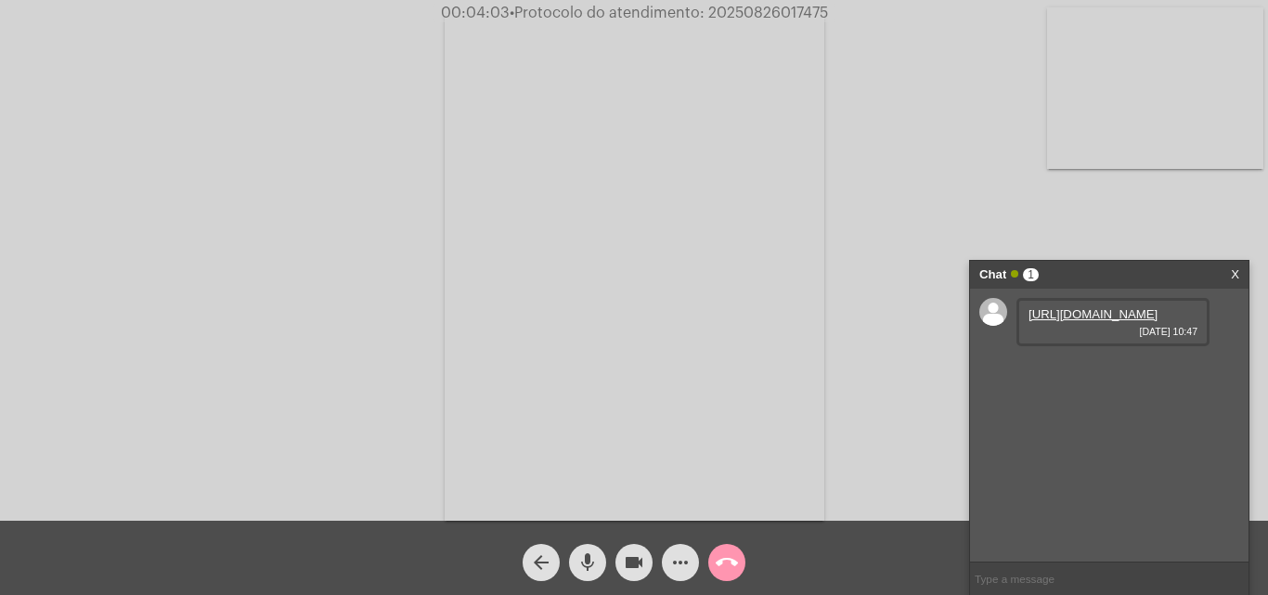
click at [1205, 86] on video at bounding box center [1155, 88] width 216 height 162
click at [309, 256] on video at bounding box center [233, 266] width 216 height 288
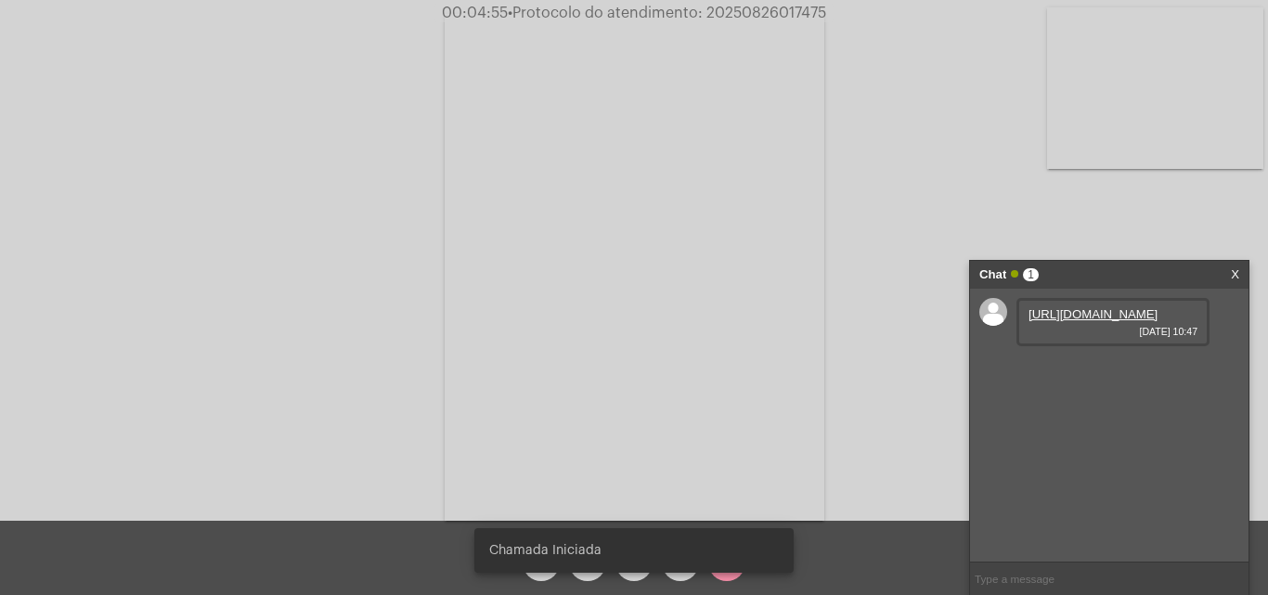
click at [1110, 276] on div "Chat 1" at bounding box center [1089, 275] width 221 height 28
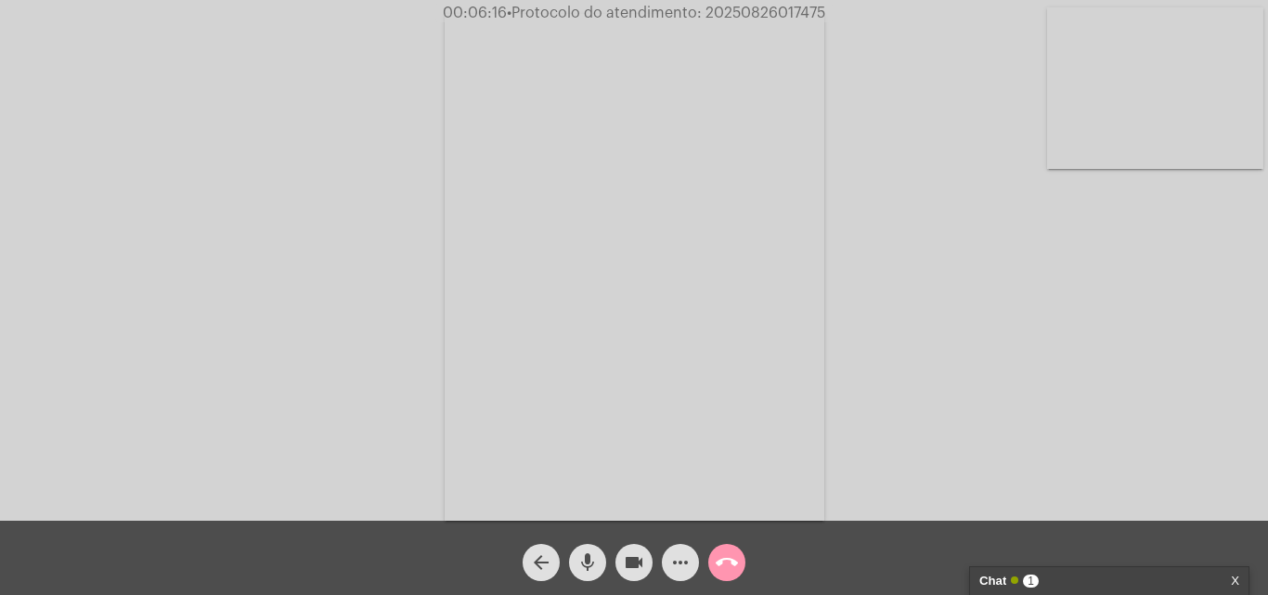
click at [1128, 578] on div "Chat 1" at bounding box center [1089, 581] width 221 height 28
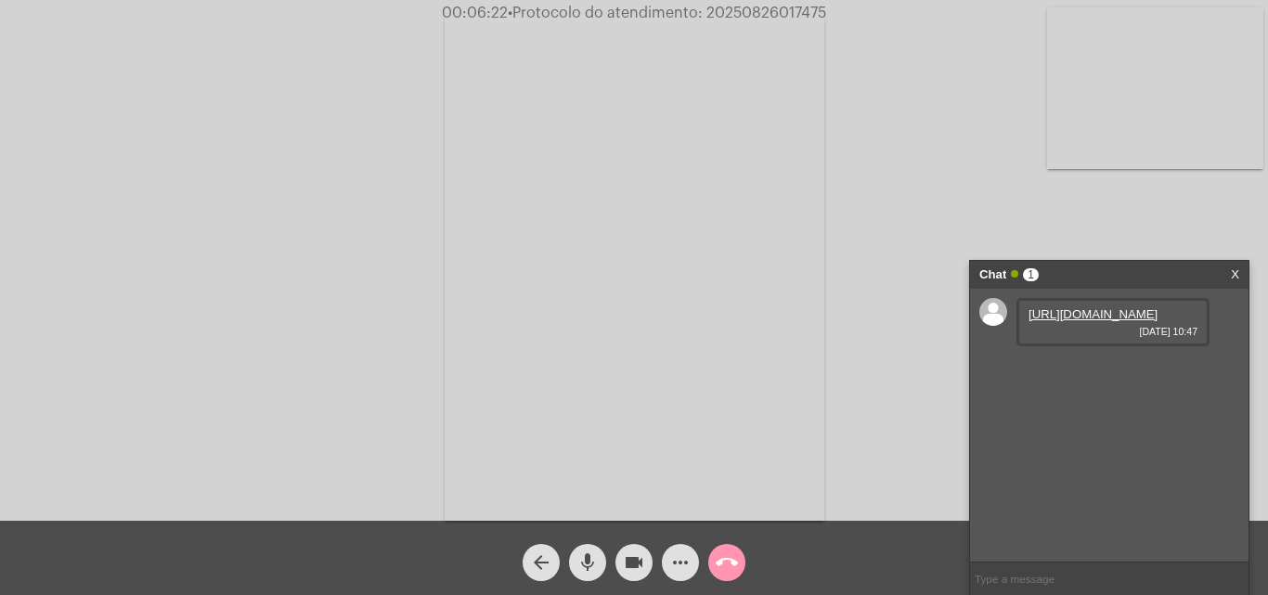
click at [1189, 127] on video at bounding box center [1155, 88] width 216 height 162
click at [1112, 374] on link "[URL][DOMAIN_NAME]" at bounding box center [1093, 367] width 129 height 14
click at [308, 282] on video at bounding box center [233, 266] width 216 height 288
click at [1080, 427] on link "[URL][DOMAIN_NAME]" at bounding box center [1093, 420] width 129 height 14
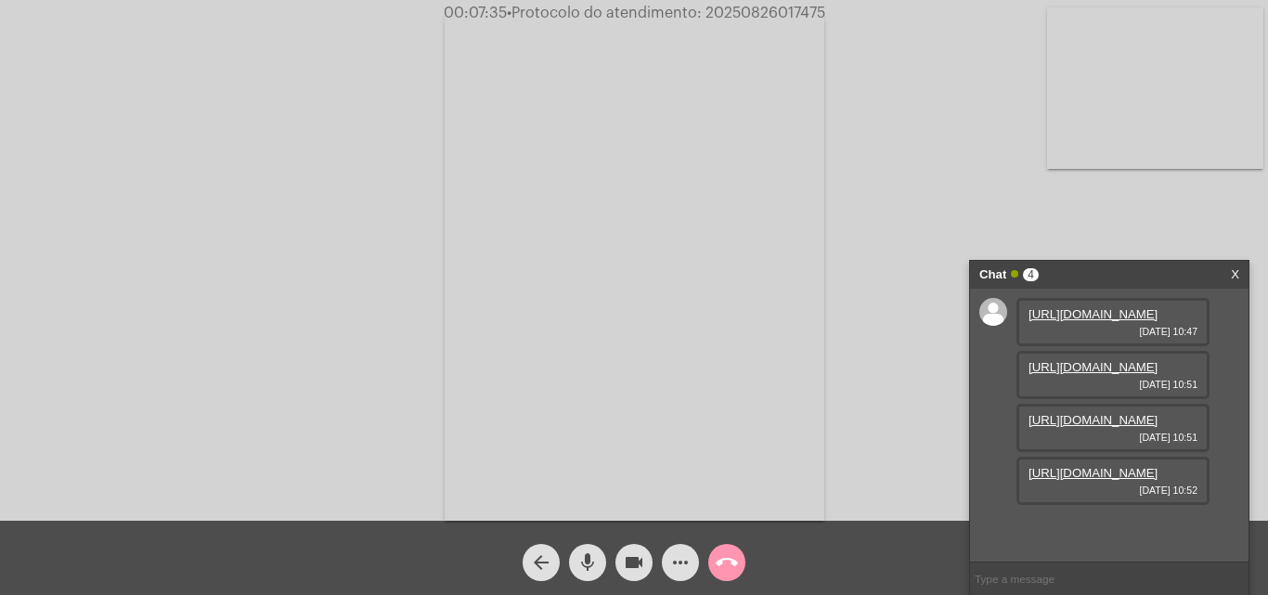
scroll to position [110, 0]
click at [1111, 480] on link "[URL][DOMAIN_NAME]" at bounding box center [1093, 473] width 129 height 14
click at [617, 594] on div "arrow_back mic videocam more_horiz call_end" at bounding box center [634, 558] width 1268 height 74
click at [1083, 519] on link "[URL][DOMAIN_NAME]" at bounding box center [1093, 526] width 129 height 14
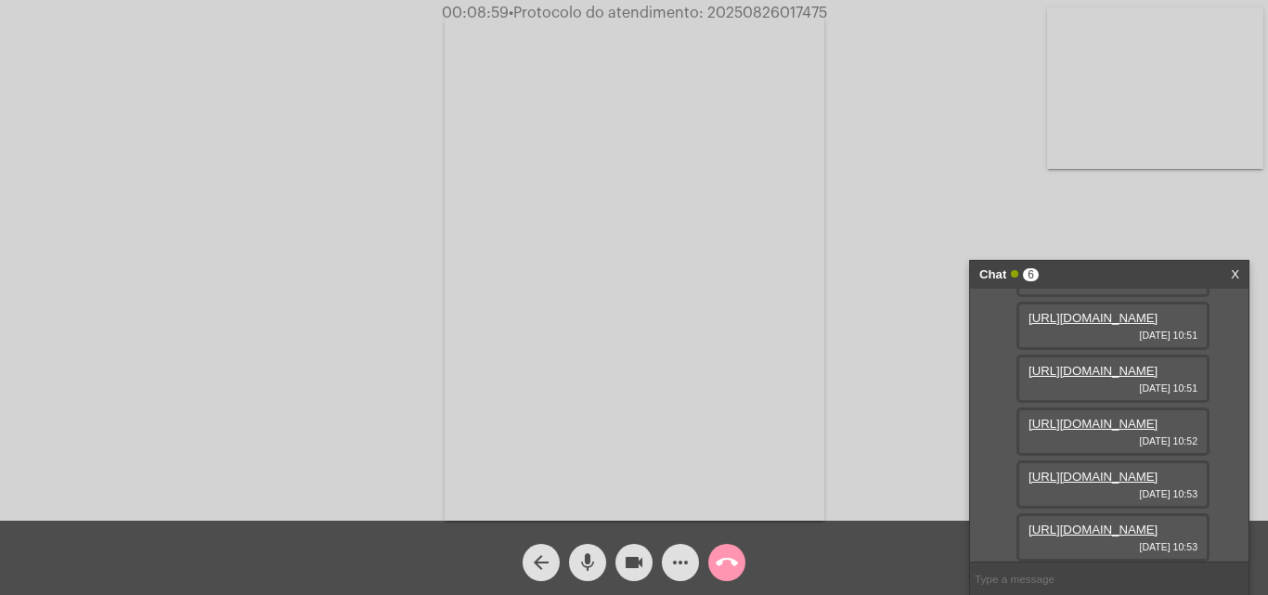
scroll to position [300, 0]
click at [1096, 523] on link "[URL][DOMAIN_NAME]" at bounding box center [1093, 530] width 129 height 14
click at [677, 563] on mat-icon "more_horiz" at bounding box center [680, 562] width 22 height 22
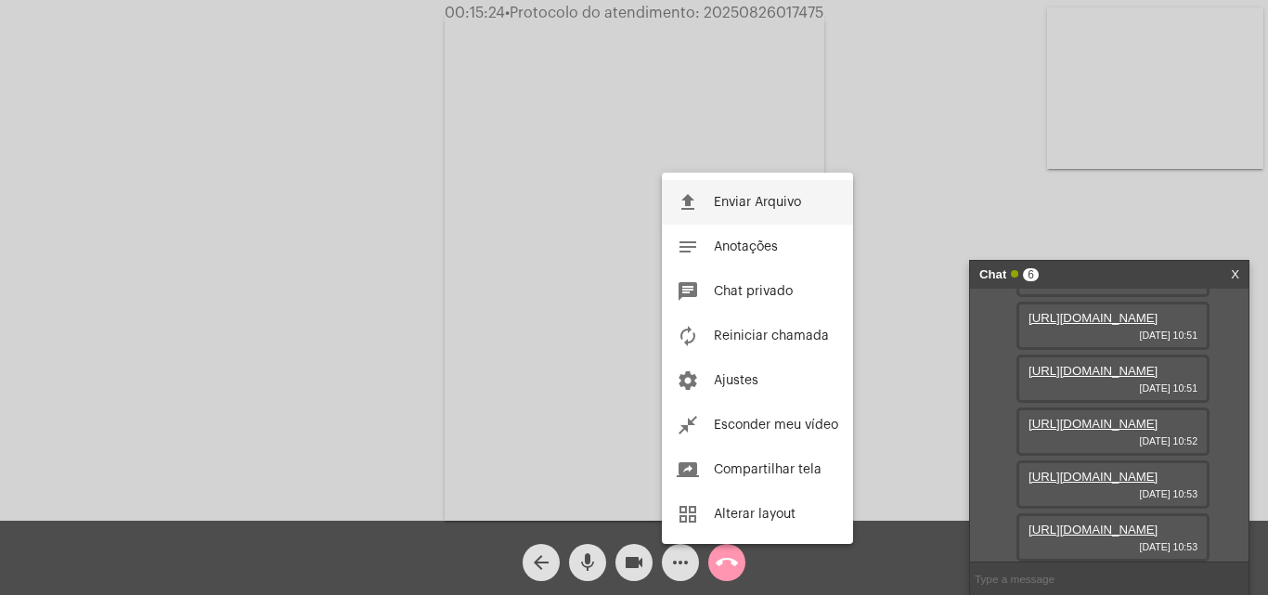
click at [783, 203] on span "Enviar Arquivo" at bounding box center [757, 202] width 87 height 13
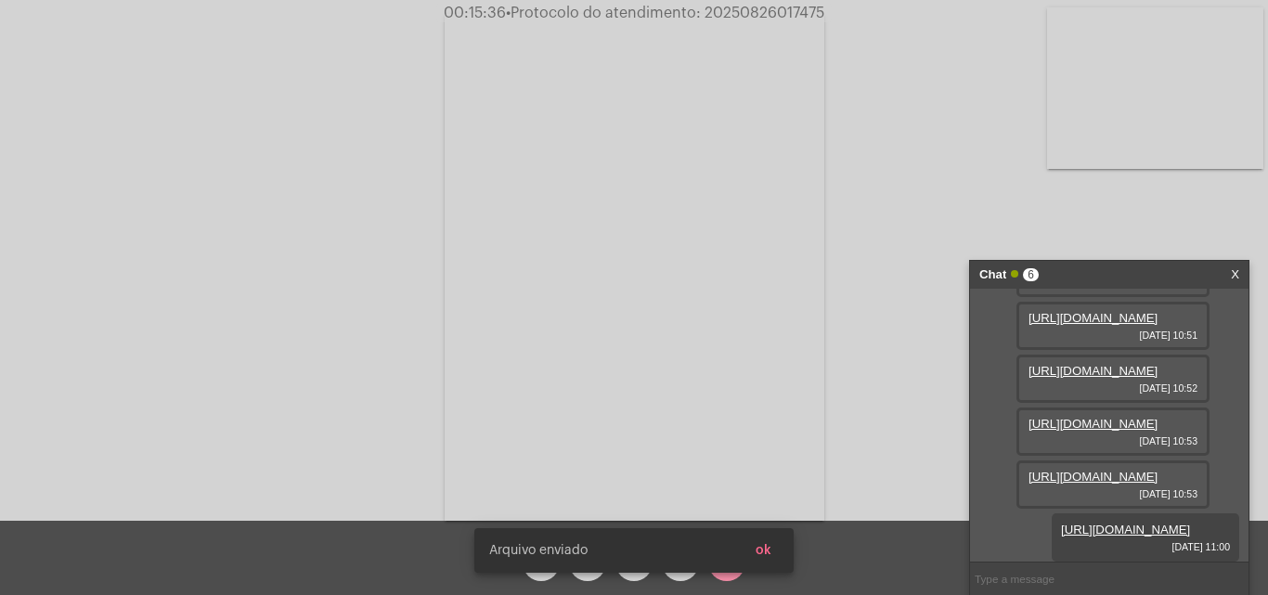
scroll to position [395, 0]
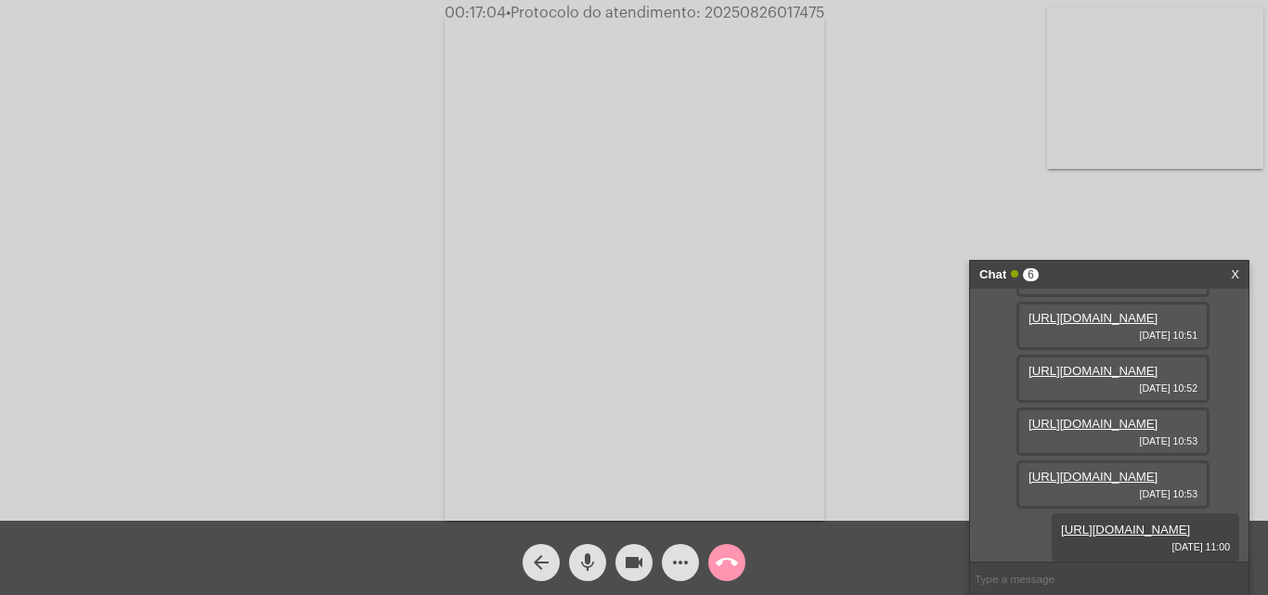
click at [776, 4] on span "00:17:04 • Protocolo do atendimento: 20250826017475" at bounding box center [634, 13] width 395 height 19
copy span "20250826017475"
click at [726, 563] on mat-icon "call_end" at bounding box center [727, 562] width 22 height 22
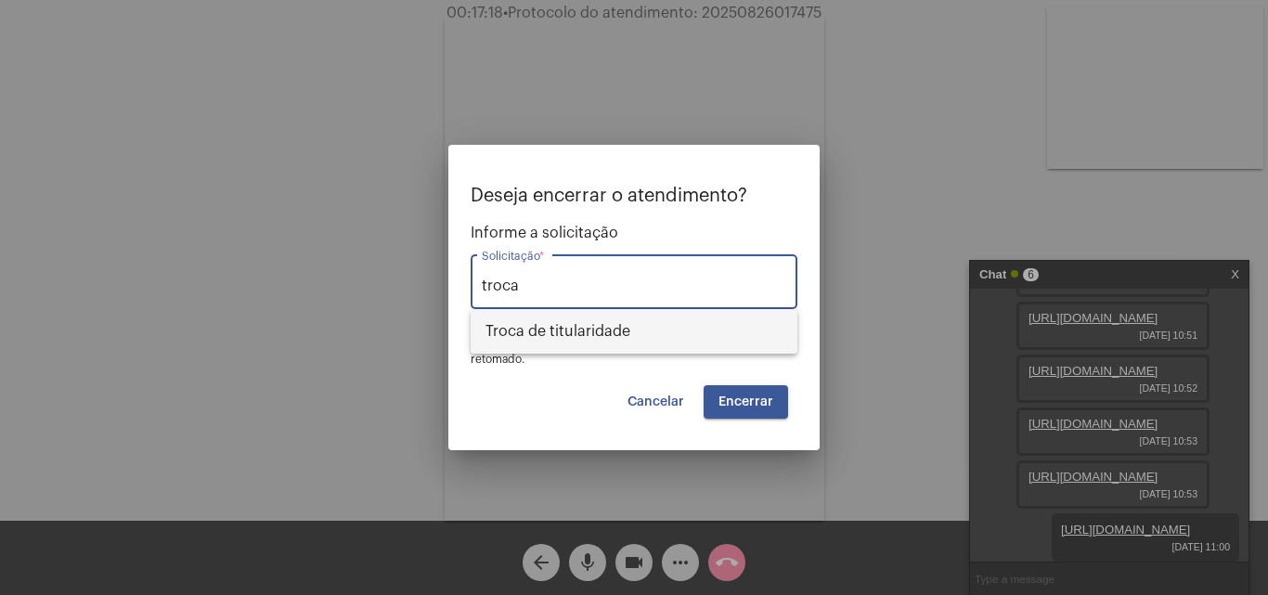
click at [619, 332] on span "Troca de titularidade" at bounding box center [634, 331] width 297 height 45
type input "Troca de titularidade"
click at [746, 402] on span "Encerrar" at bounding box center [746, 401] width 55 height 13
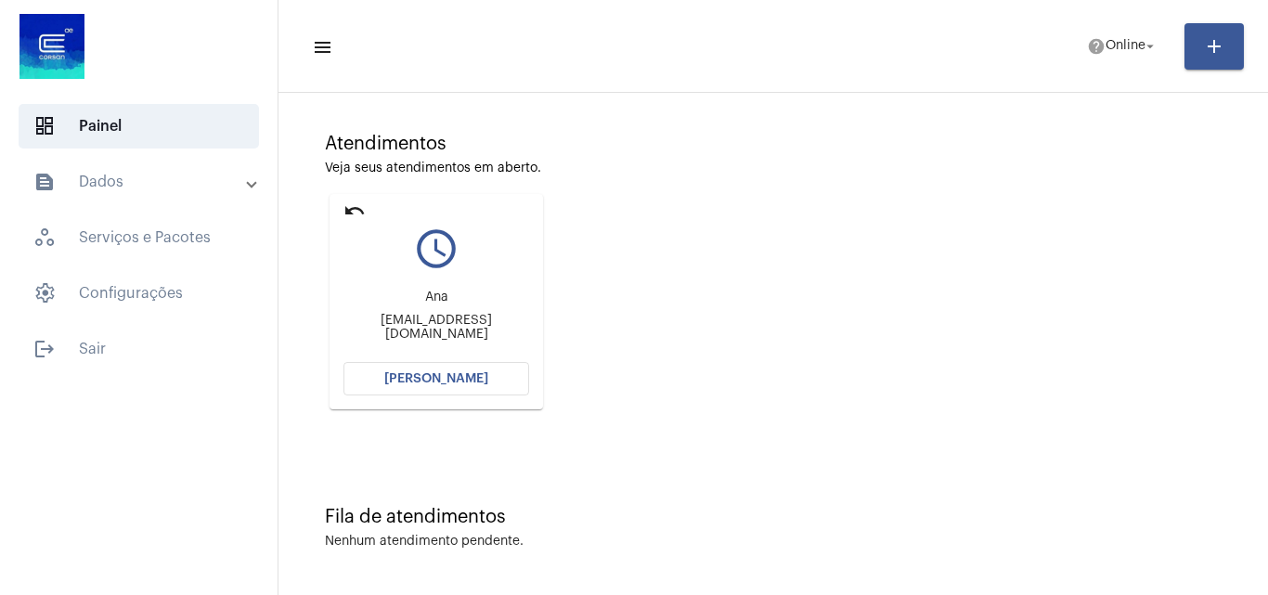
scroll to position [131, 0]
click at [355, 212] on mat-icon "undo" at bounding box center [354, 211] width 22 height 22
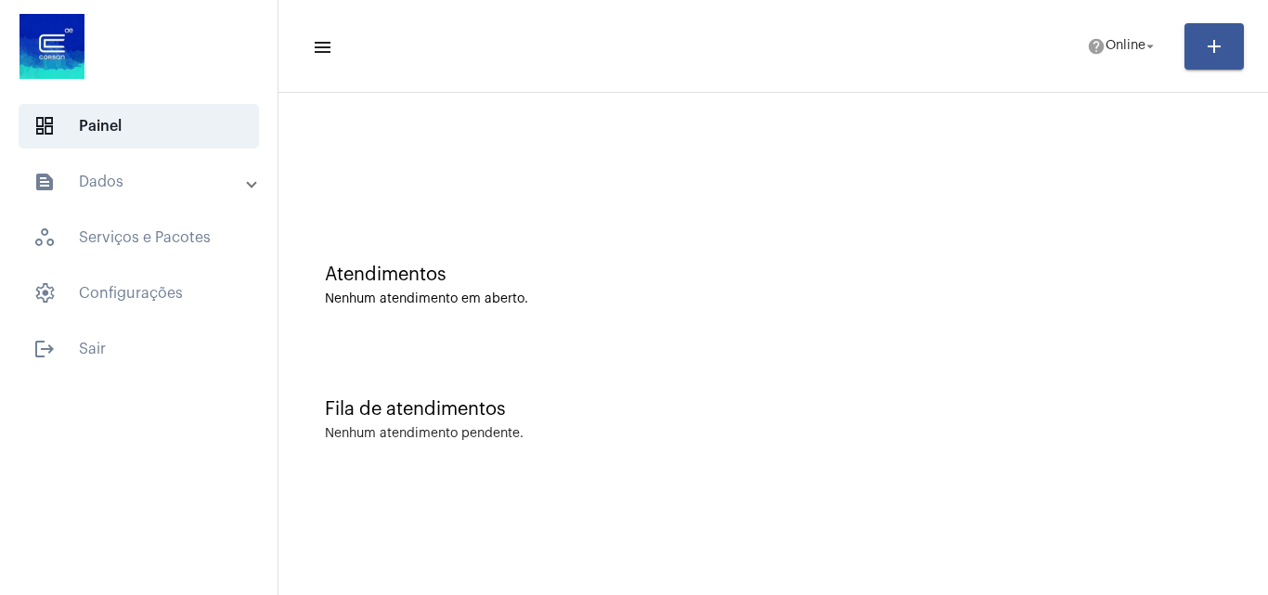
scroll to position [0, 0]
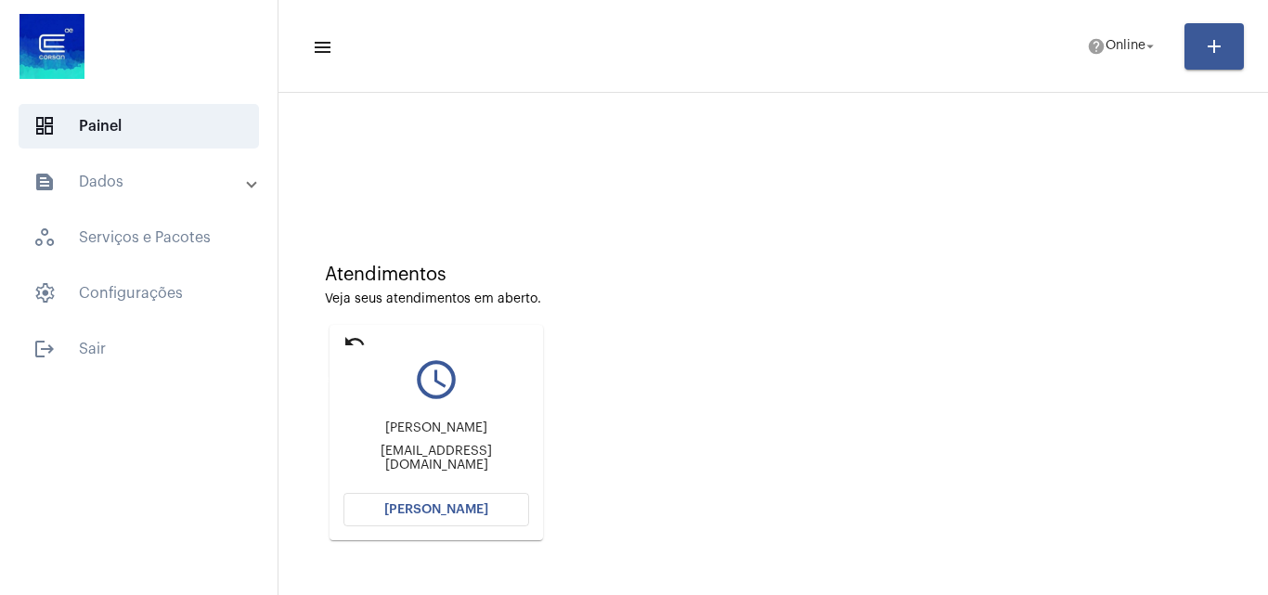
click at [344, 338] on mat-icon "undo" at bounding box center [354, 341] width 22 height 22
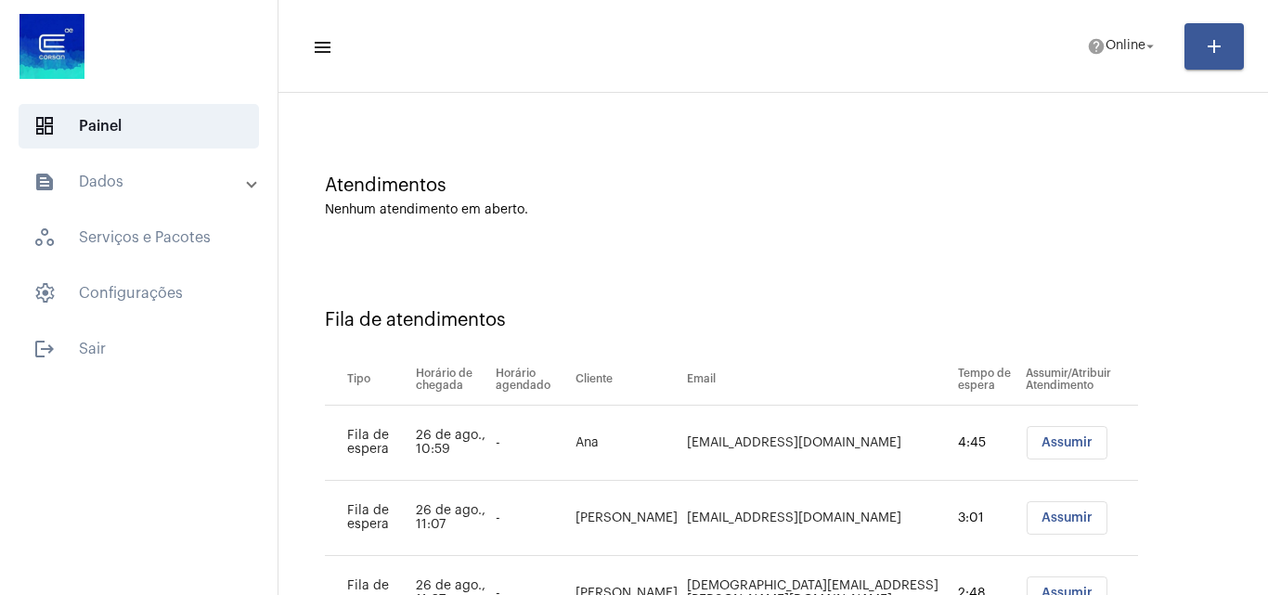
scroll to position [175, 0]
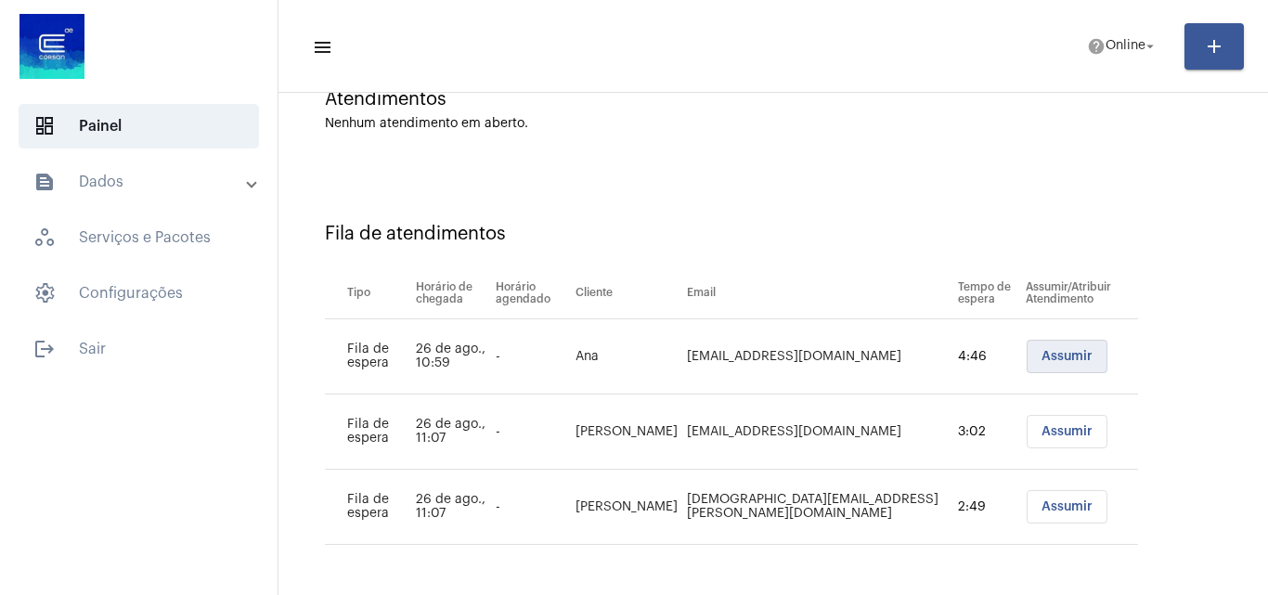
click at [1038, 349] on button "Assumir" at bounding box center [1067, 356] width 81 height 33
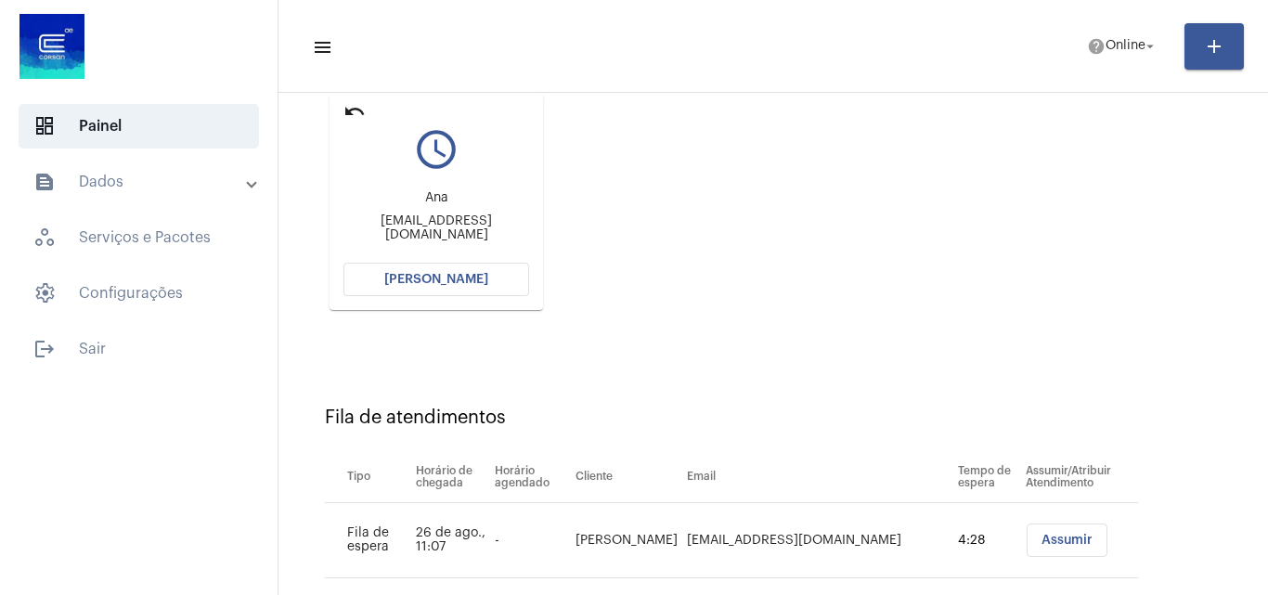
scroll to position [228, 0]
click at [457, 291] on button "[PERSON_NAME]" at bounding box center [436, 281] width 186 height 33
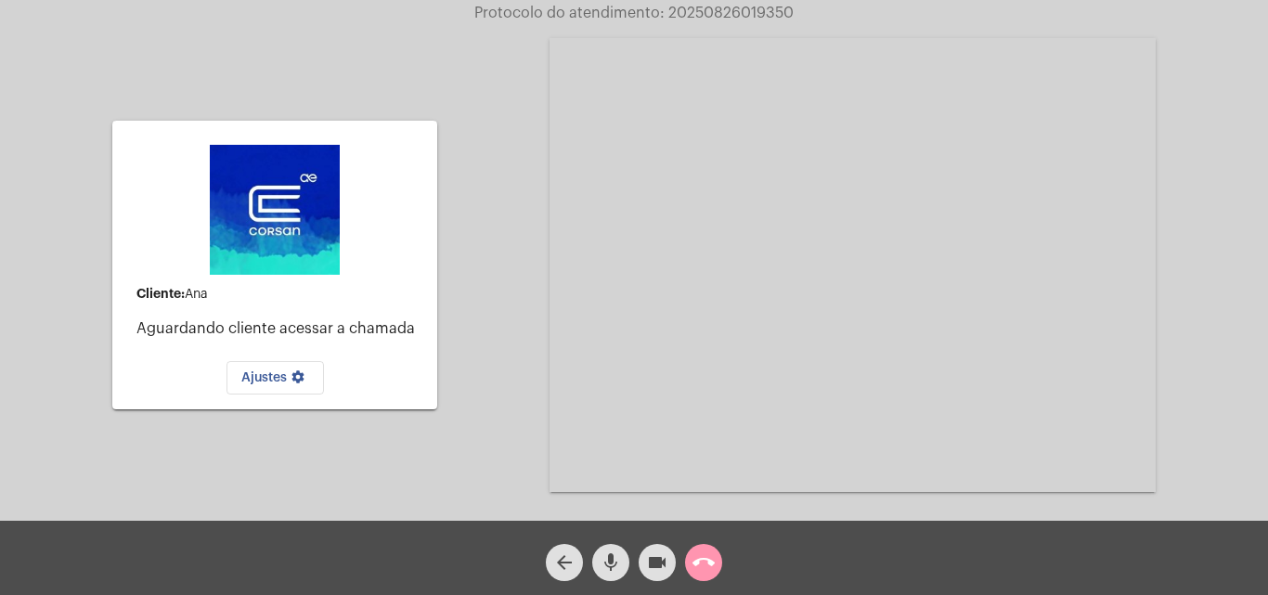
click at [1210, 111] on div "Cliente: [PERSON_NAME] cliente acessar a chamada Ajustes settings Acessando Câm…" at bounding box center [634, 263] width 1264 height 521
click at [706, 566] on mat-icon "call_end" at bounding box center [704, 562] width 22 height 22
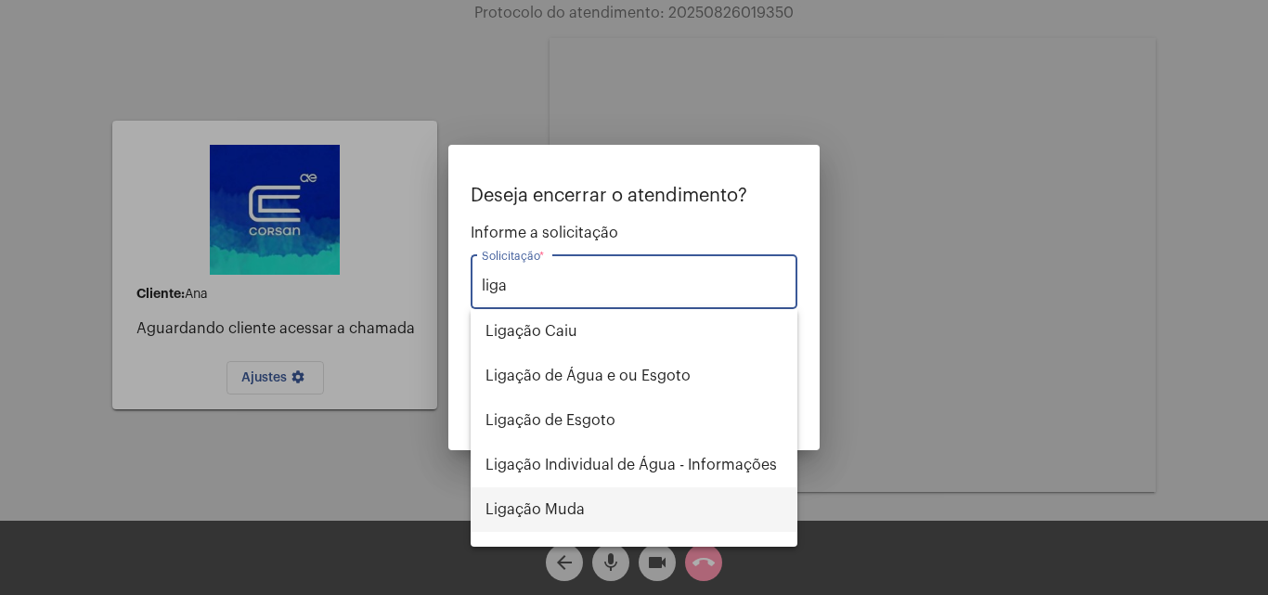
click at [589, 515] on span "Ligação Muda" at bounding box center [634, 509] width 297 height 45
type input "Ligação Muda"
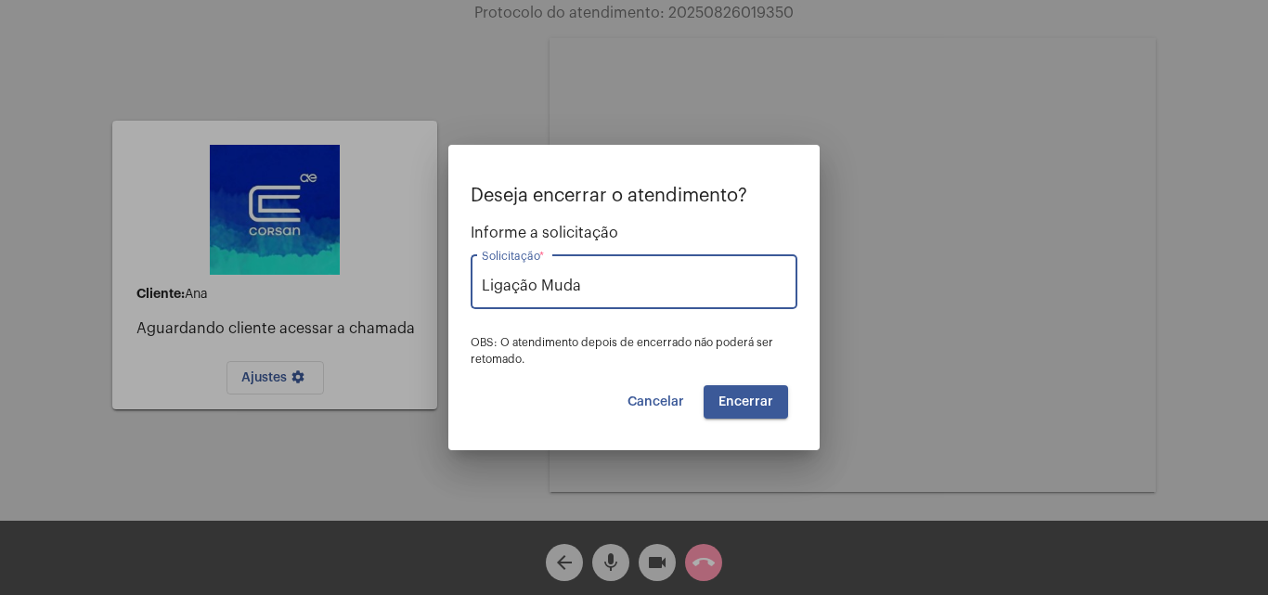
click at [761, 405] on span "Encerrar" at bounding box center [746, 401] width 55 height 13
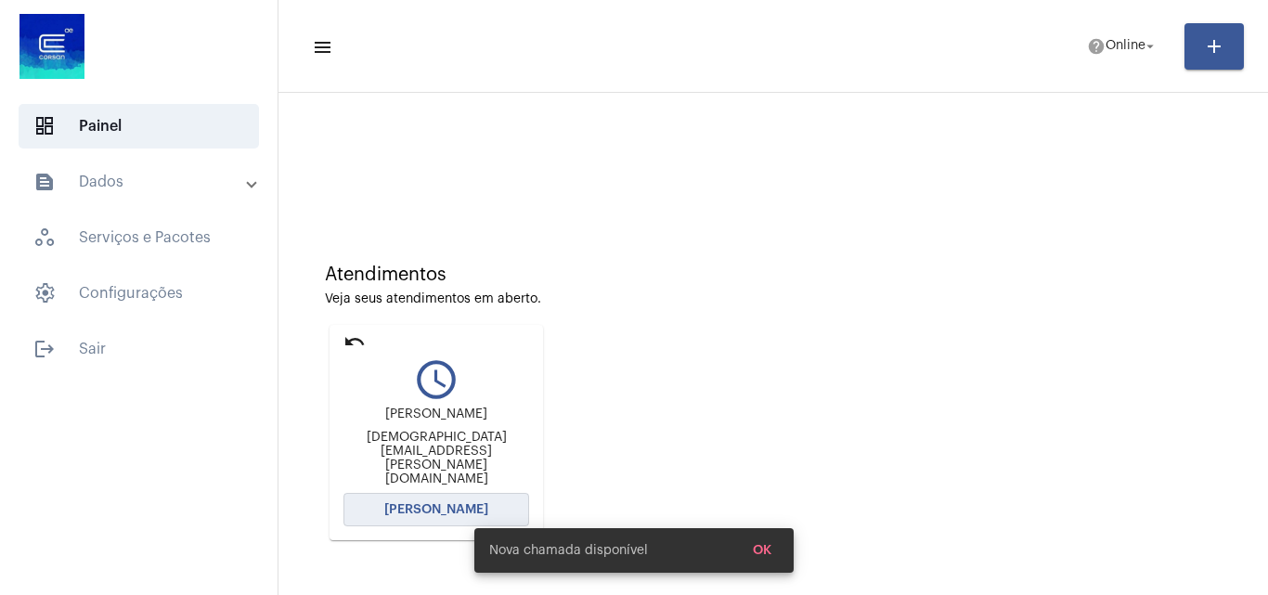
click at [451, 506] on span "[PERSON_NAME]" at bounding box center [436, 509] width 104 height 13
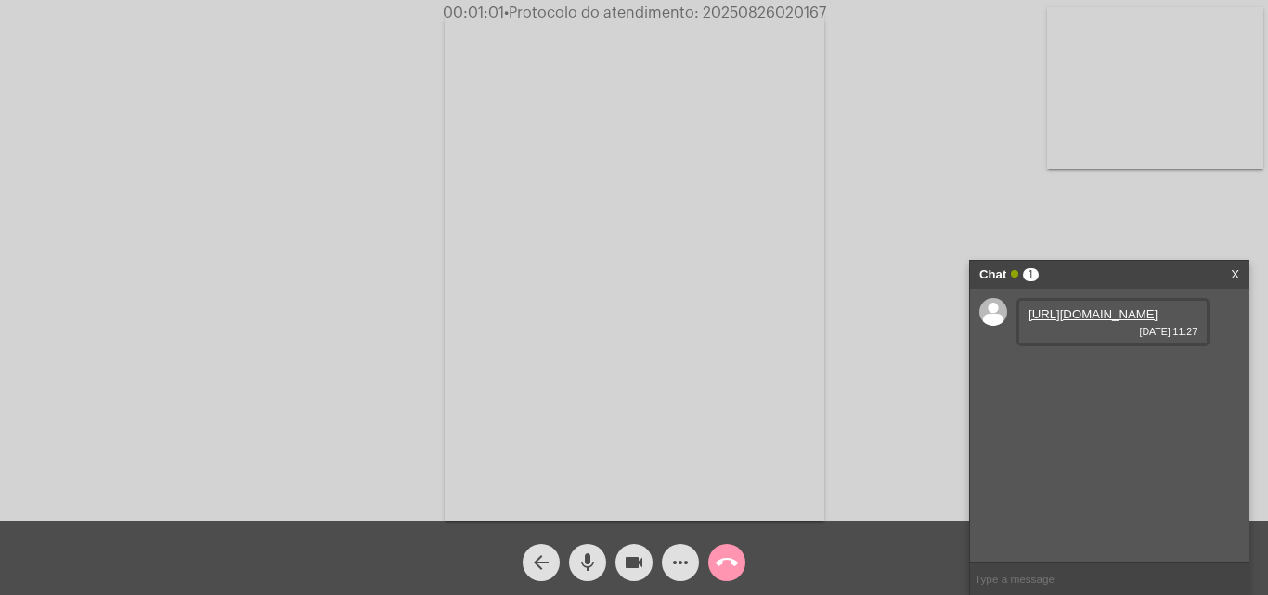
click at [1078, 321] on link "[URL][DOMAIN_NAME]" at bounding box center [1093, 314] width 129 height 14
click at [1112, 374] on link "[URL][DOMAIN_NAME]" at bounding box center [1093, 367] width 129 height 14
click at [731, 564] on mat-icon "call_end" at bounding box center [727, 562] width 22 height 22
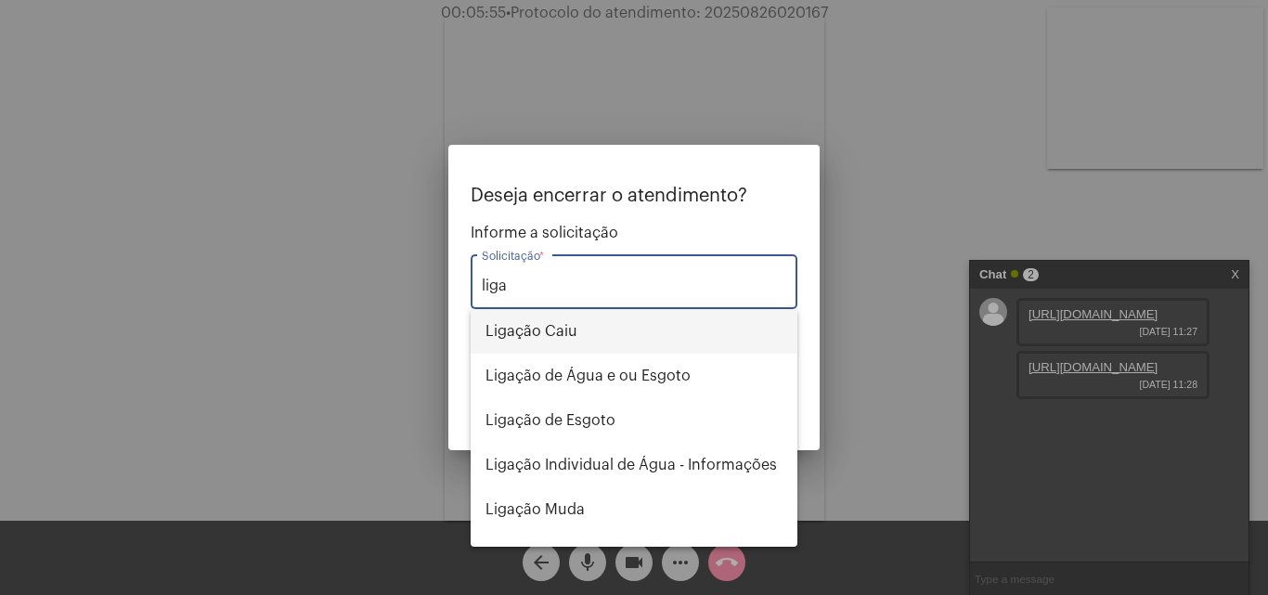
click at [569, 323] on span "Ligação Caiu" at bounding box center [634, 331] width 297 height 45
type input "Ligação Caiu"
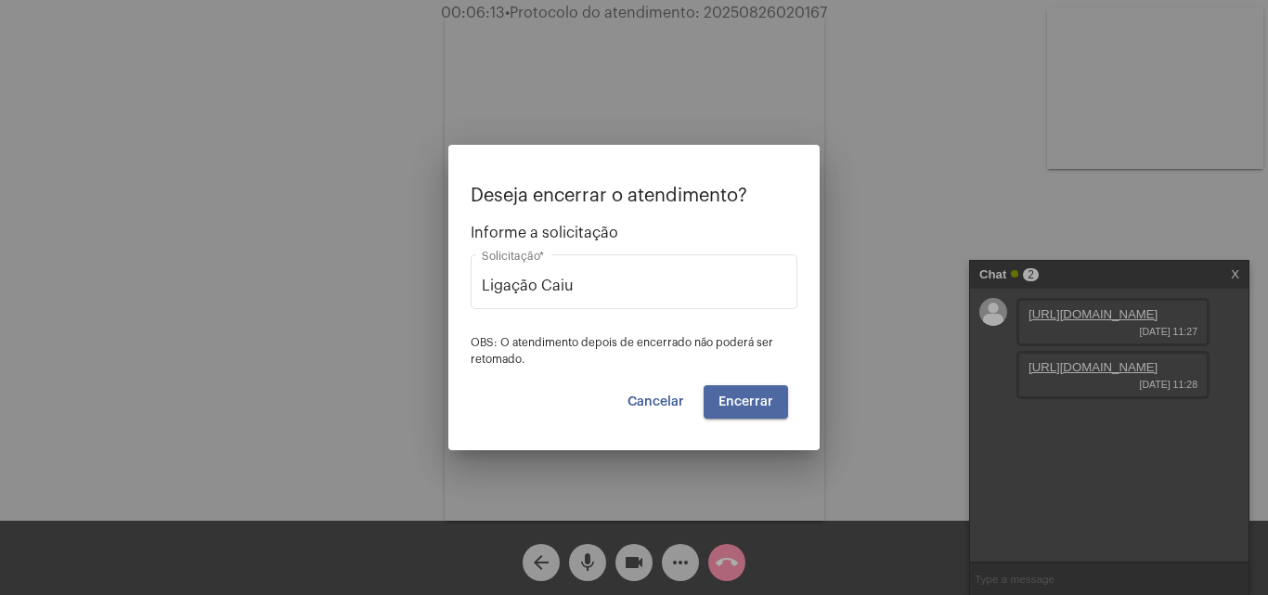
click at [763, 404] on span "Encerrar" at bounding box center [746, 401] width 55 height 13
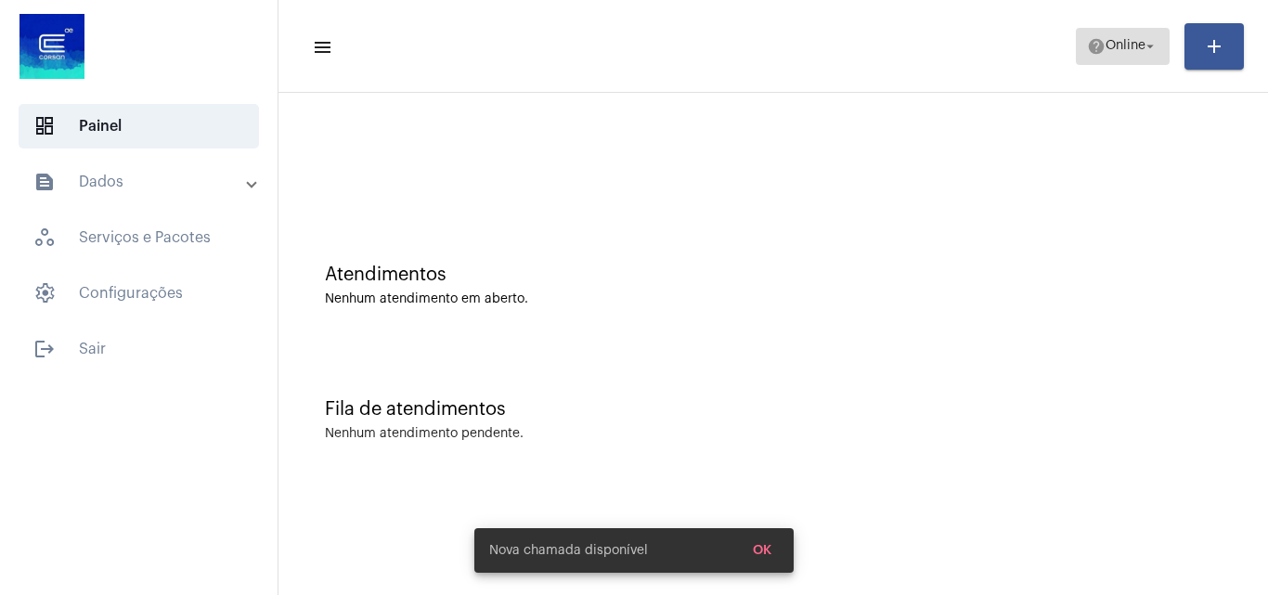
click at [1137, 48] on span "Online" at bounding box center [1126, 46] width 40 height 13
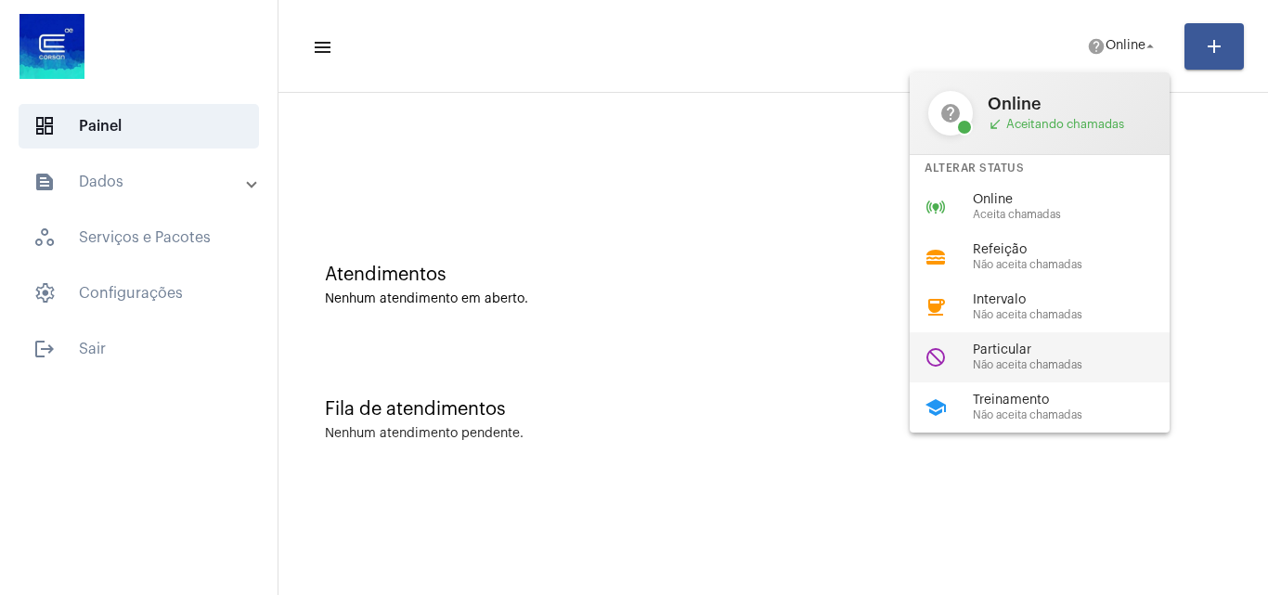
click at [1049, 365] on span "Não aceita chamadas" at bounding box center [1079, 365] width 212 height 12
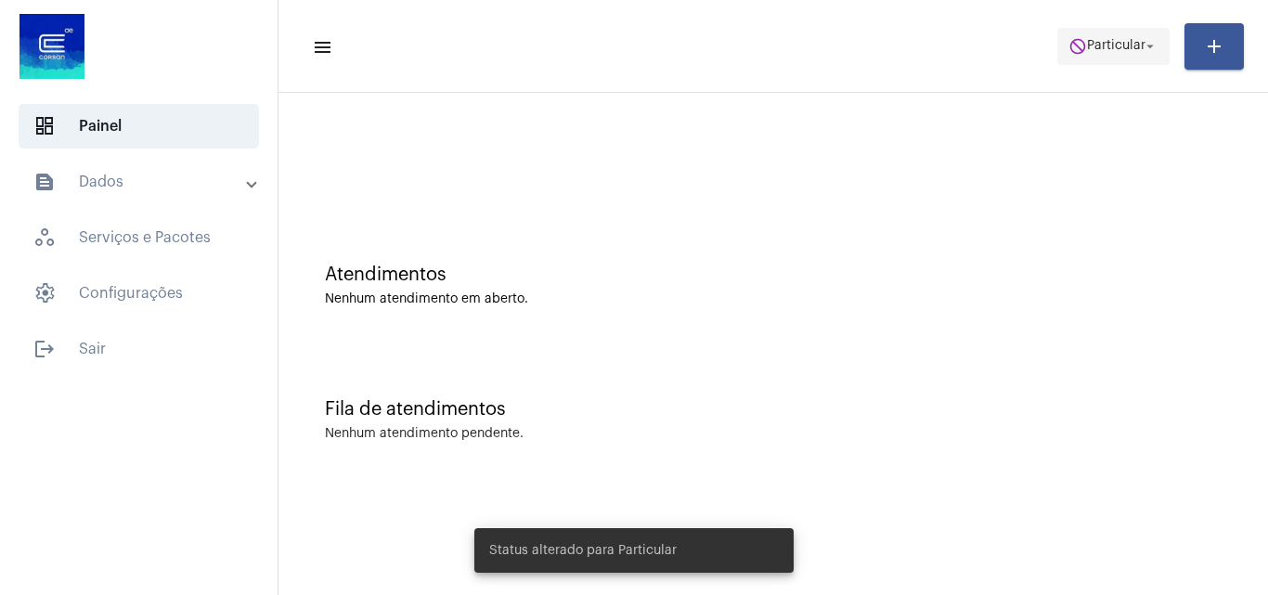
click at [1112, 52] on span "Particular" at bounding box center [1116, 46] width 58 height 13
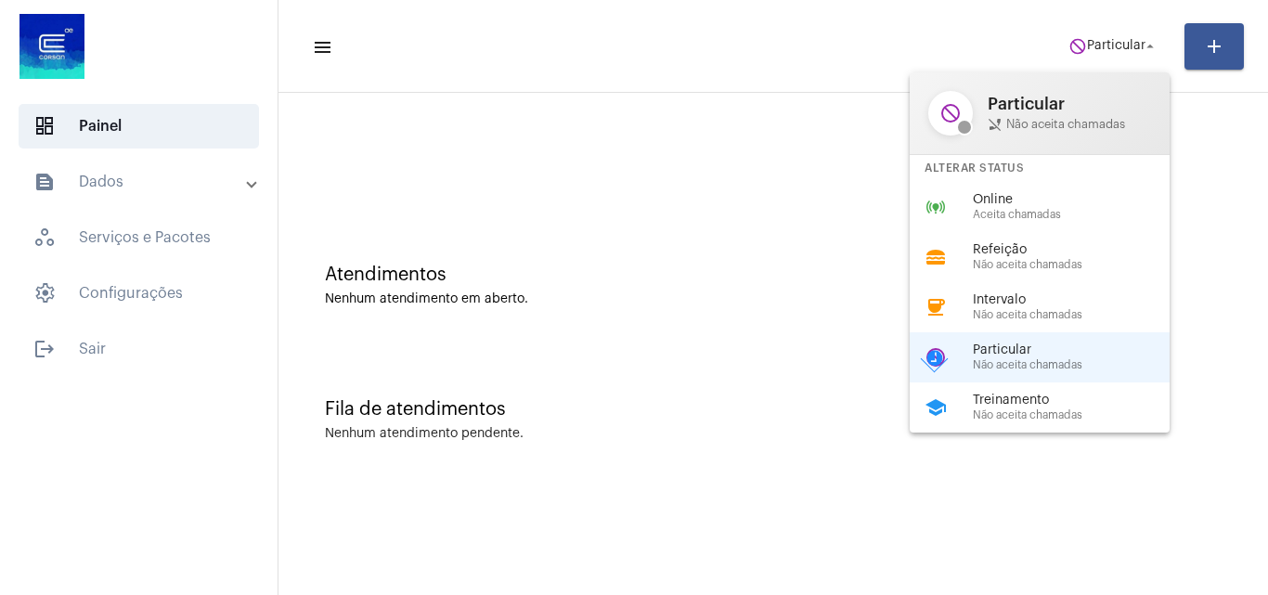
click at [691, 221] on div at bounding box center [634, 297] width 1268 height 595
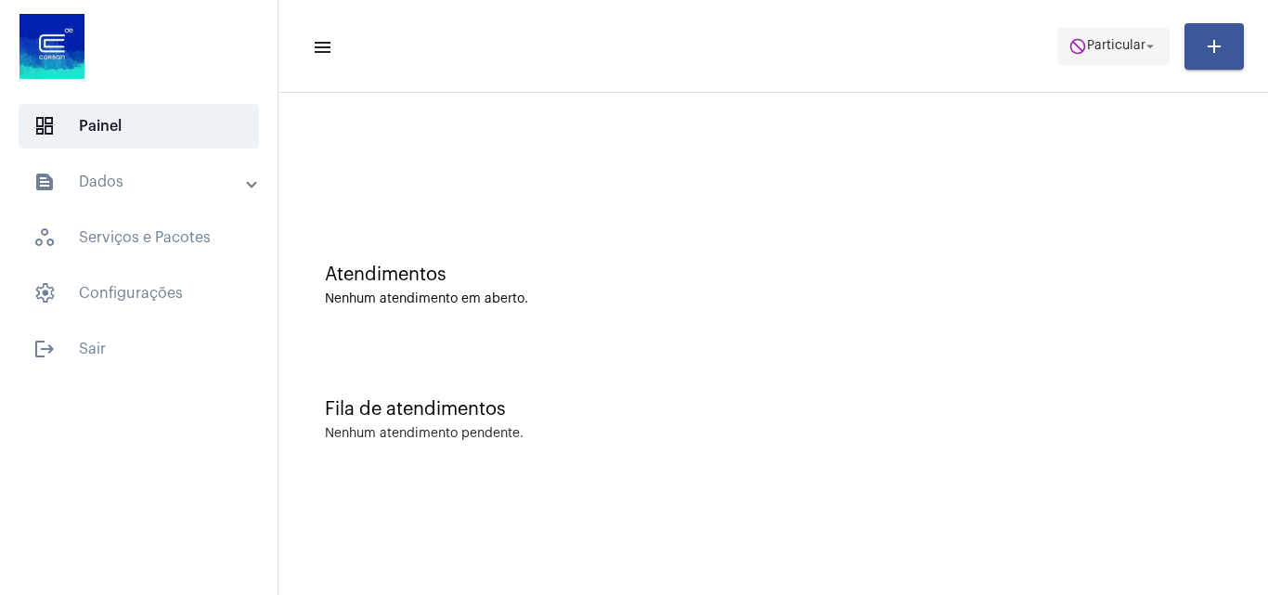
click at [1122, 43] on span "Particular" at bounding box center [1116, 46] width 58 height 13
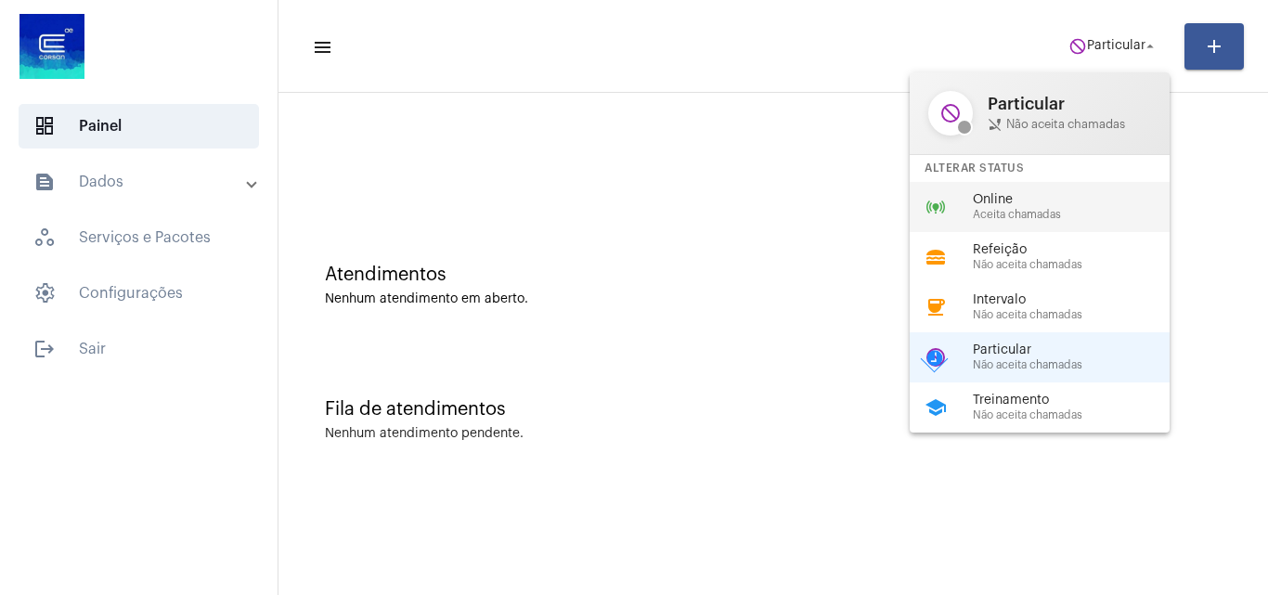
click at [1011, 227] on div "online_prediction Online Aceita chamadas" at bounding box center [1055, 207] width 290 height 50
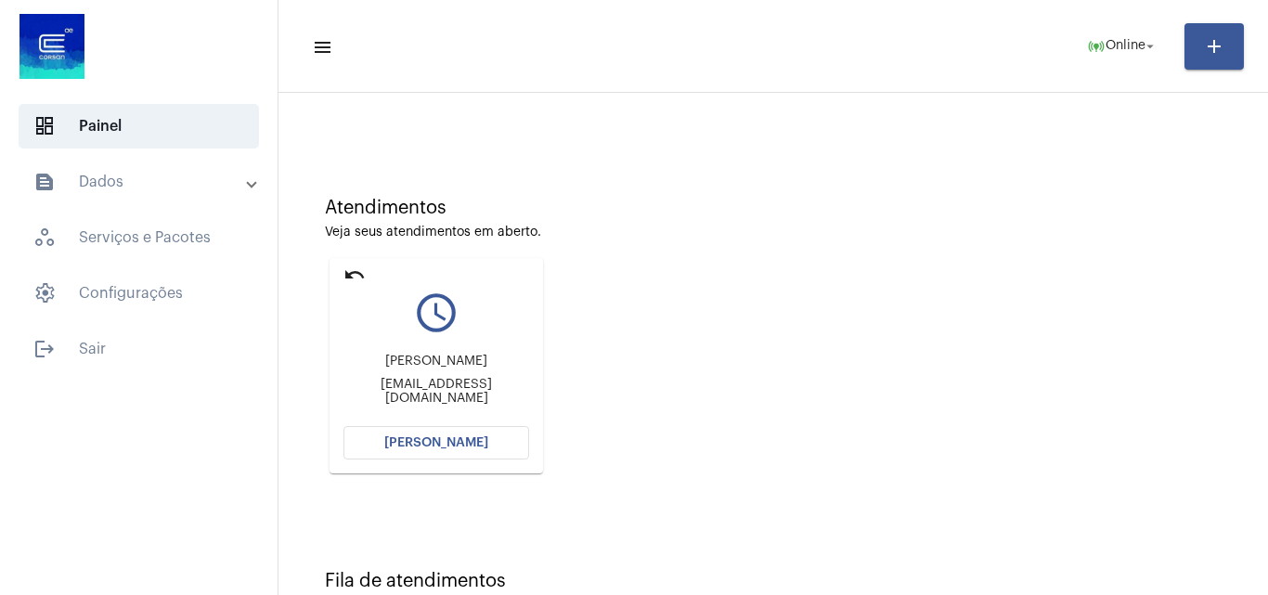
scroll to position [131, 0]
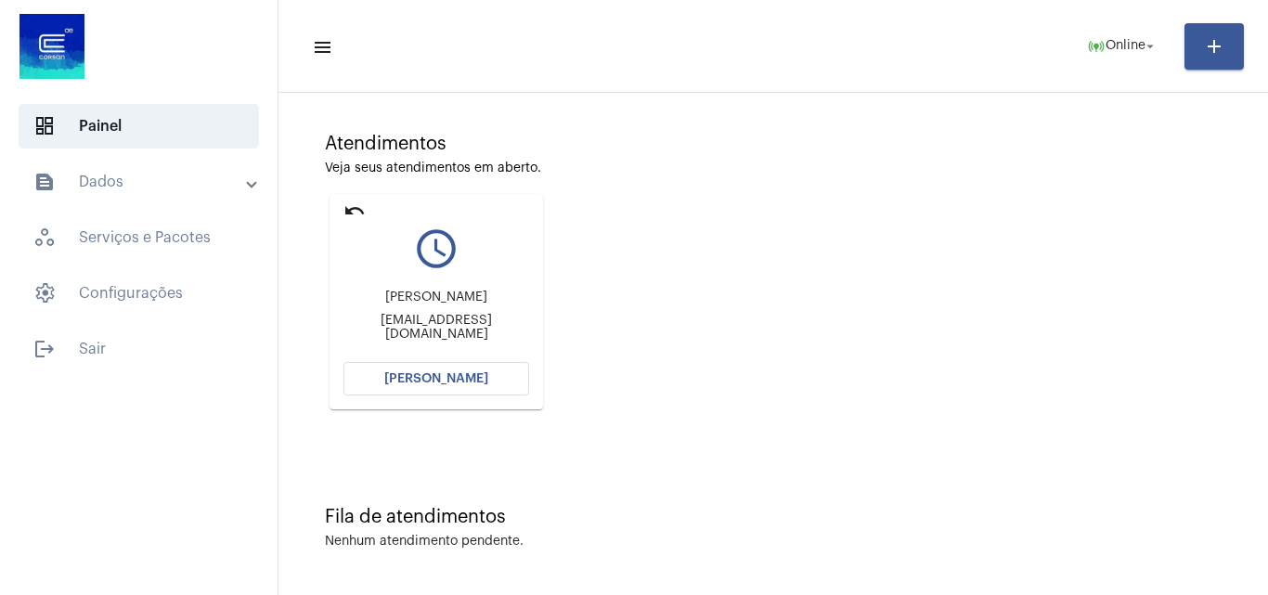
click at [445, 383] on span "[PERSON_NAME]" at bounding box center [436, 378] width 104 height 13
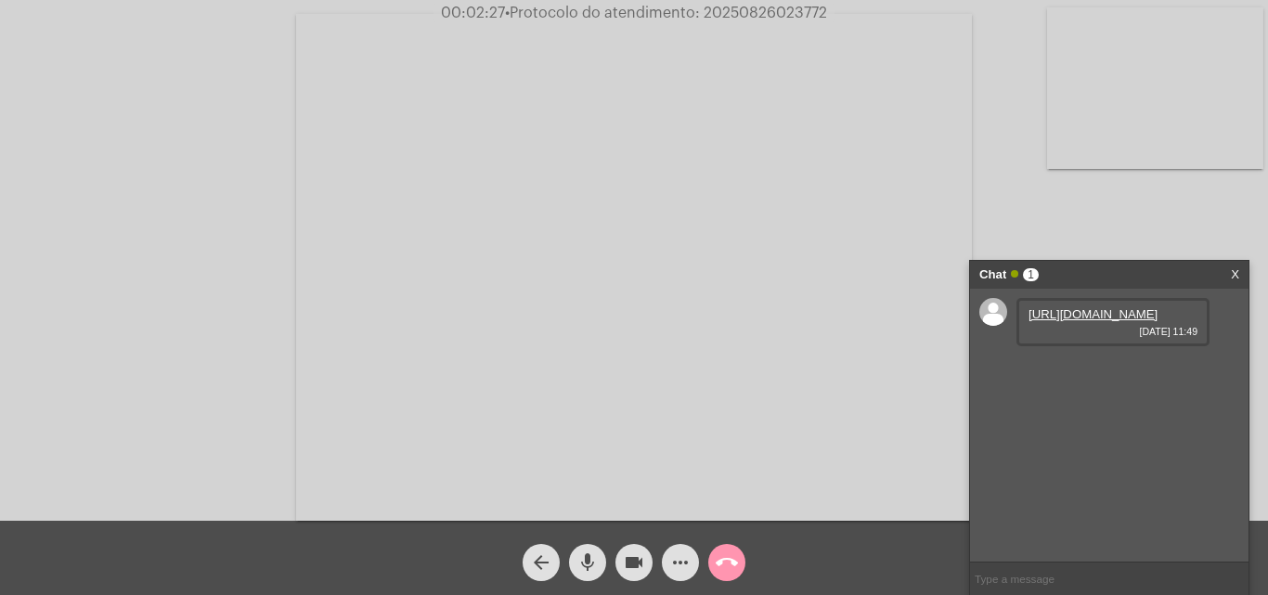
click at [1069, 321] on link "[URL][DOMAIN_NAME]" at bounding box center [1093, 314] width 129 height 14
click at [1087, 374] on link "[URL][DOMAIN_NAME]" at bounding box center [1093, 367] width 129 height 14
click at [774, 8] on span "• Protocolo do atendimento: 20250826023772" at bounding box center [667, 13] width 322 height 15
copy span "20250826023772"
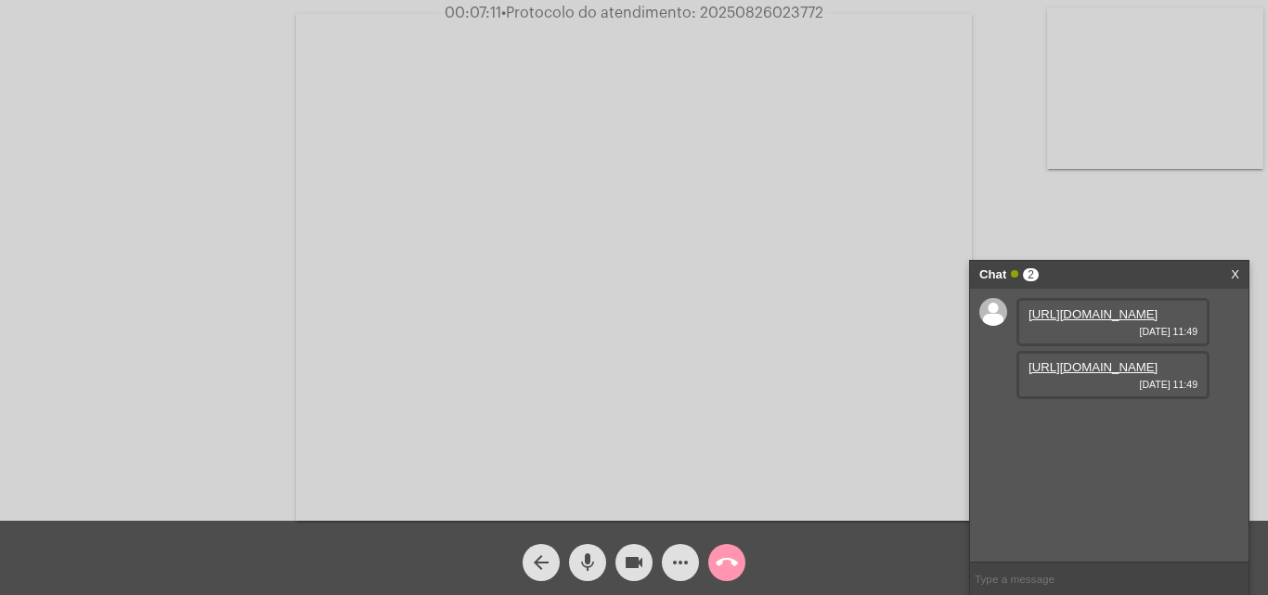
click at [626, 263] on video at bounding box center [634, 267] width 676 height 507
click at [388, 214] on video at bounding box center [322, 265] width 606 height 454
click at [733, 562] on mat-icon "call_end" at bounding box center [727, 562] width 22 height 22
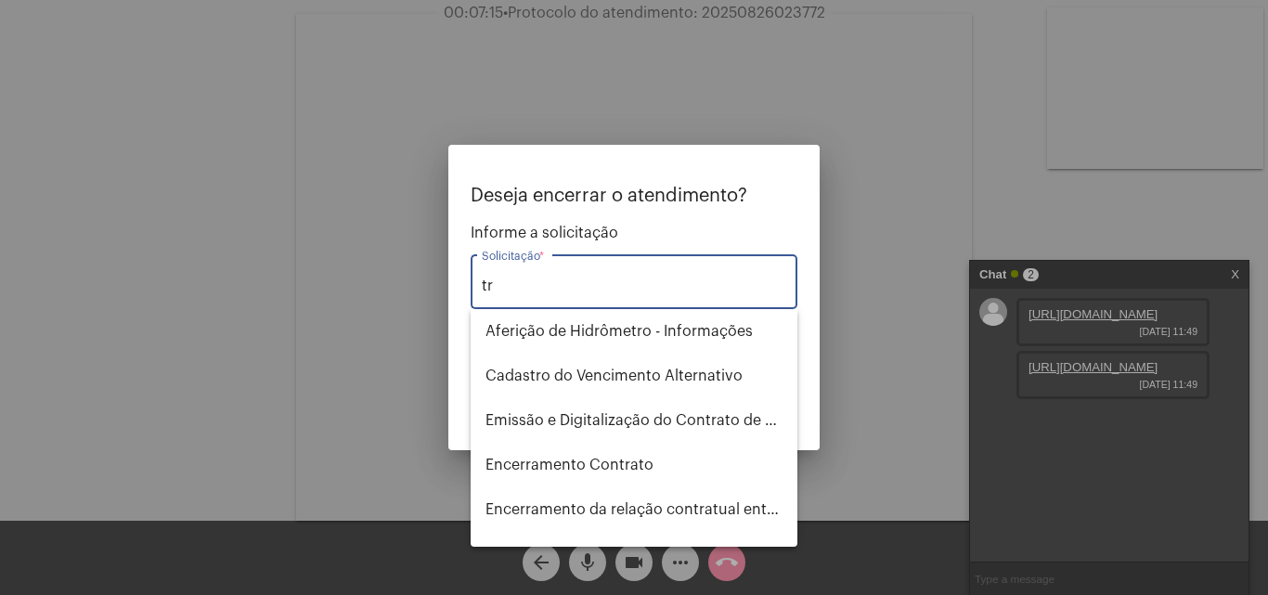
type input "t"
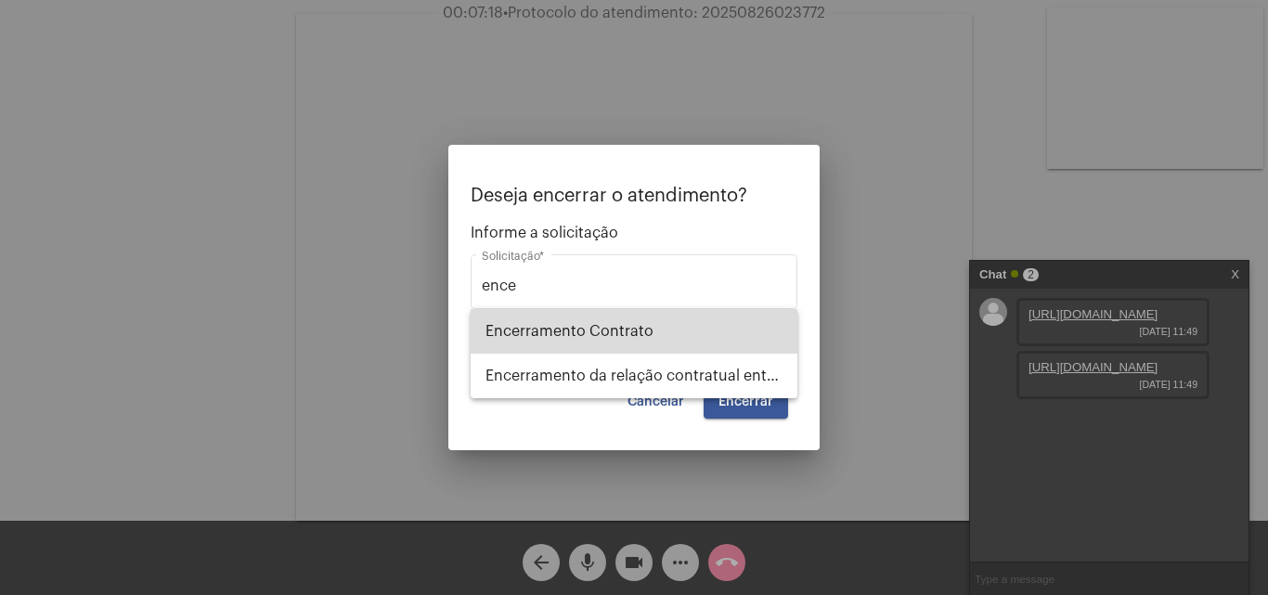
click at [675, 327] on span "Encerramento Contrato" at bounding box center [634, 331] width 297 height 45
type input "Encerramento Contrato"
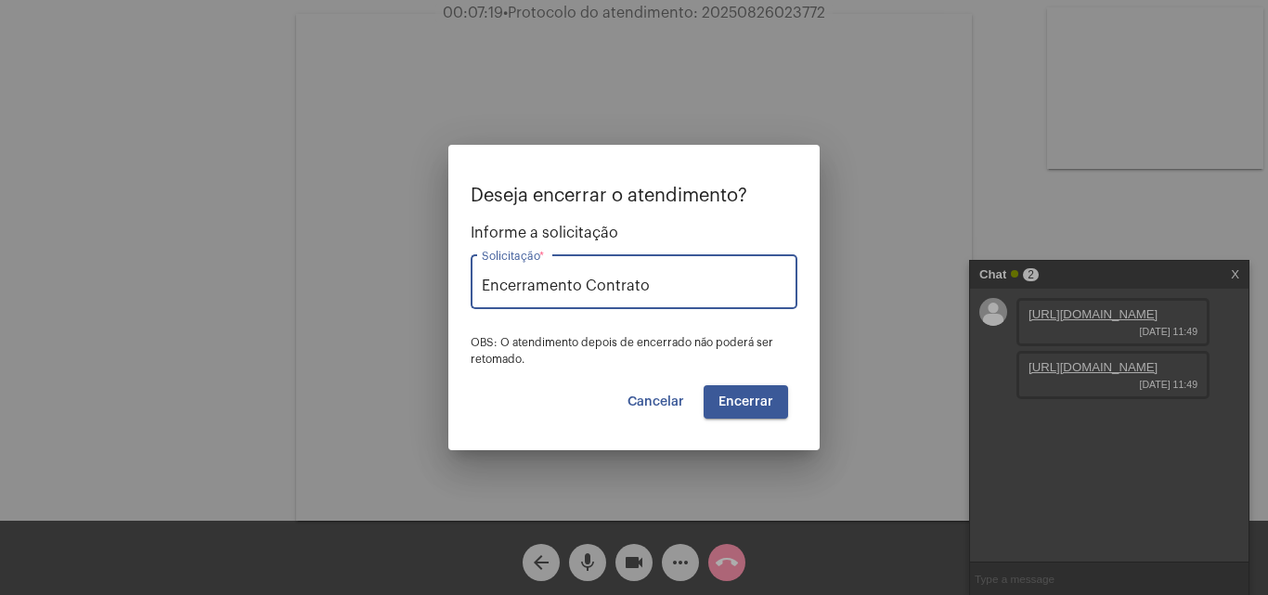
click at [756, 394] on button "Encerrar" at bounding box center [746, 401] width 84 height 33
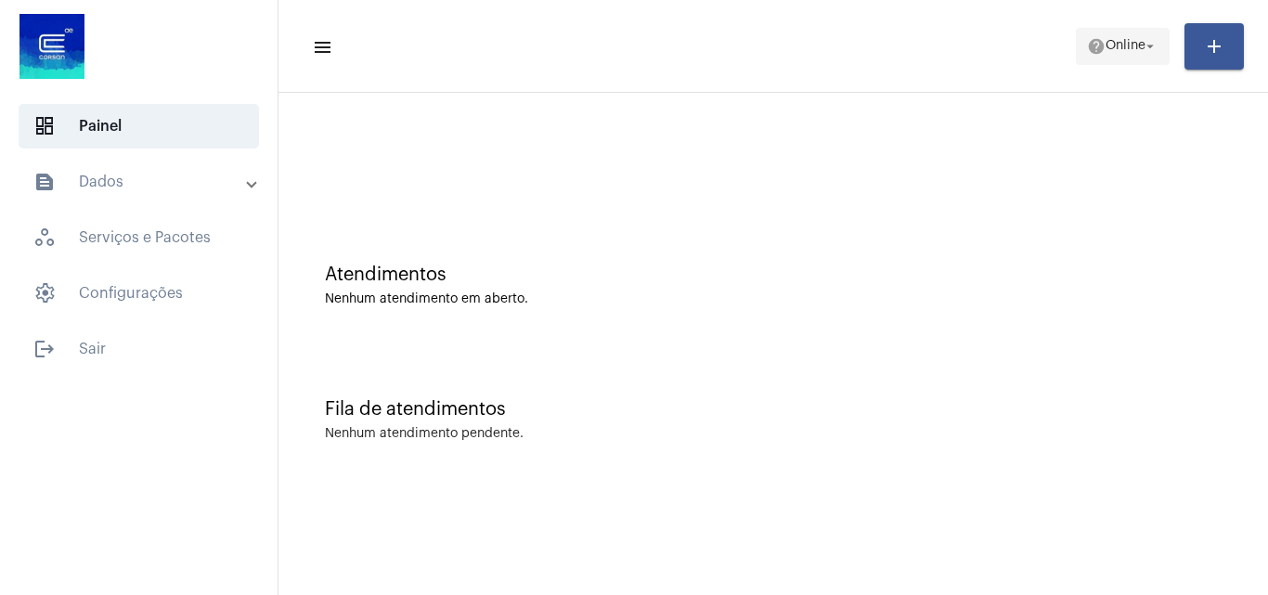
click at [1103, 35] on span "help Online arrow_drop_down" at bounding box center [1122, 45] width 71 height 33
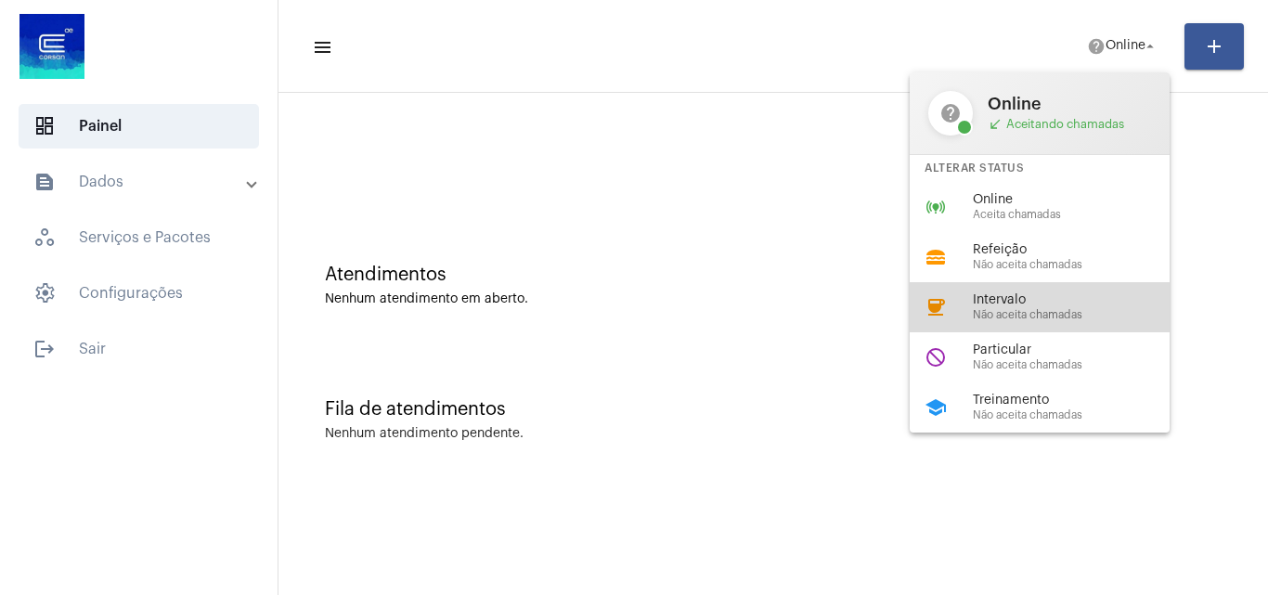
click at [1030, 297] on span "Intervalo" at bounding box center [1079, 300] width 212 height 14
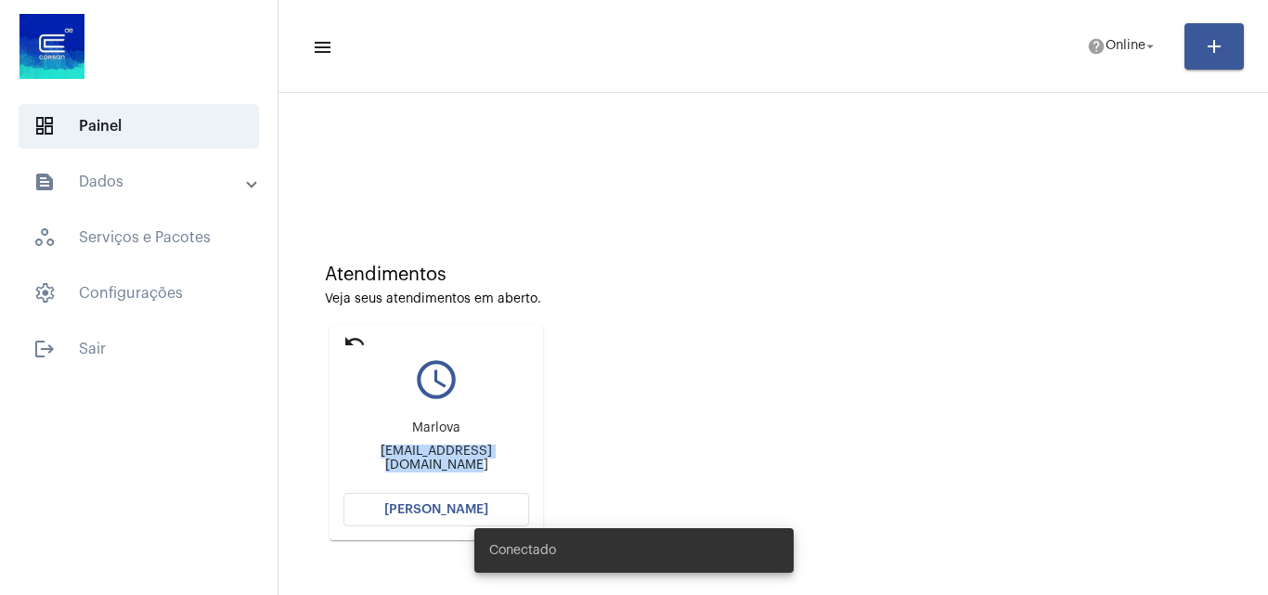
drag, startPoint x: 336, startPoint y: 454, endPoint x: 534, endPoint y: 457, distance: 197.8
click at [534, 457] on mat-card "undo query_builder Marlova [EMAIL_ADDRESS][DOMAIN_NAME] [PERSON_NAME]" at bounding box center [437, 432] width 214 height 215
copy div "[EMAIL_ADDRESS][DOMAIN_NAME]"
